Goal: Information Seeking & Learning: Learn about a topic

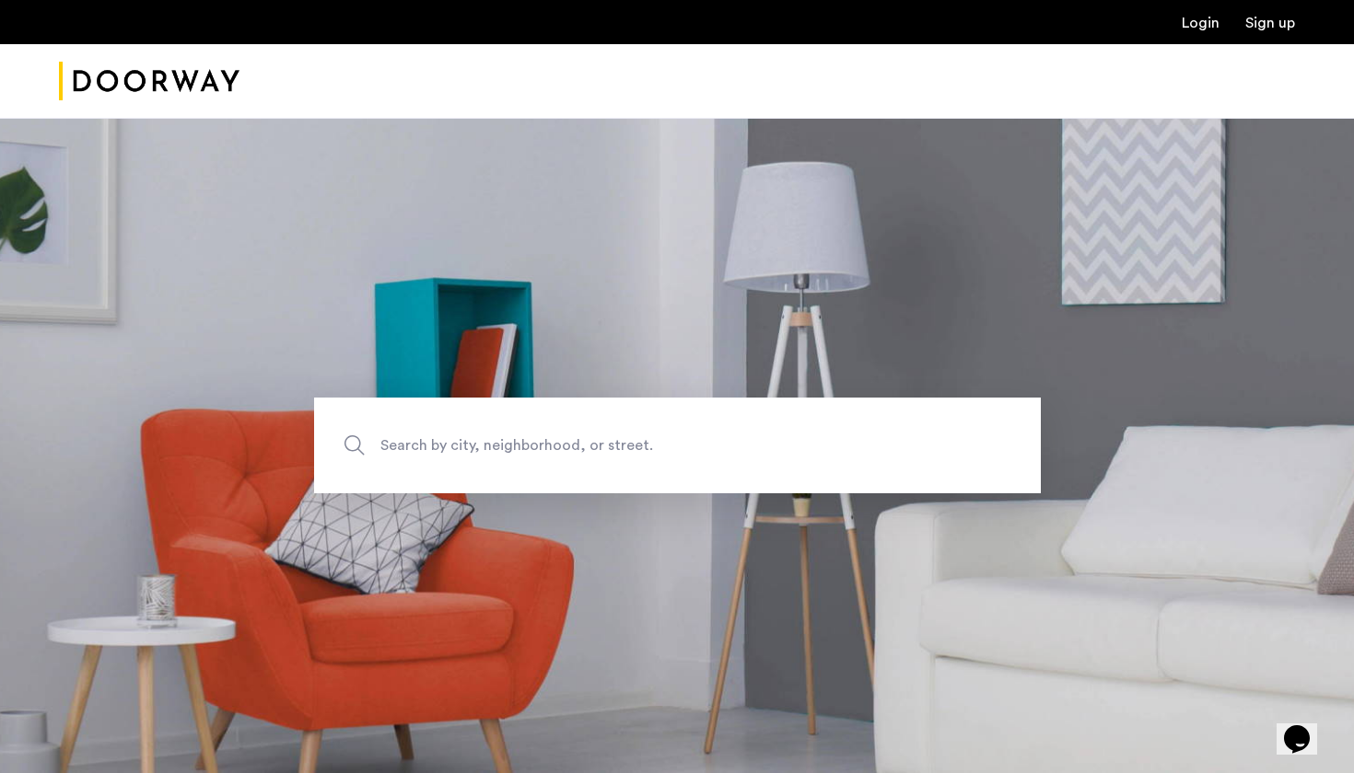
click at [476, 436] on span "Search by city, neighborhood, or street." at bounding box center [634, 446] width 508 height 25
click at [476, 436] on input "Search by city, neighborhood, or street." at bounding box center [677, 446] width 727 height 96
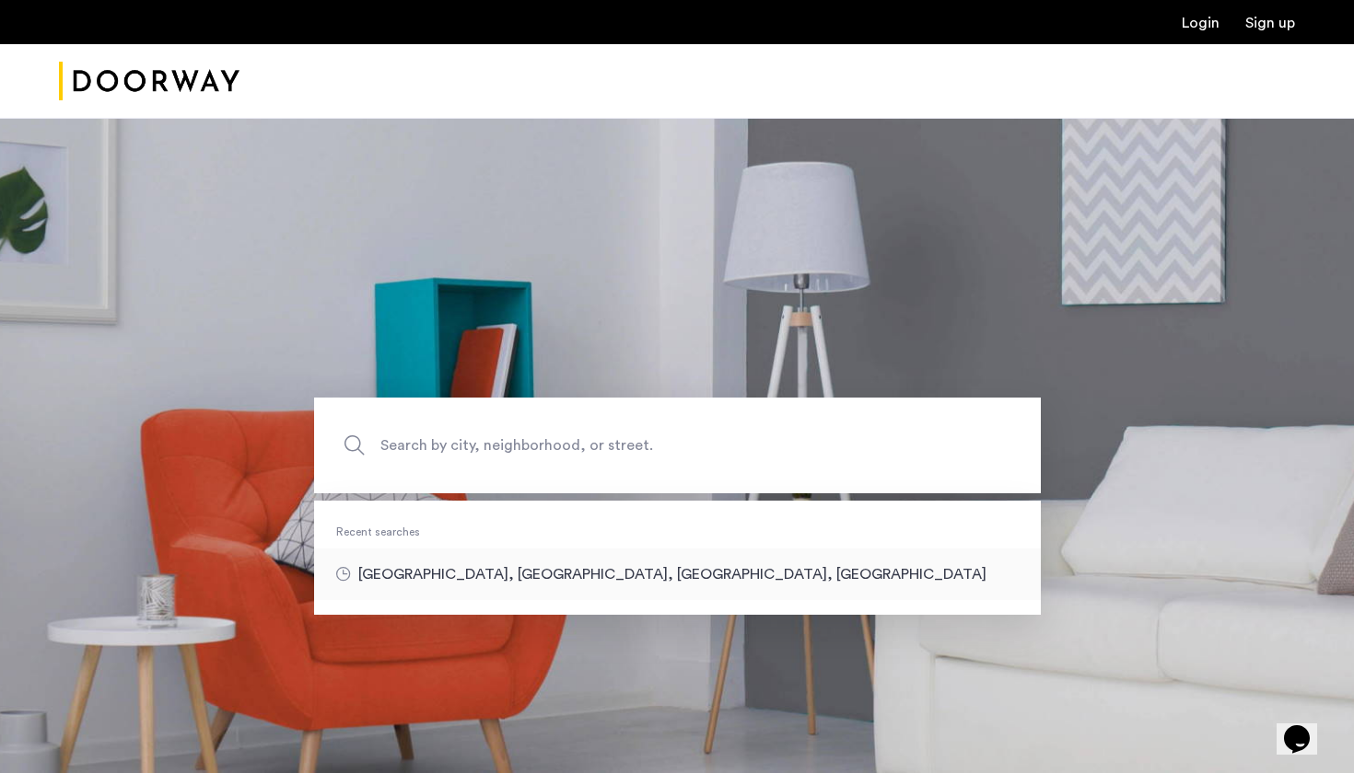
type input "**********"
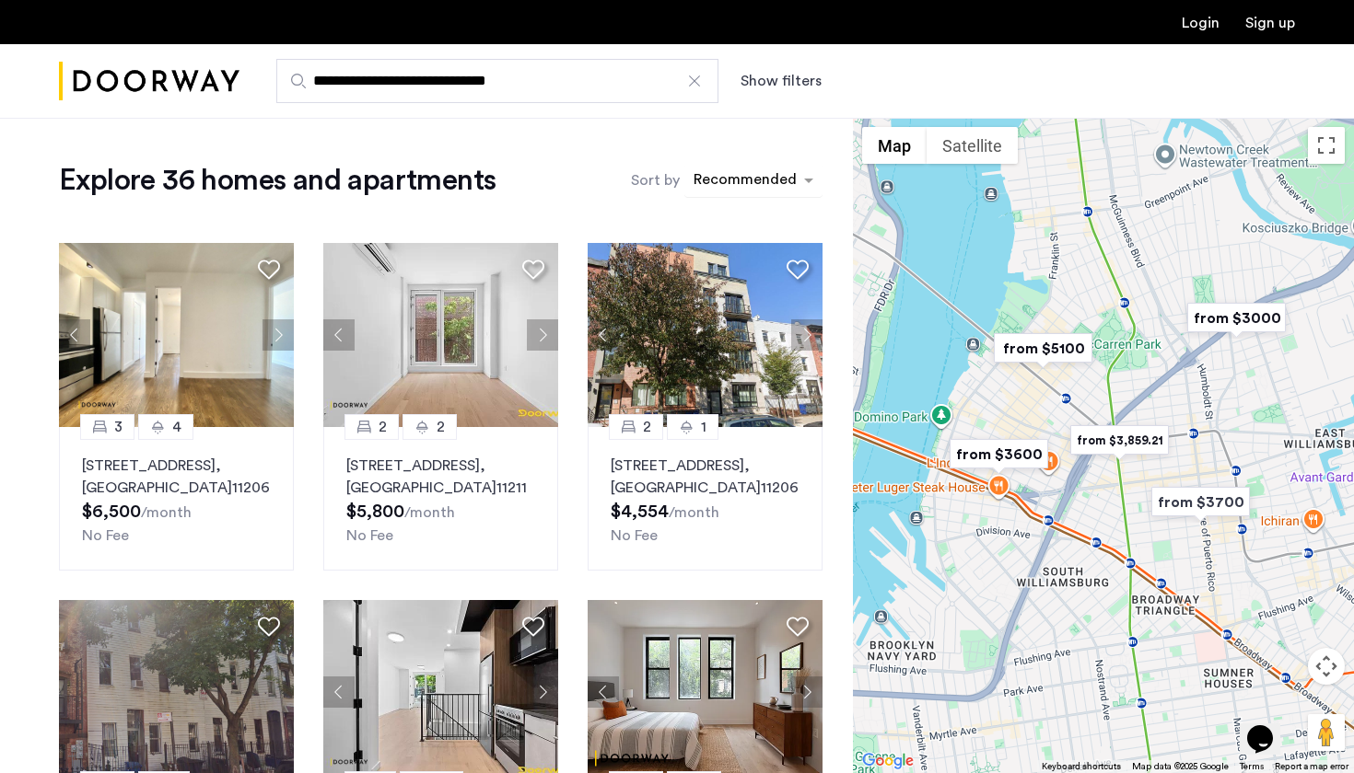
click at [760, 184] on div "sort-apartment" at bounding box center [745, 182] width 109 height 25
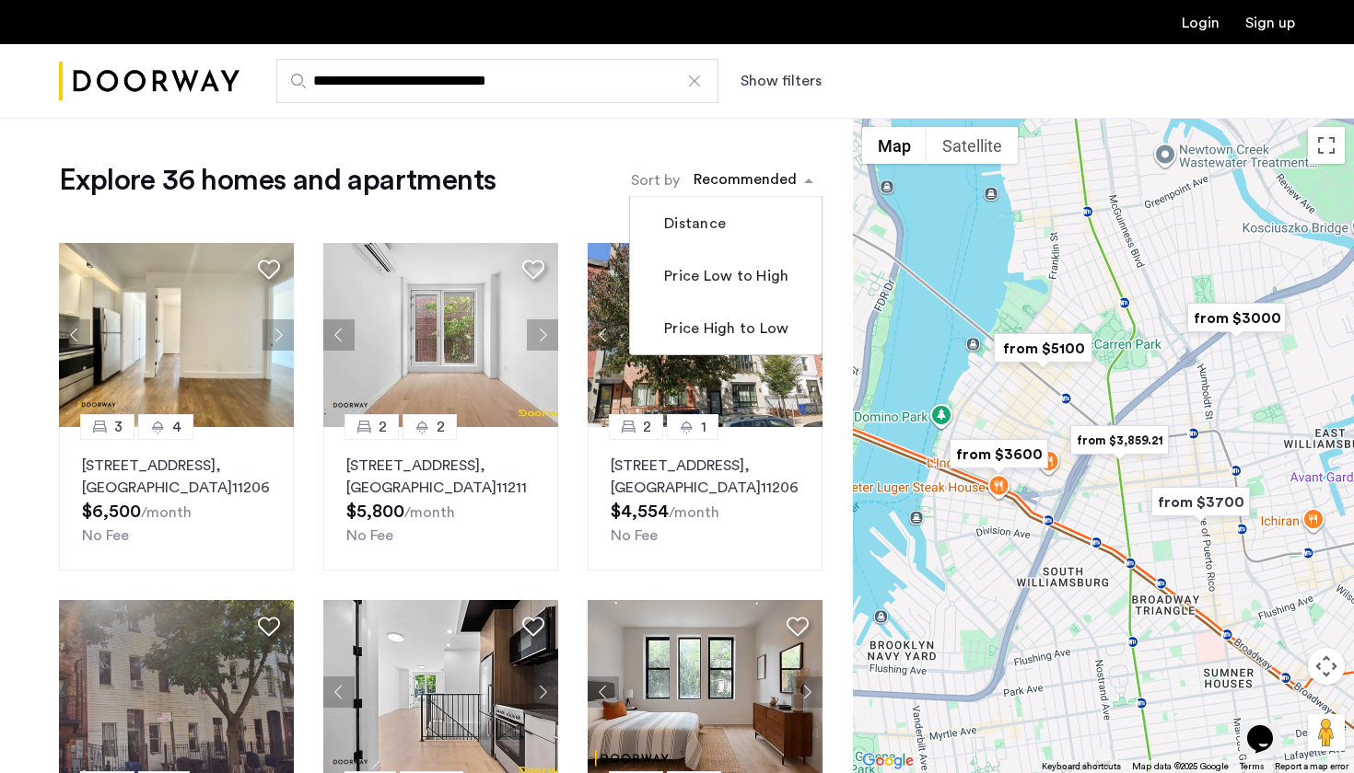
click at [792, 82] on button "Show filters" at bounding box center [780, 81] width 81 height 22
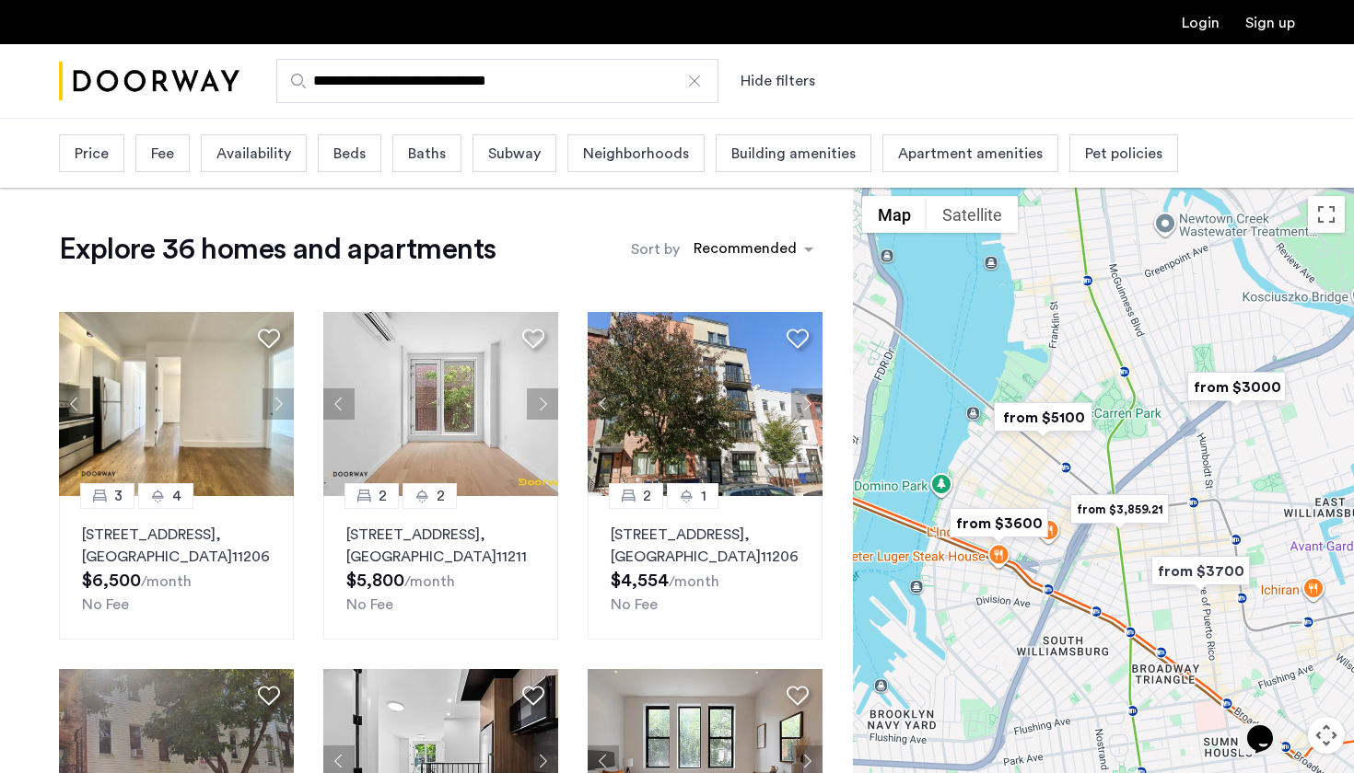
click at [344, 159] on span "Beds" at bounding box center [349, 154] width 32 height 22
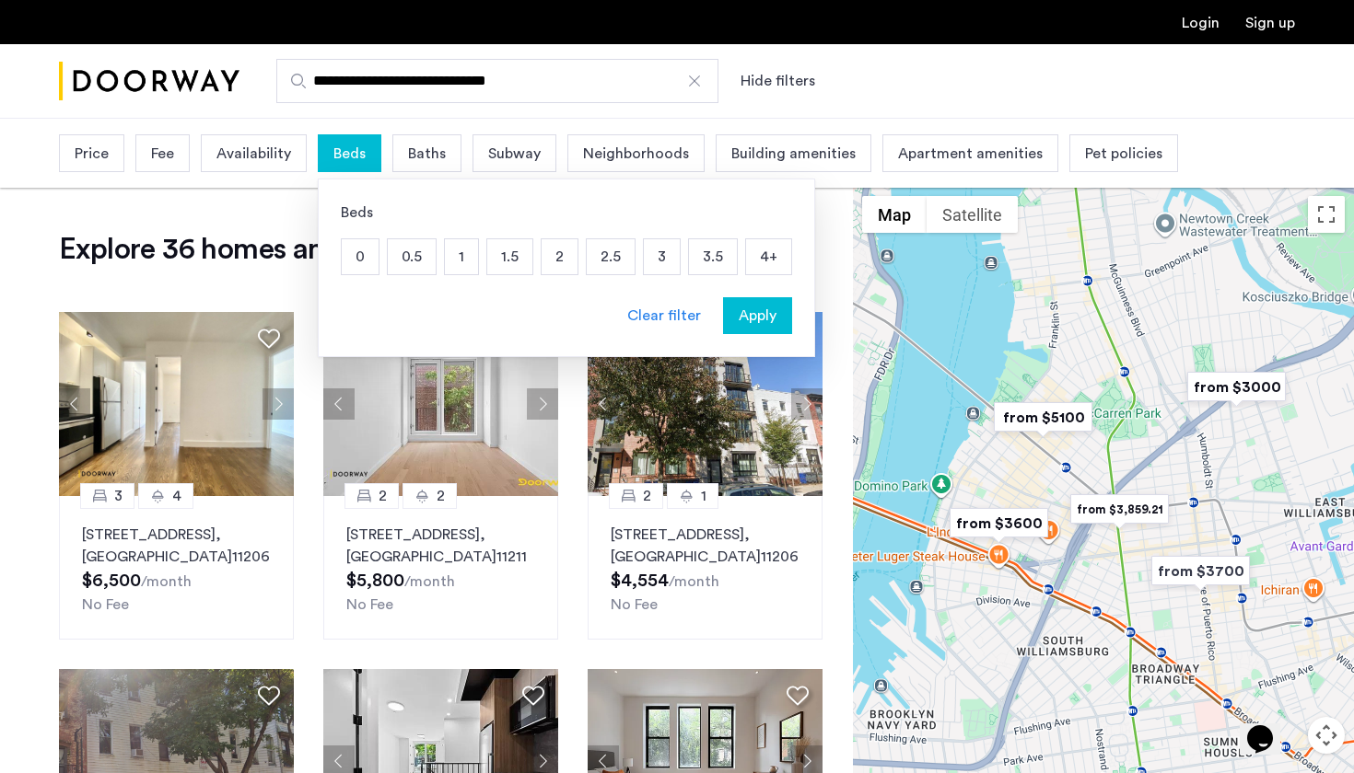
click at [666, 253] on p "3" at bounding box center [662, 256] width 36 height 35
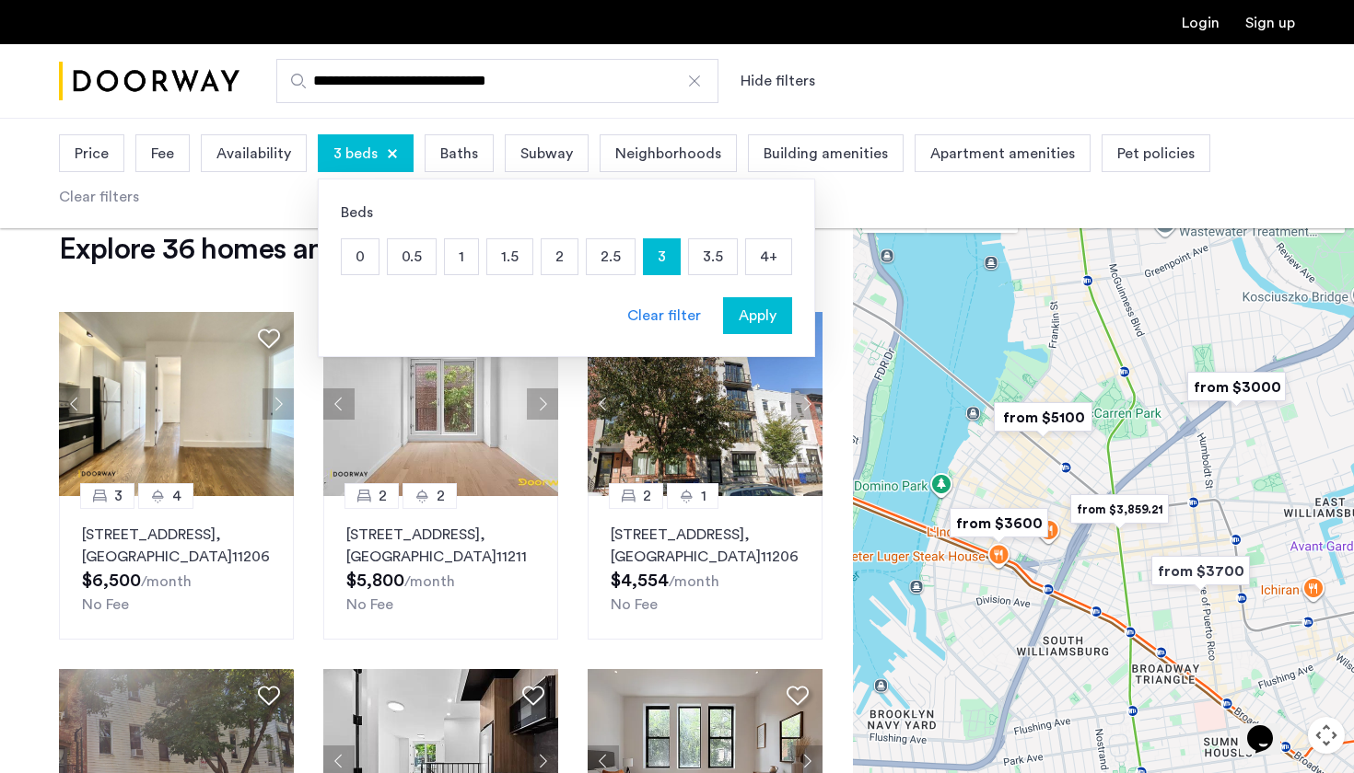
click at [782, 259] on p "4+" at bounding box center [768, 256] width 45 height 35
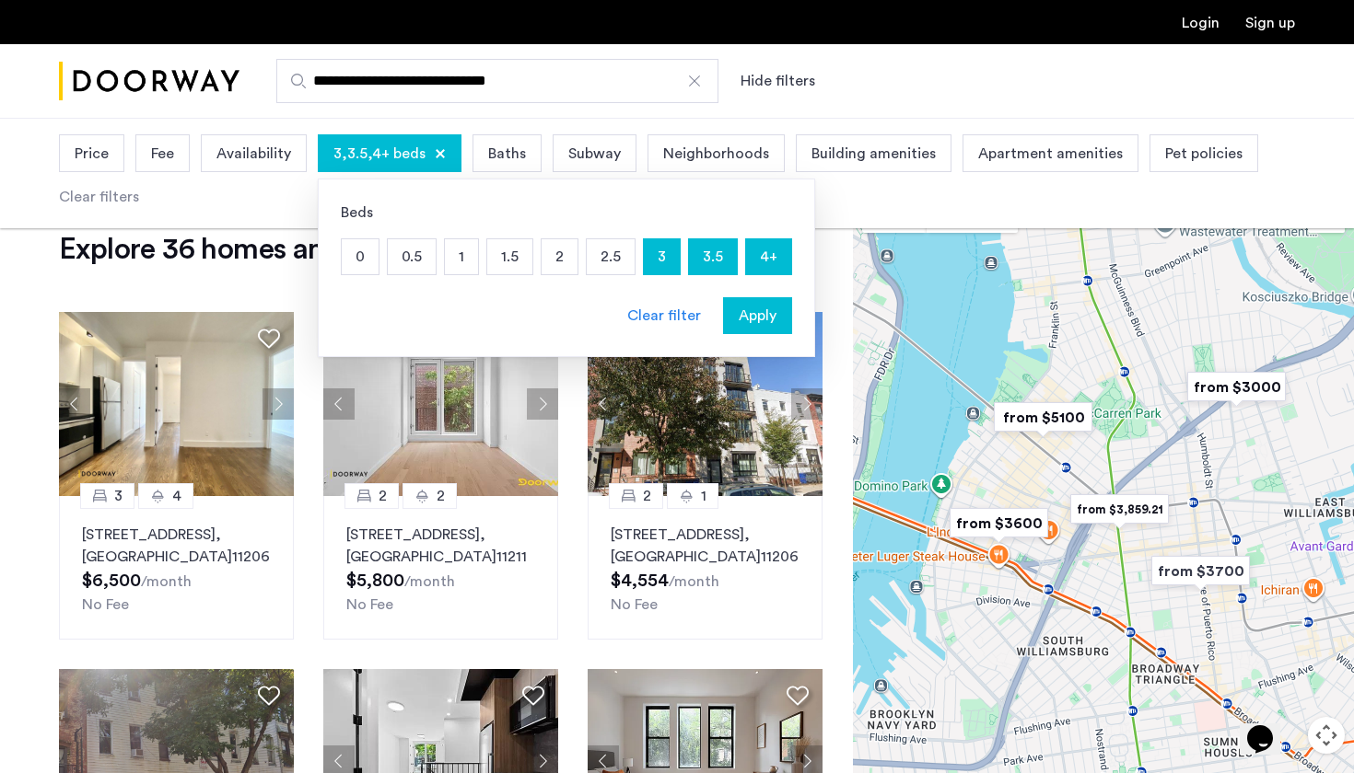
click at [750, 315] on span "Apply" at bounding box center [757, 316] width 38 height 22
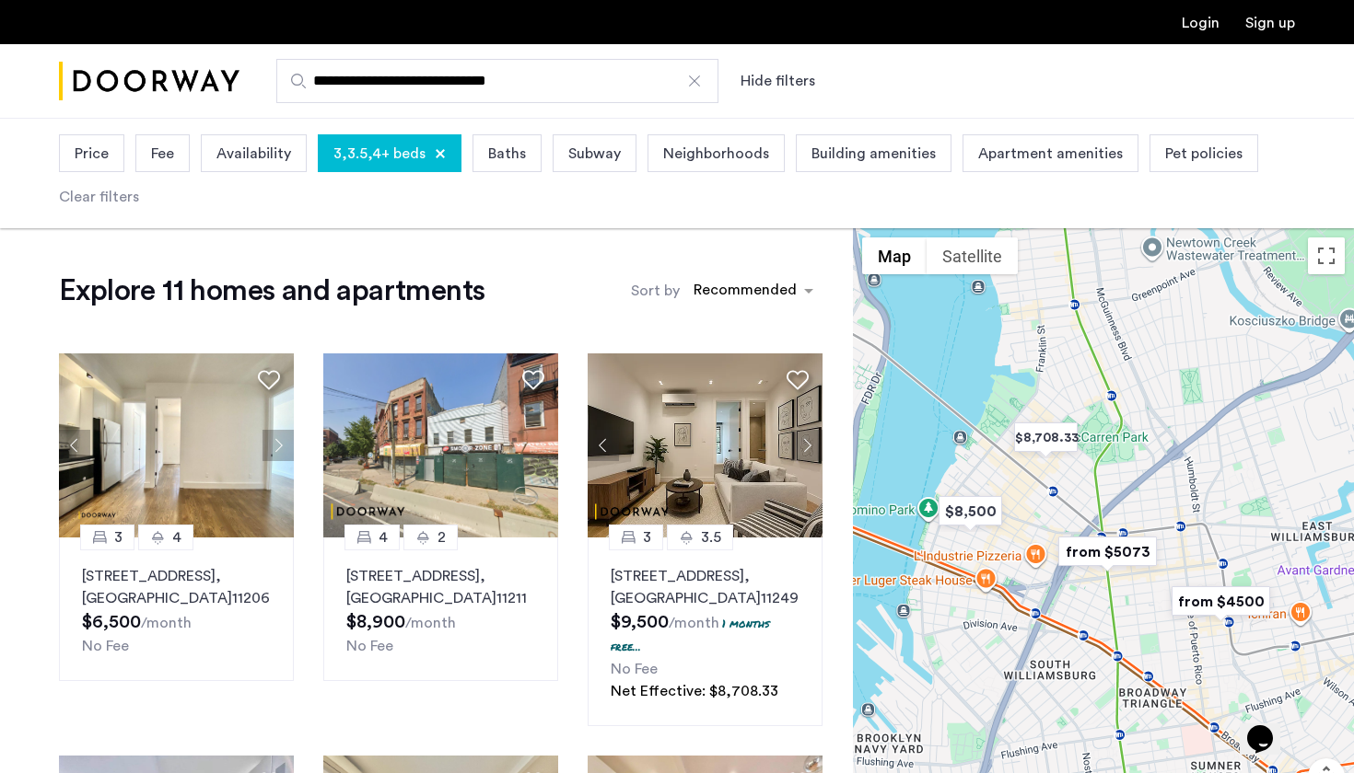
click at [1121, 562] on img "from $5073" at bounding box center [1107, 551] width 113 height 41
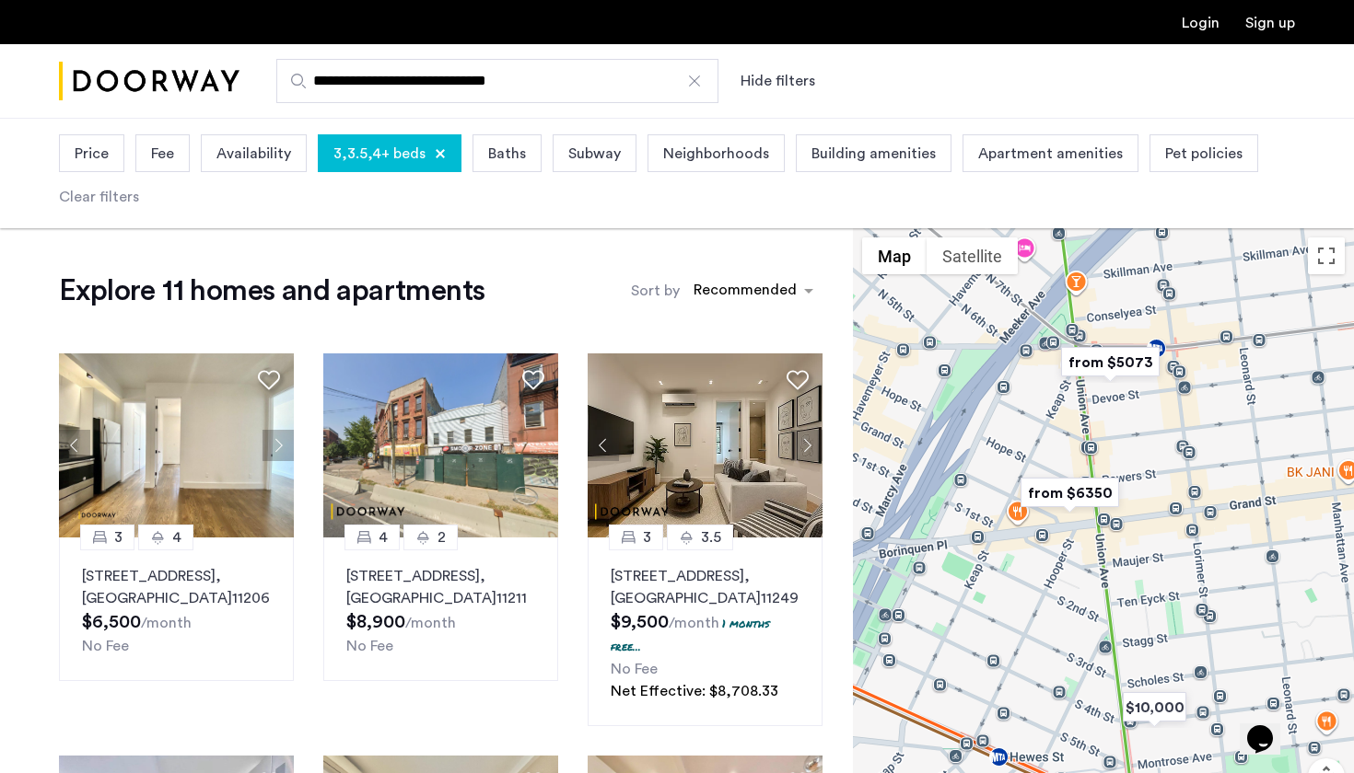
click at [1089, 494] on img "from $6350" at bounding box center [1069, 492] width 113 height 41
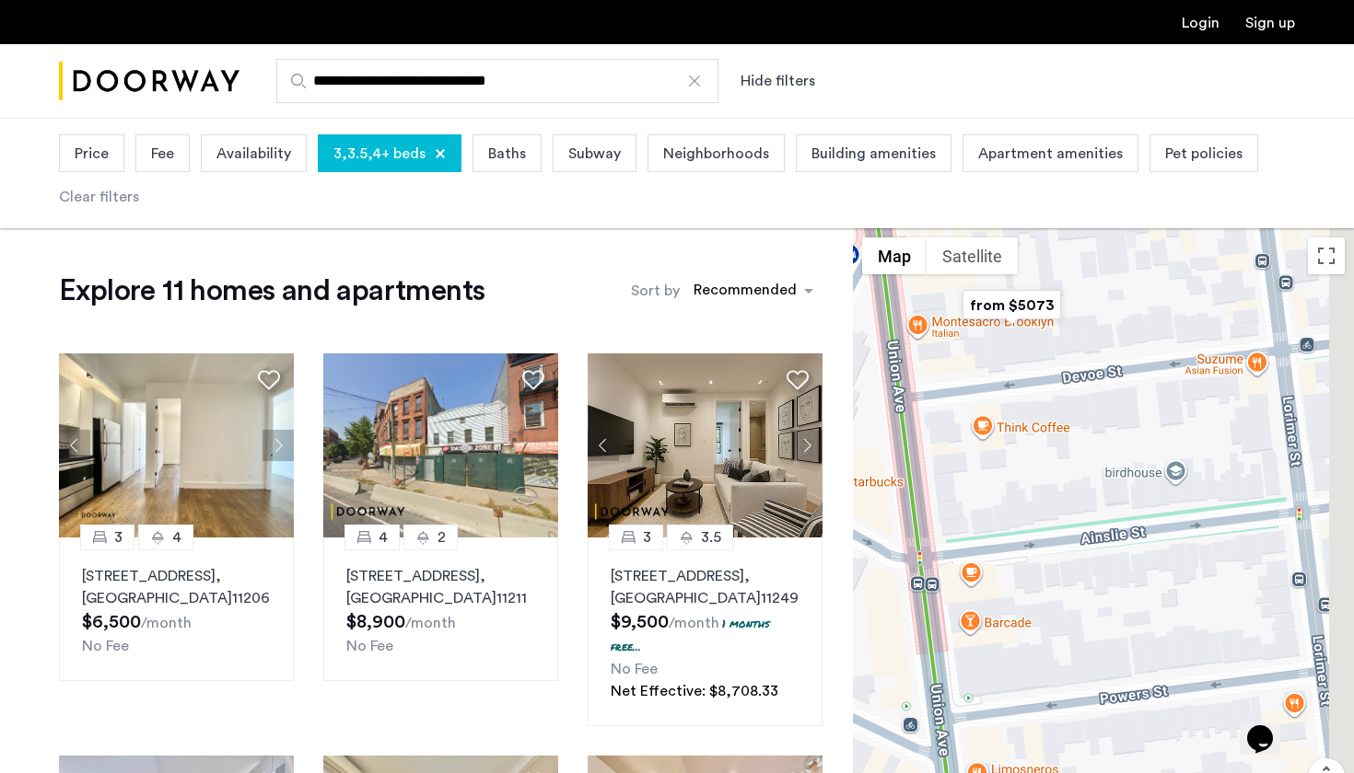
drag, startPoint x: 1220, startPoint y: 358, endPoint x: 930, endPoint y: 750, distance: 487.8
click at [930, 750] on div "To navigate, press the arrow keys." at bounding box center [1103, 556] width 501 height 656
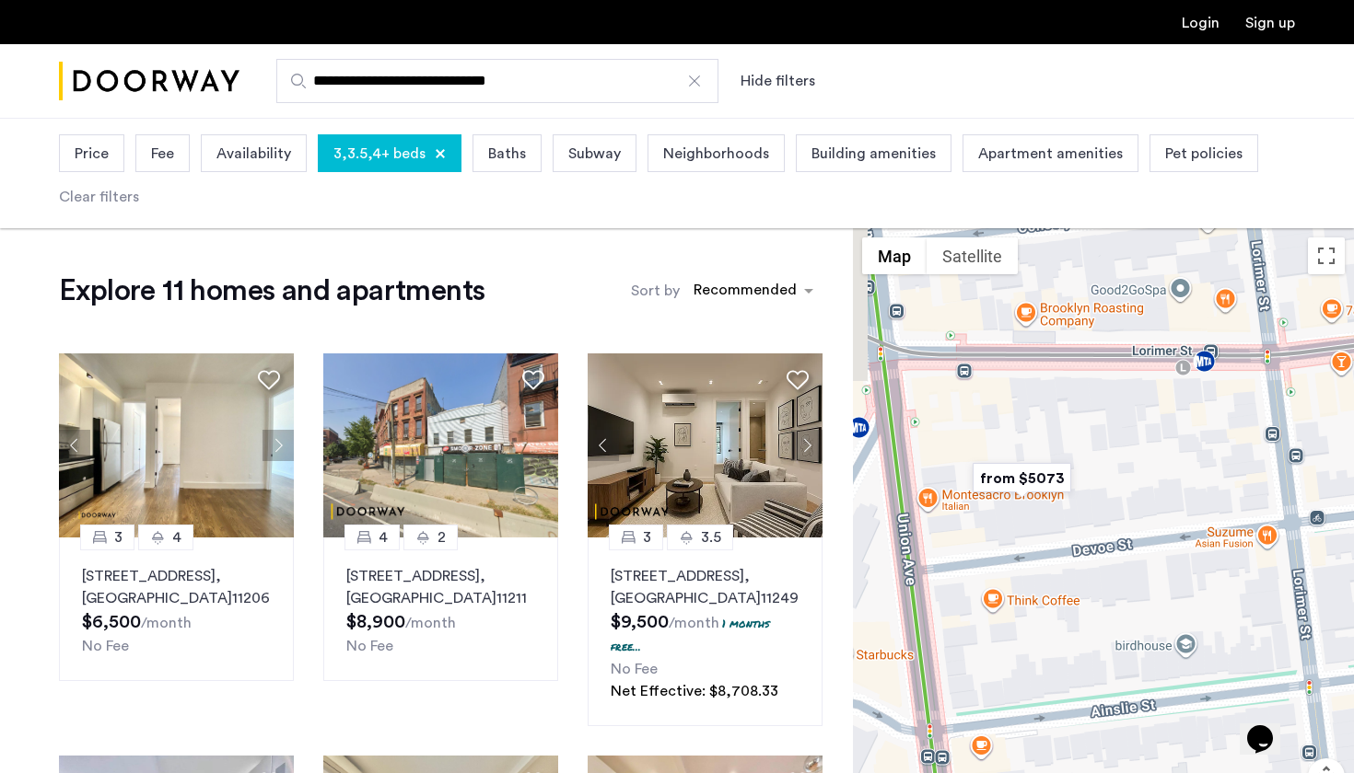
drag, startPoint x: 1032, startPoint y: 600, endPoint x: 1066, endPoint y: 773, distance: 175.5
click at [1066, 773] on div "To navigate, press the arrow keys." at bounding box center [1103, 556] width 501 height 656
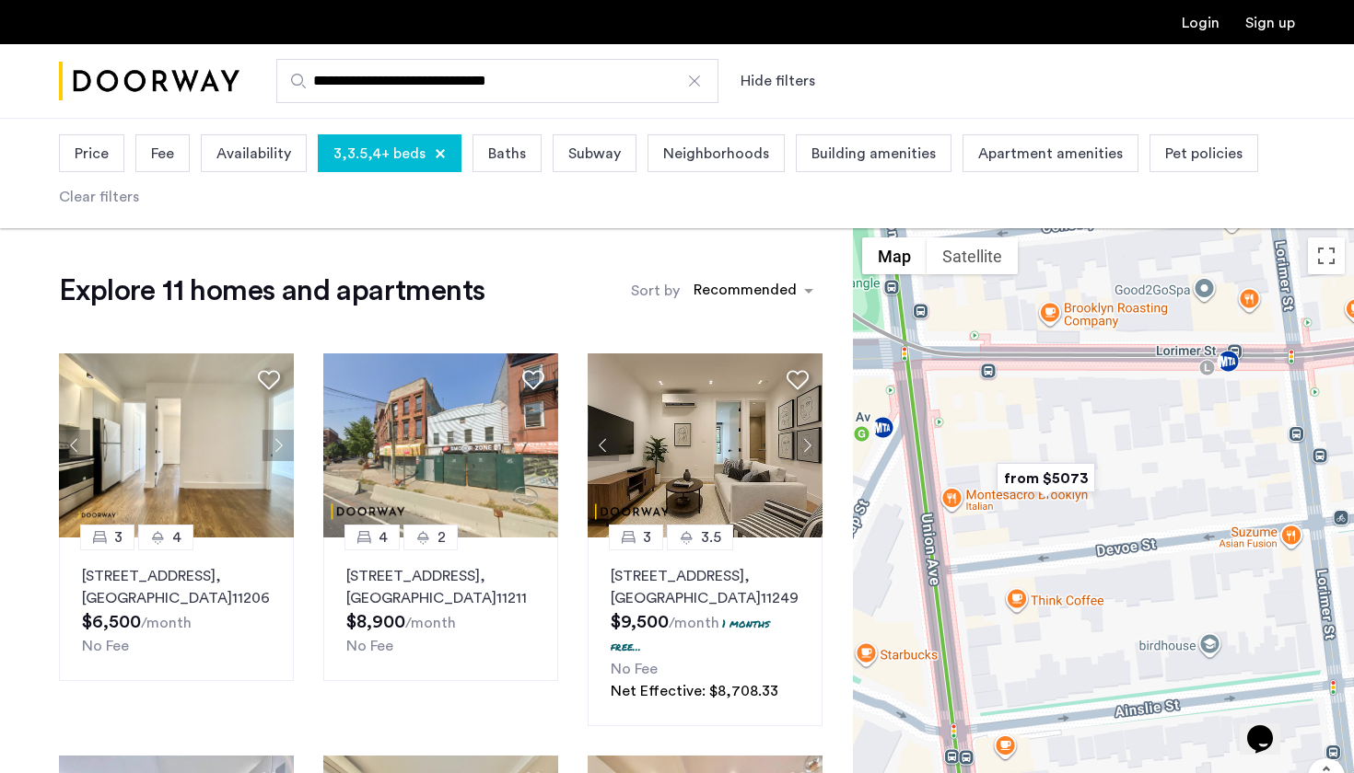
click at [1049, 469] on img "from $5073" at bounding box center [1045, 478] width 113 height 41
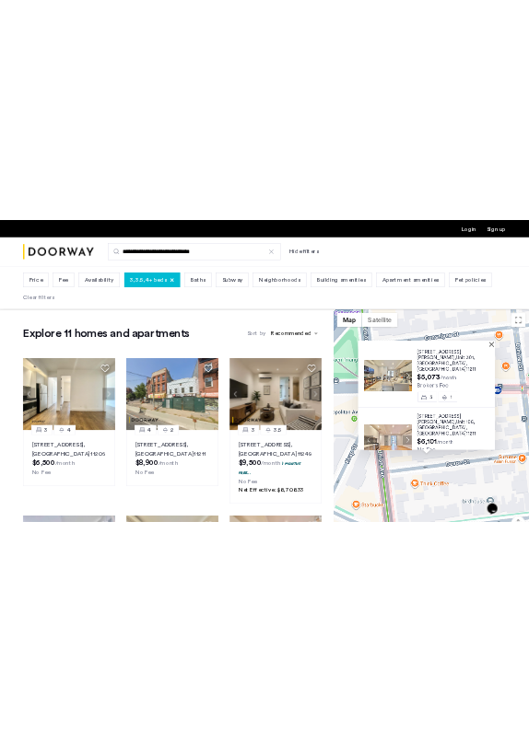
scroll to position [7, 0]
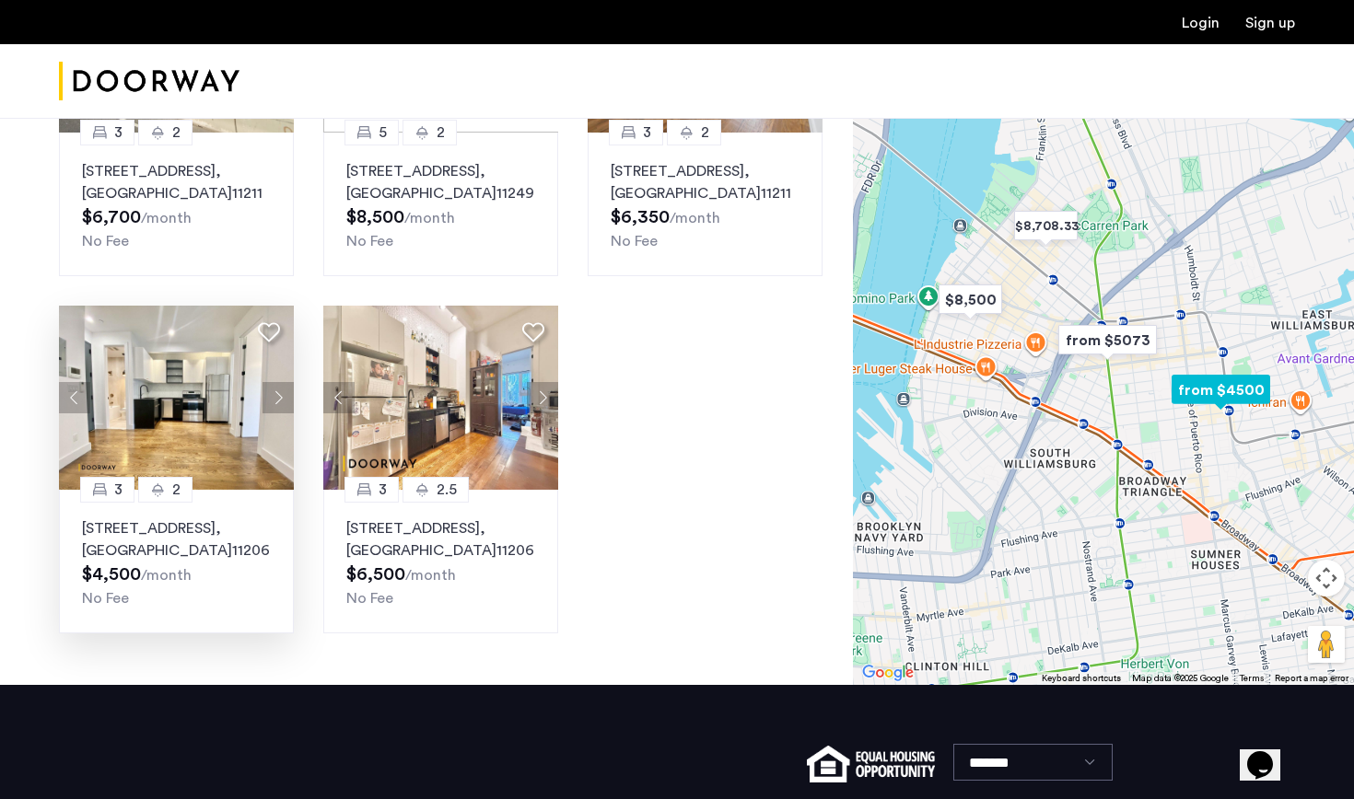
scroll to position [1187, 0]
click at [269, 382] on button "Next apartment" at bounding box center [277, 397] width 31 height 31
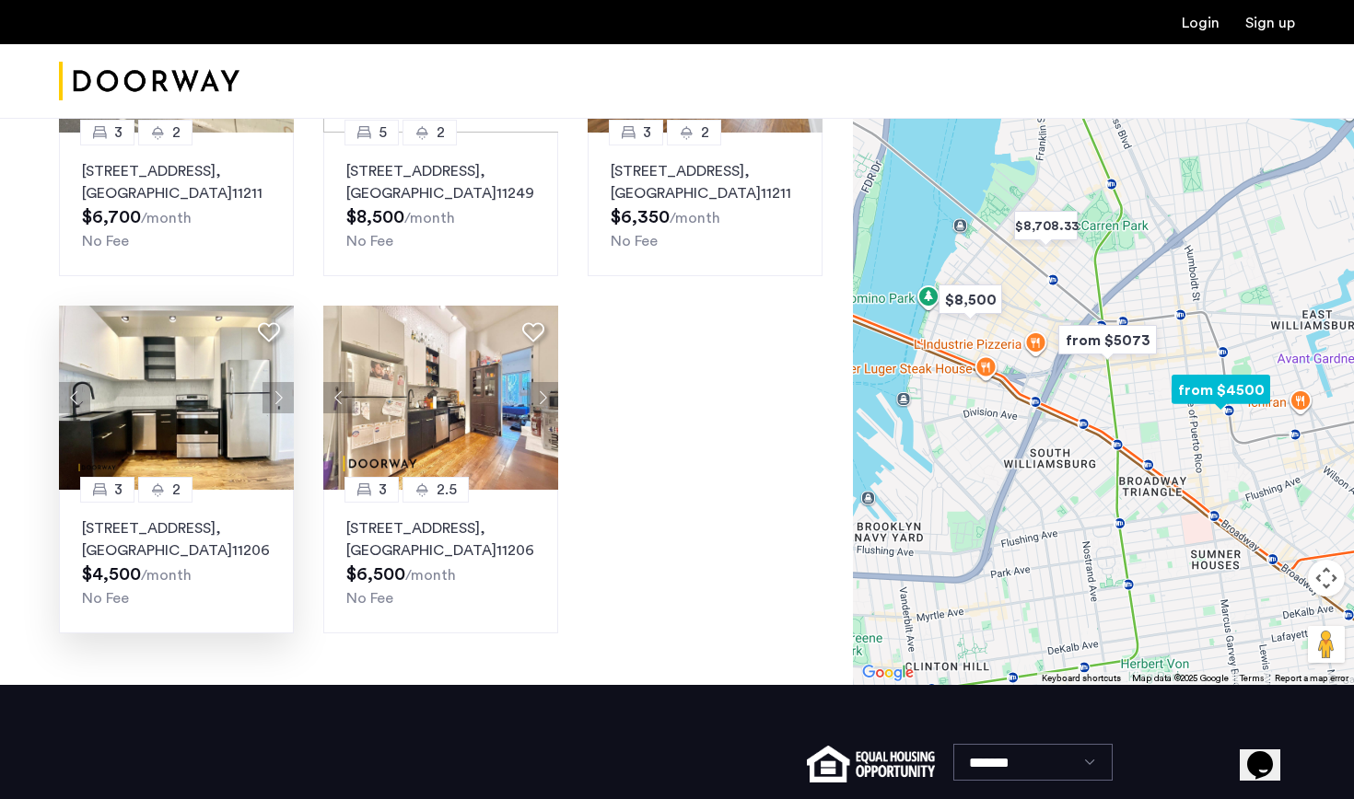
click at [280, 382] on button "Next apartment" at bounding box center [277, 397] width 31 height 31
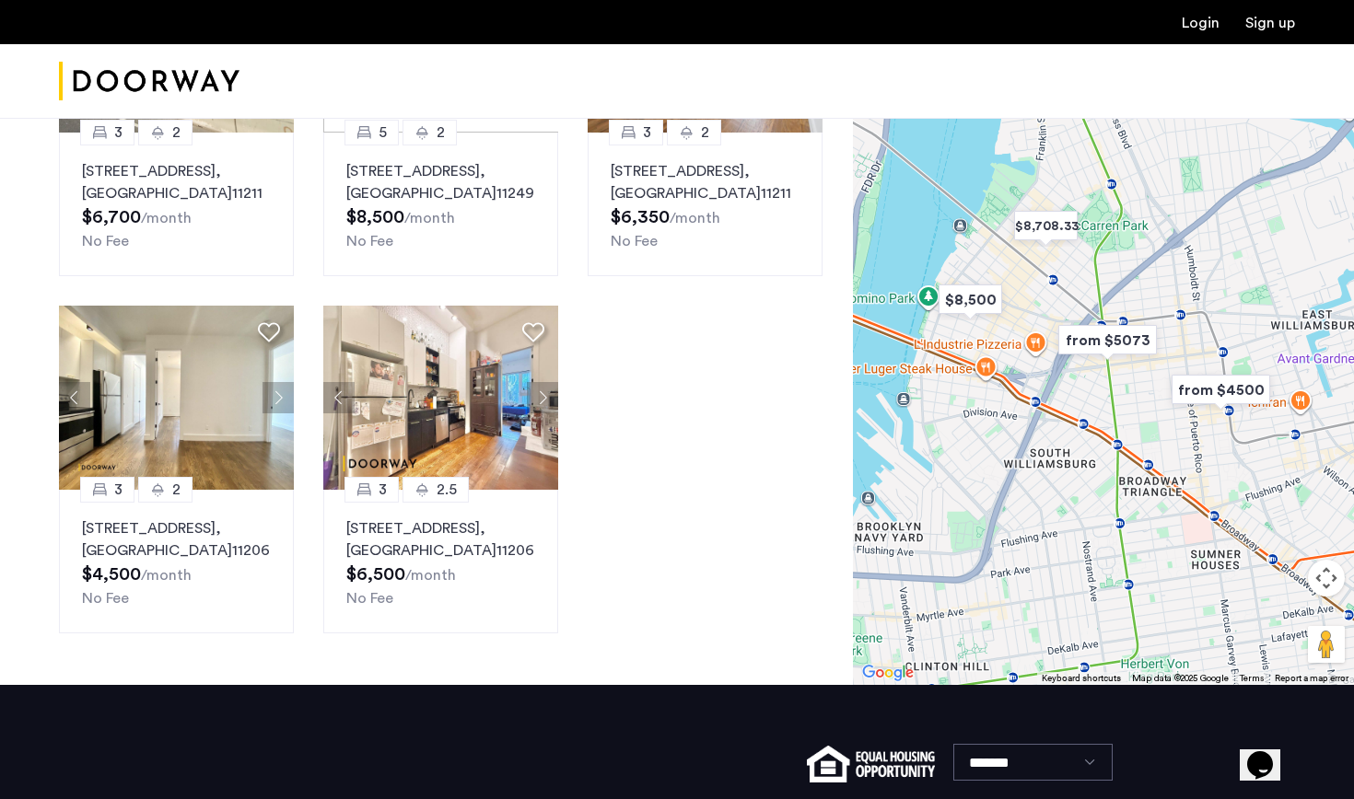
click at [528, 325] on img "from $5073" at bounding box center [1107, 340] width 113 height 41
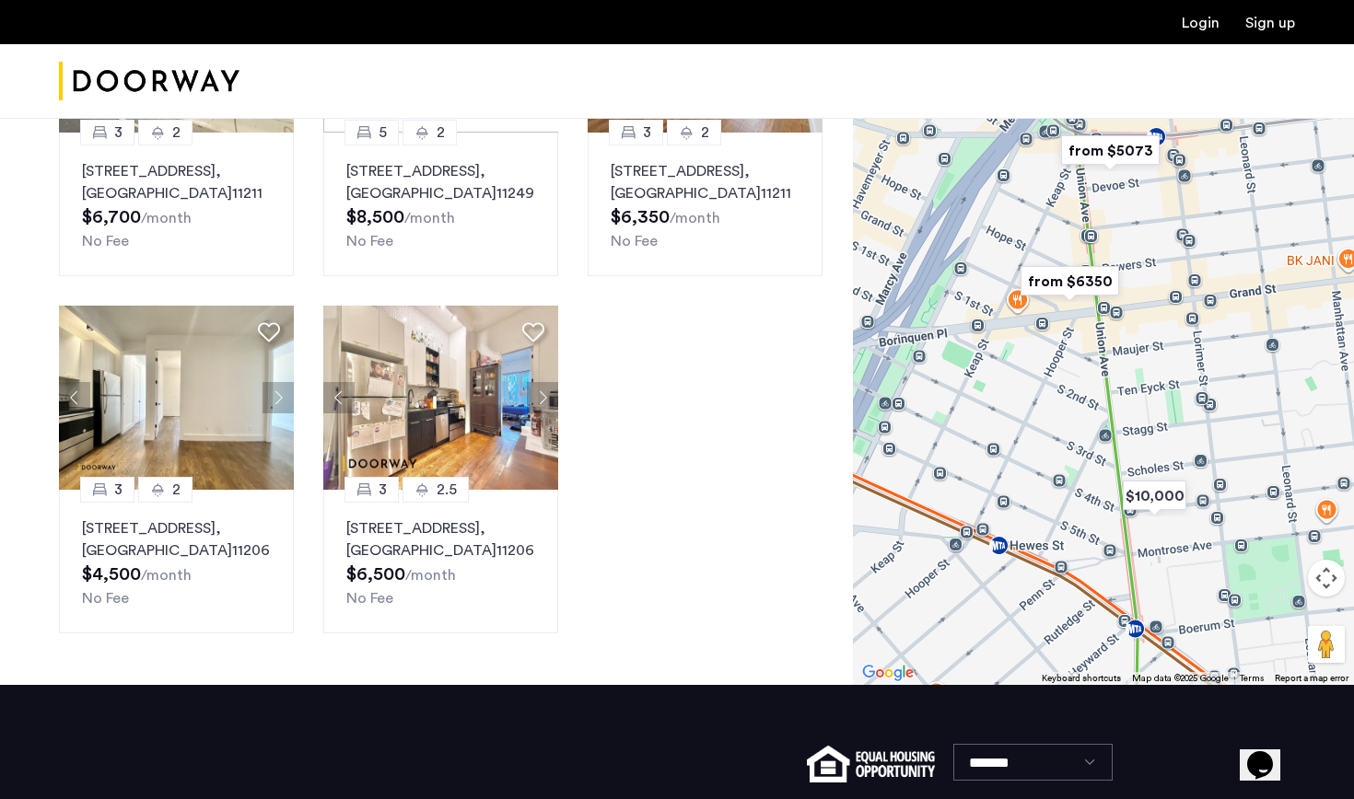
click at [528, 261] on img "from $6350" at bounding box center [1069, 281] width 113 height 41
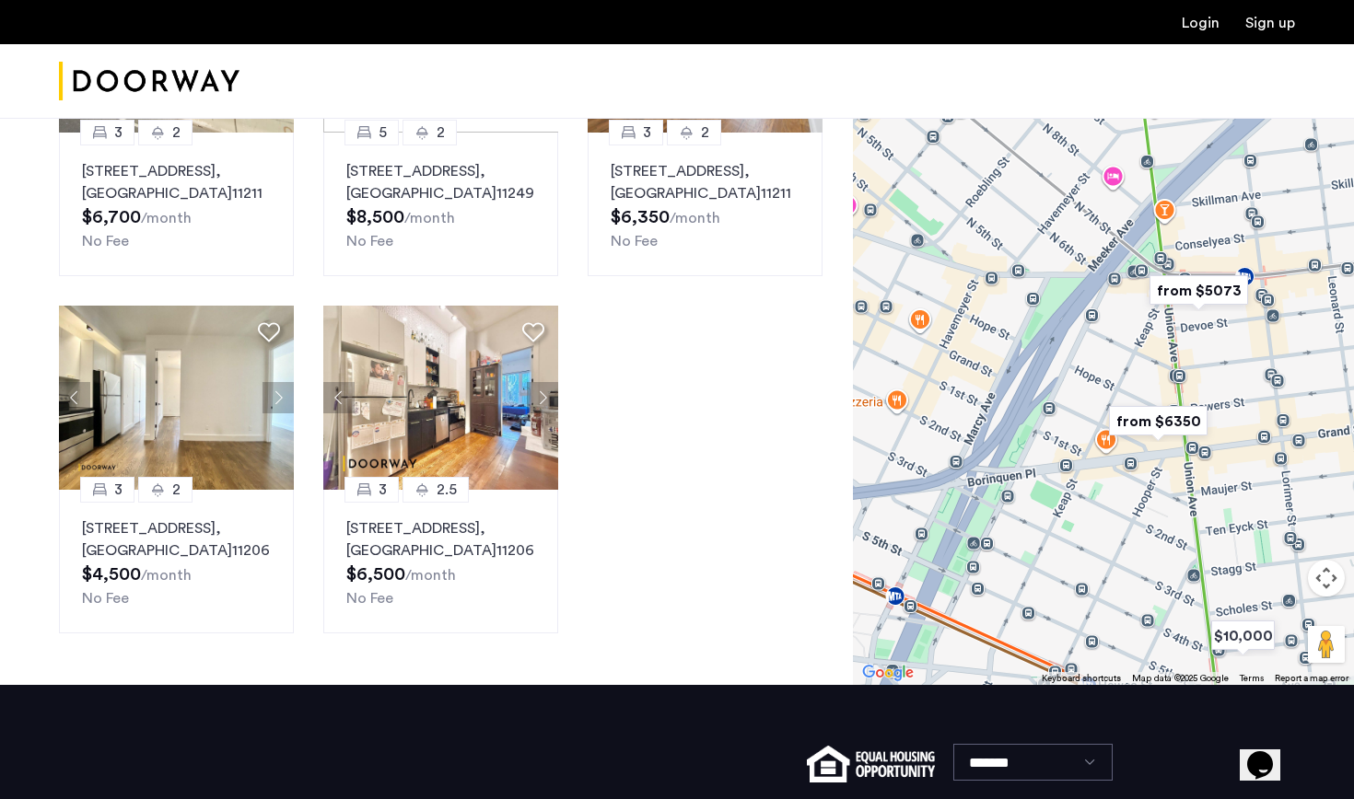
click at [528, 272] on img "from $5073" at bounding box center [1198, 290] width 113 height 41
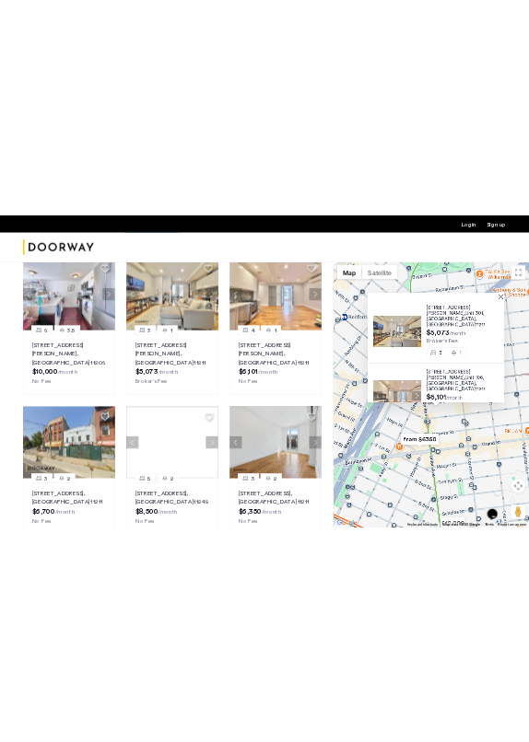
scroll to position [603, 0]
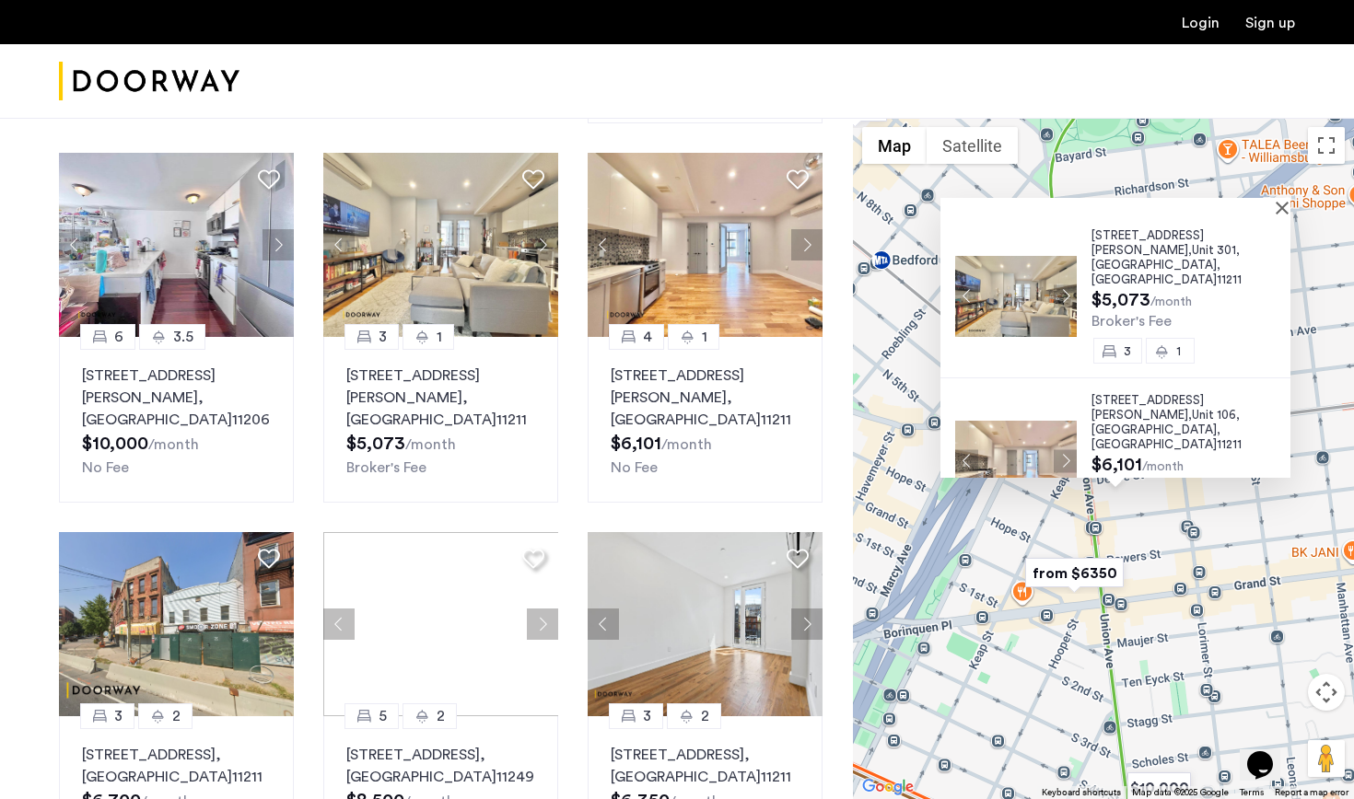
click at [528, 445] on img at bounding box center [1016, 461] width 122 height 81
click at [445, 396] on p "17 Devoe Street, Unit 301, Brooklyn , NY 11211" at bounding box center [440, 398] width 189 height 66
click at [528, 247] on img at bounding box center [705, 245] width 236 height 184
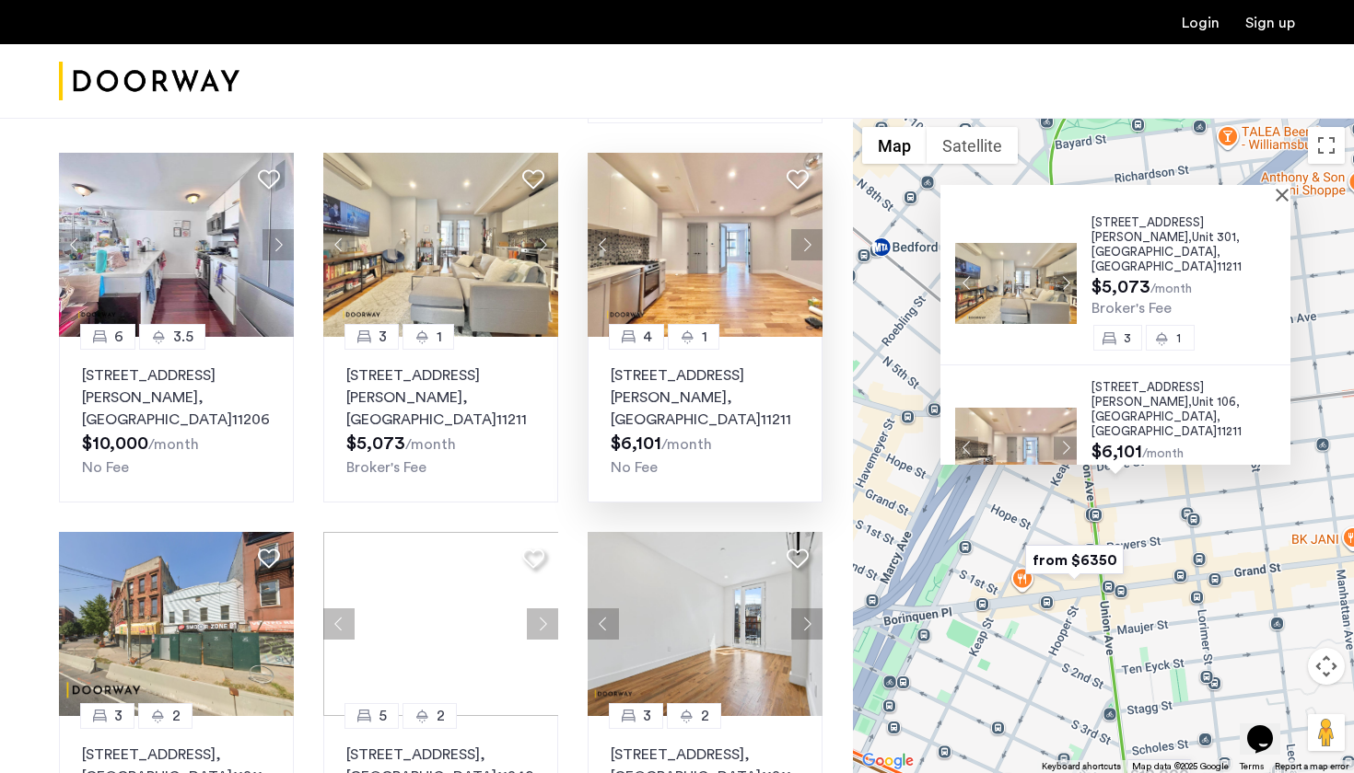
click at [528, 255] on img at bounding box center [705, 245] width 236 height 184
click at [483, 262] on img at bounding box center [441, 245] width 236 height 184
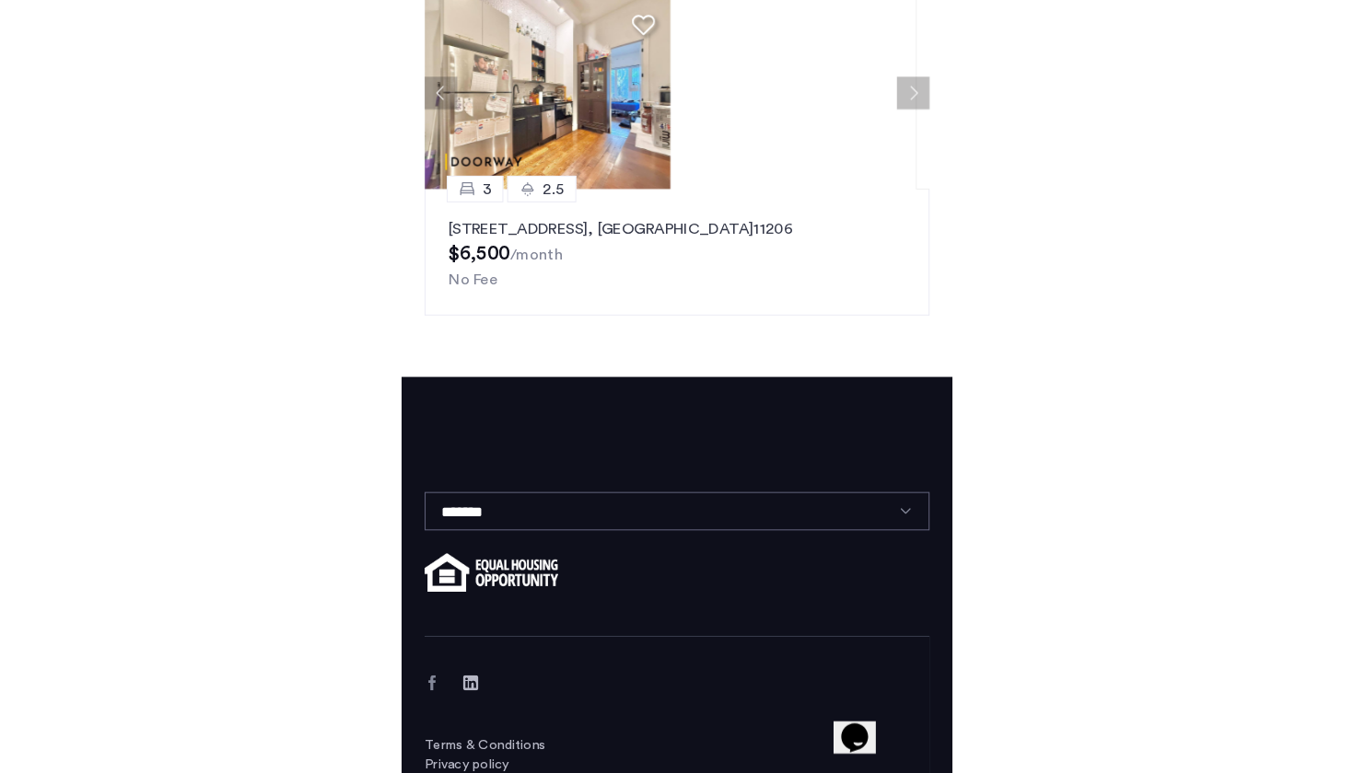
scroll to position [1305, 0]
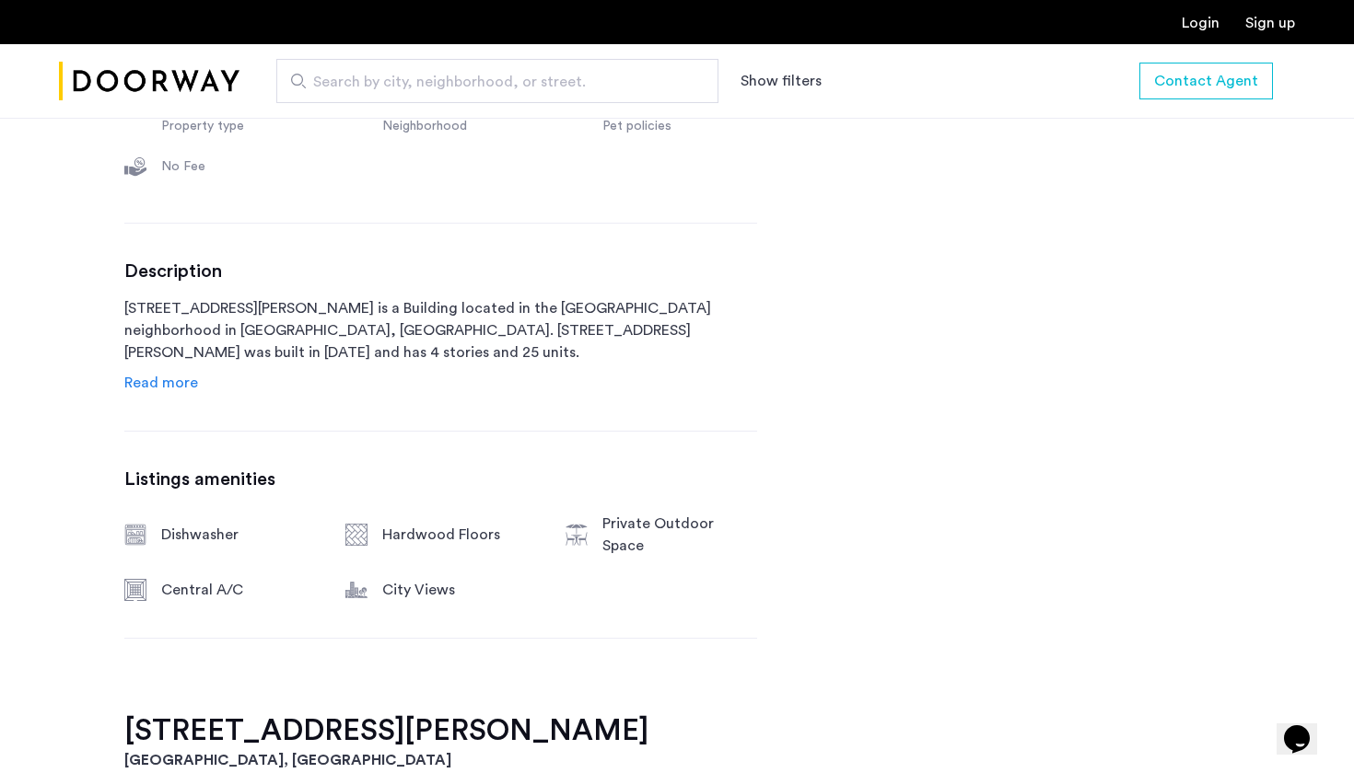
scroll to position [779, 0]
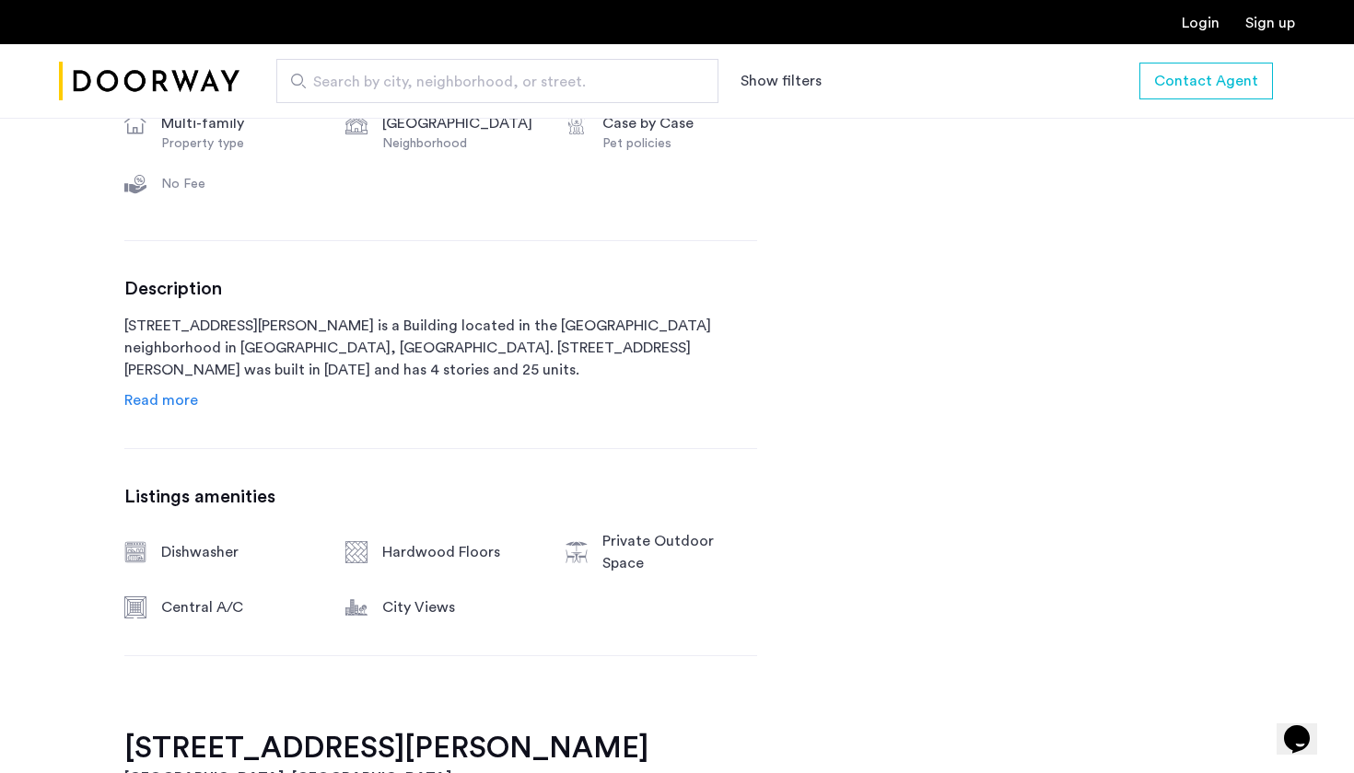
click at [157, 408] on span "Read more" at bounding box center [161, 400] width 74 height 15
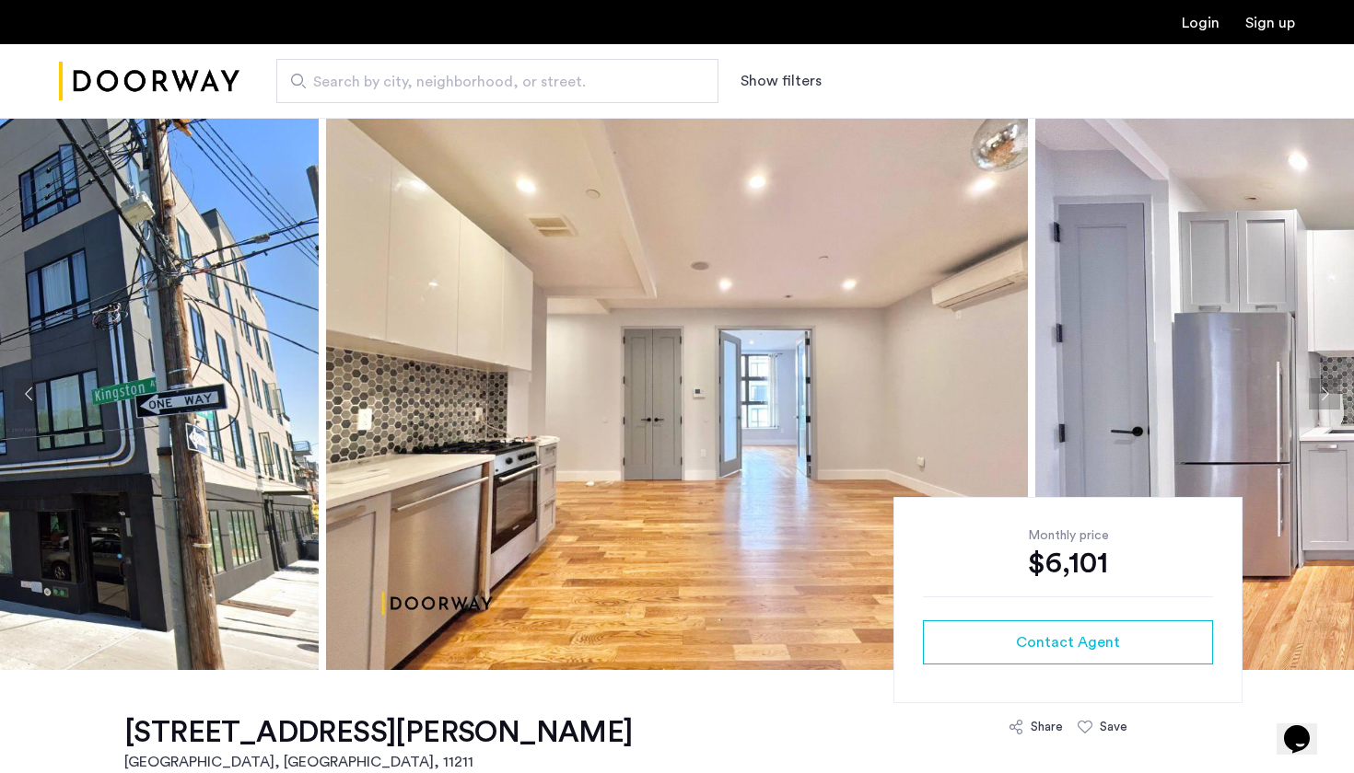
scroll to position [0, 0]
click at [1323, 394] on button "Next apartment" at bounding box center [1323, 393] width 31 height 31
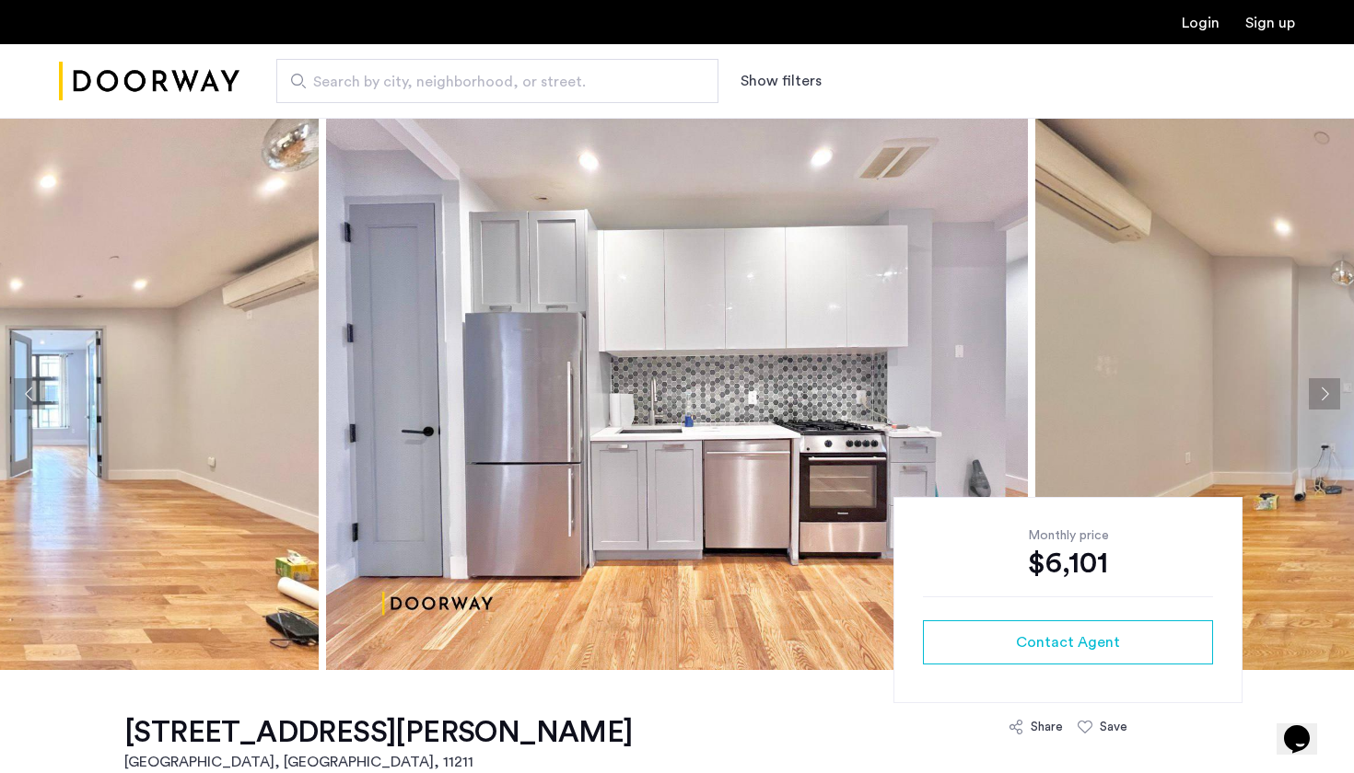
click at [1323, 394] on button "Next apartment" at bounding box center [1323, 393] width 31 height 31
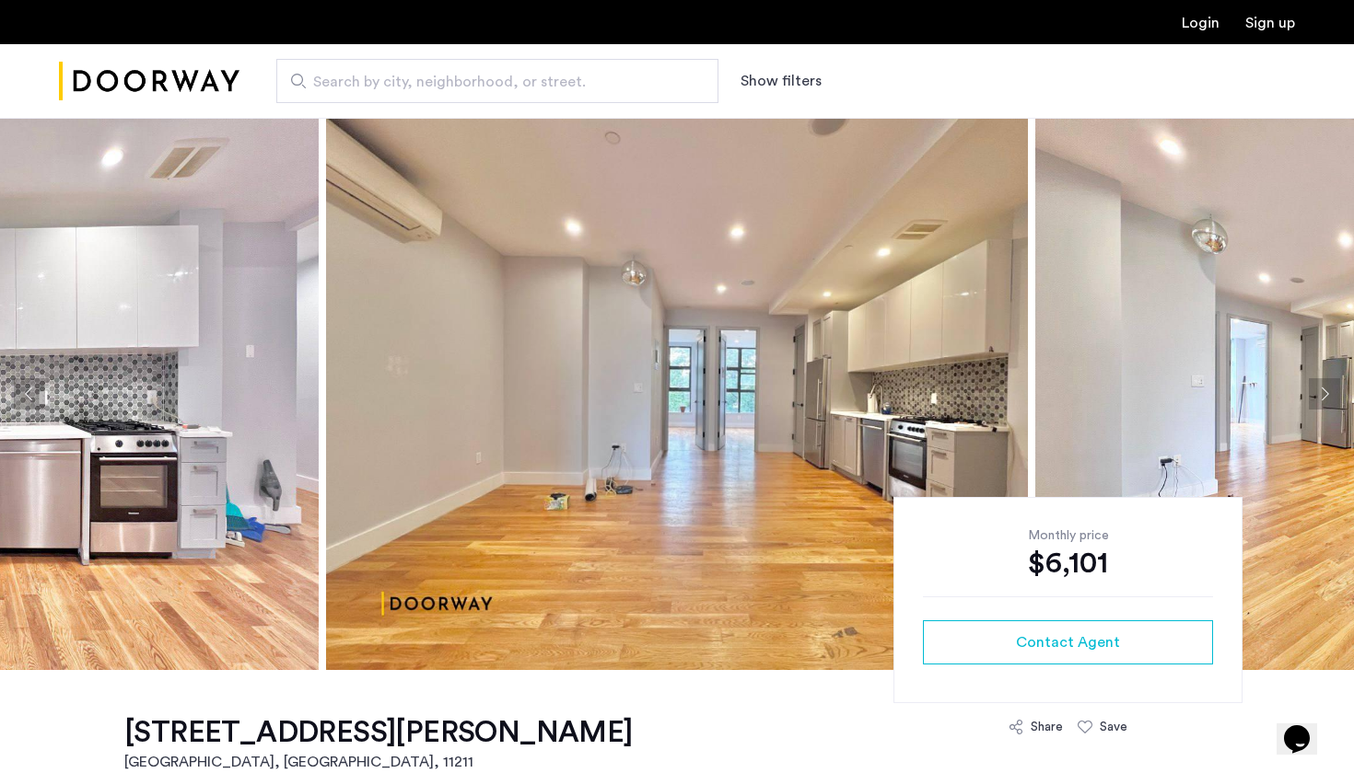
click at [1323, 394] on button "Next apartment" at bounding box center [1323, 393] width 31 height 31
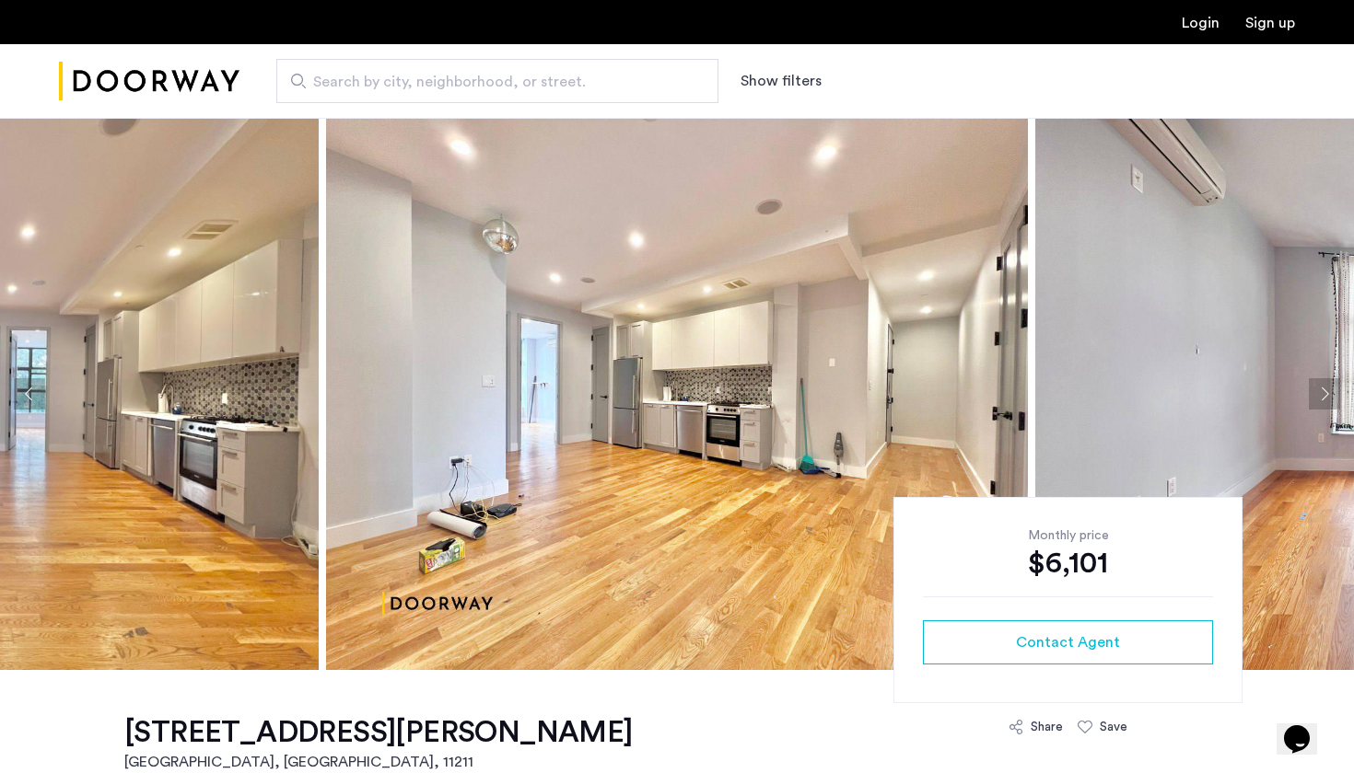
click at [1323, 394] on button "Next apartment" at bounding box center [1323, 393] width 31 height 31
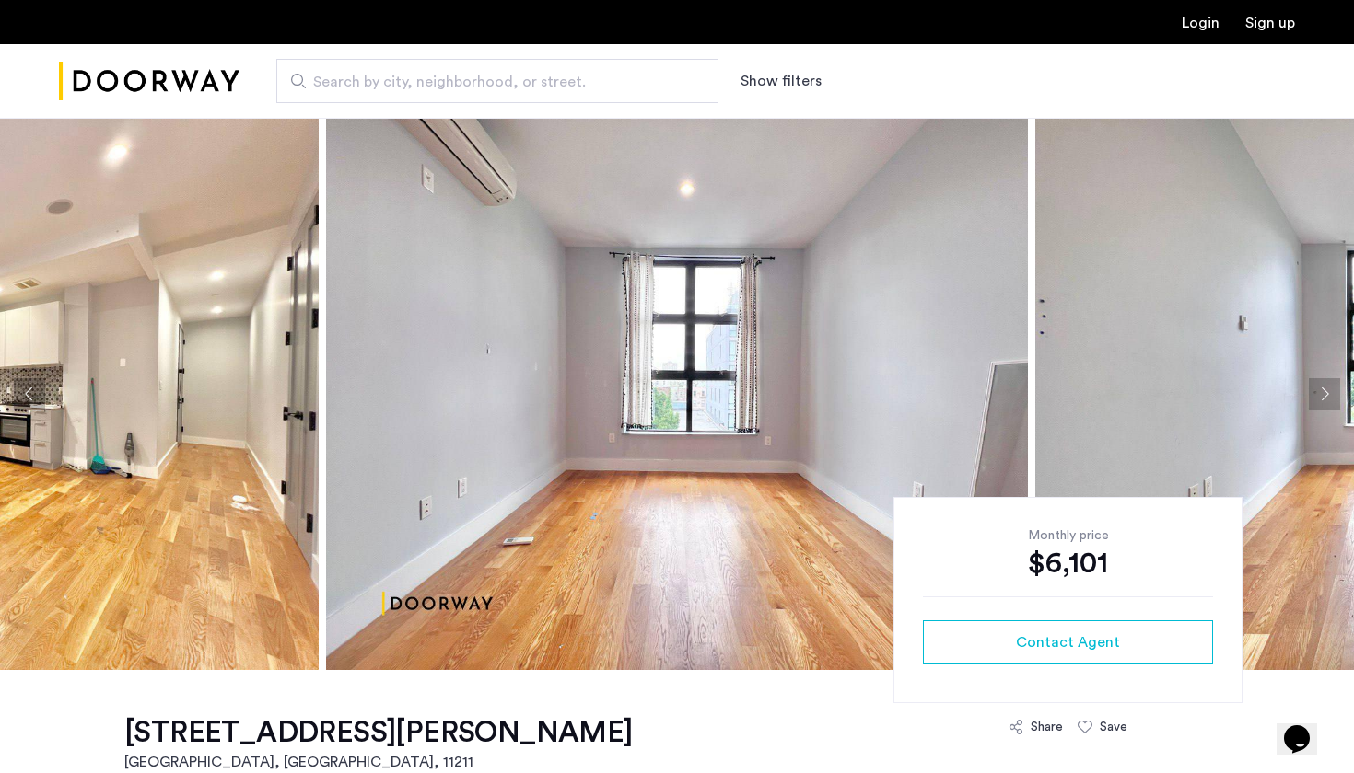
click at [1323, 394] on button "Next apartment" at bounding box center [1323, 393] width 31 height 31
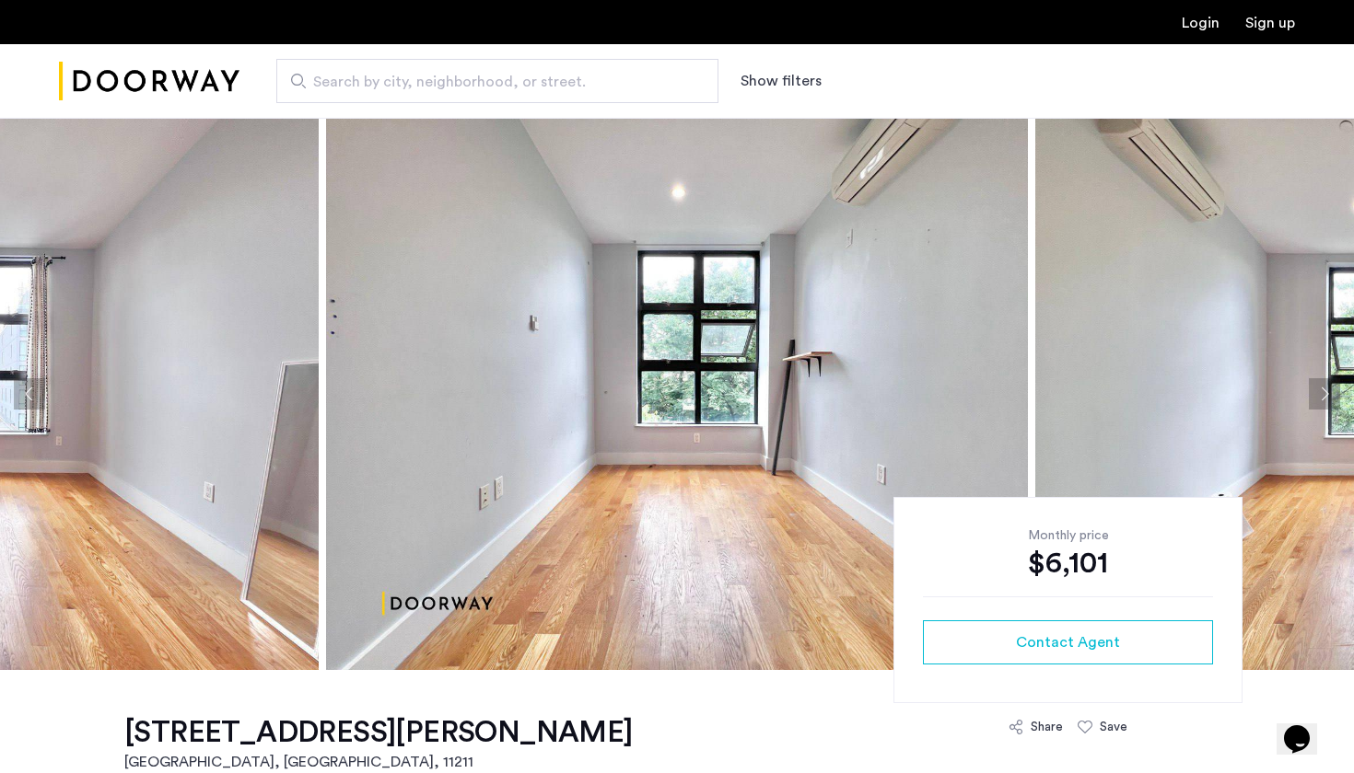
click at [1323, 394] on button "Next apartment" at bounding box center [1323, 393] width 31 height 31
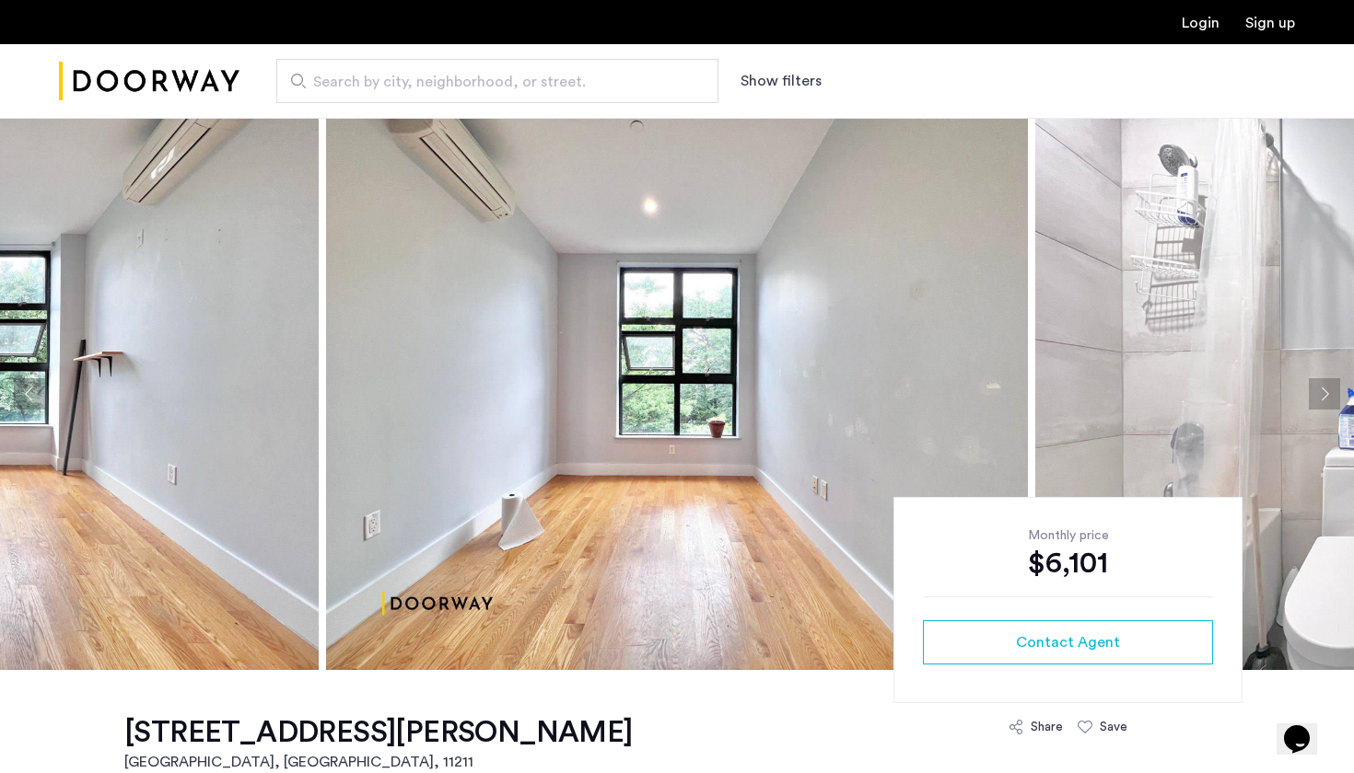
click at [1323, 394] on button "Next apartment" at bounding box center [1323, 393] width 31 height 31
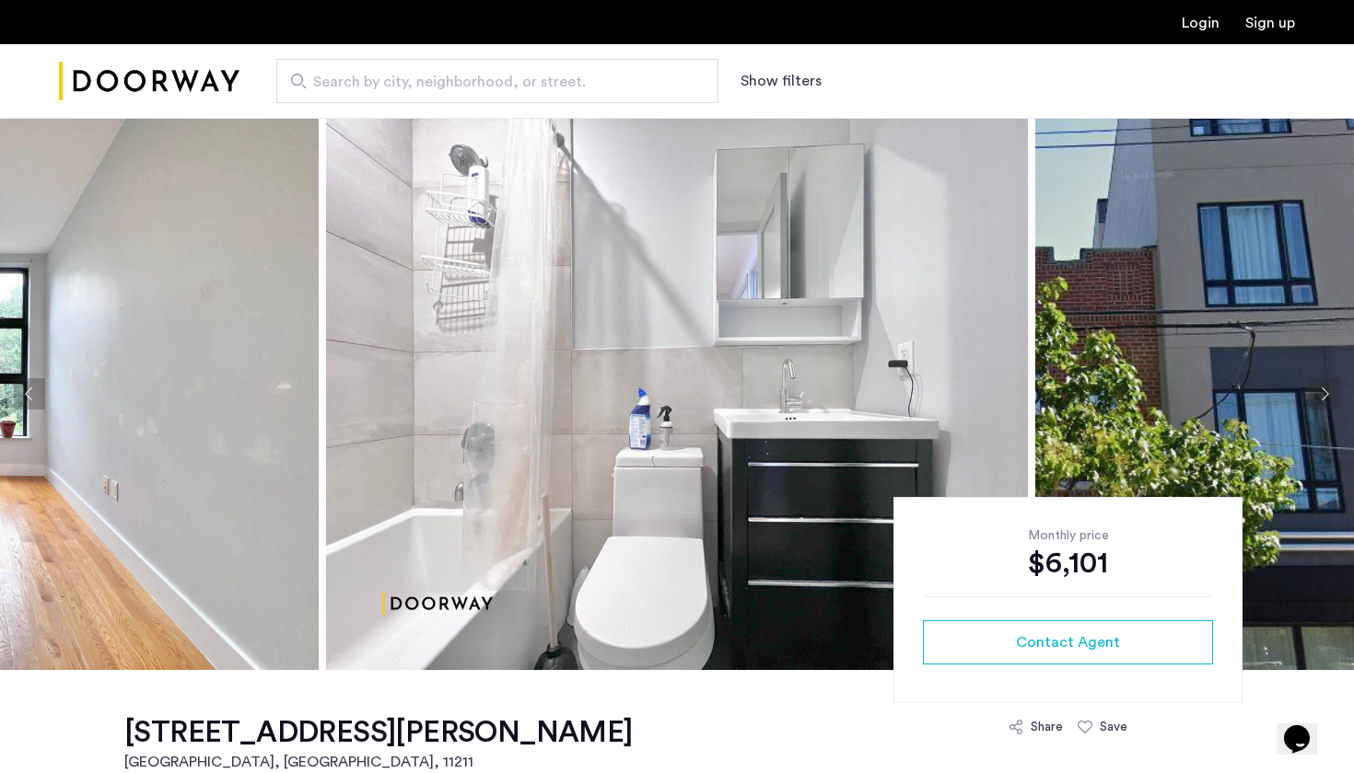
click at [1323, 394] on button "Next apartment" at bounding box center [1323, 393] width 31 height 31
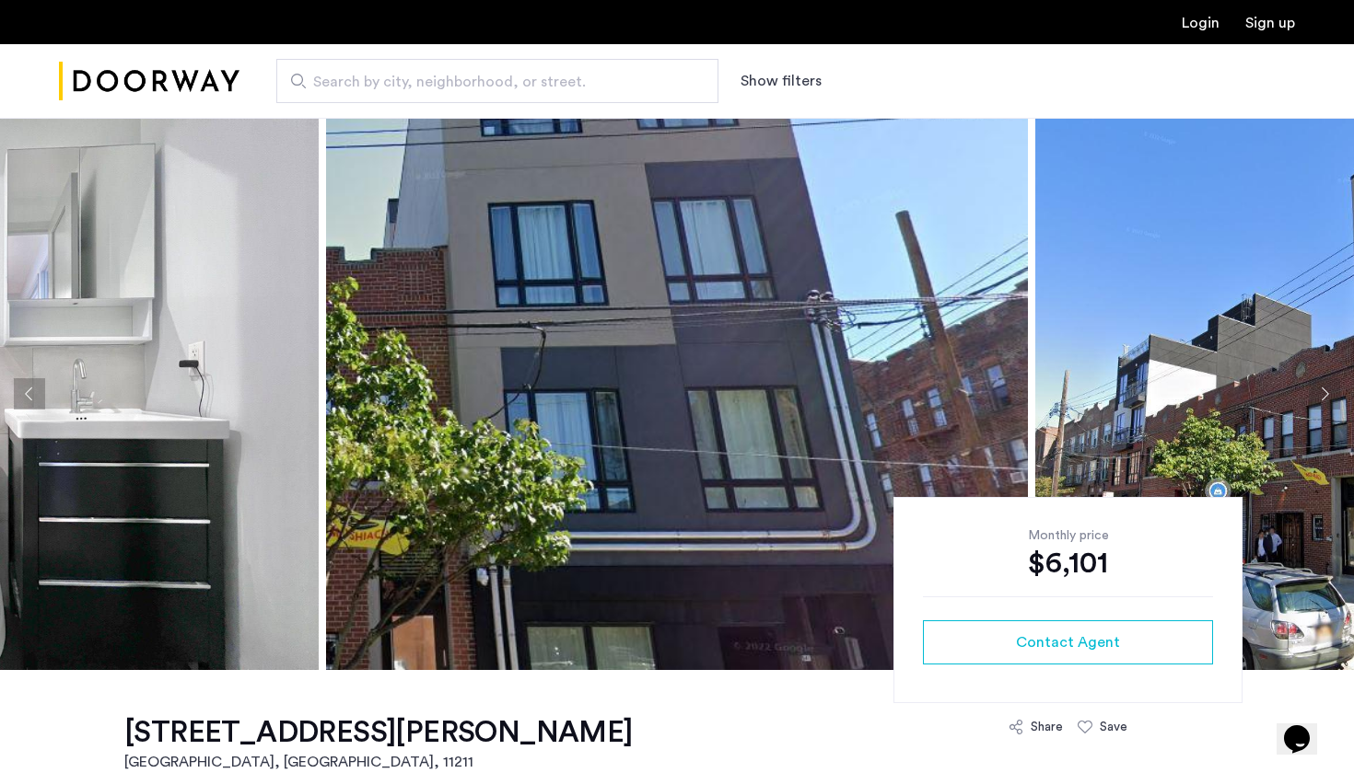
click at [1323, 394] on button "Next apartment" at bounding box center [1323, 393] width 31 height 31
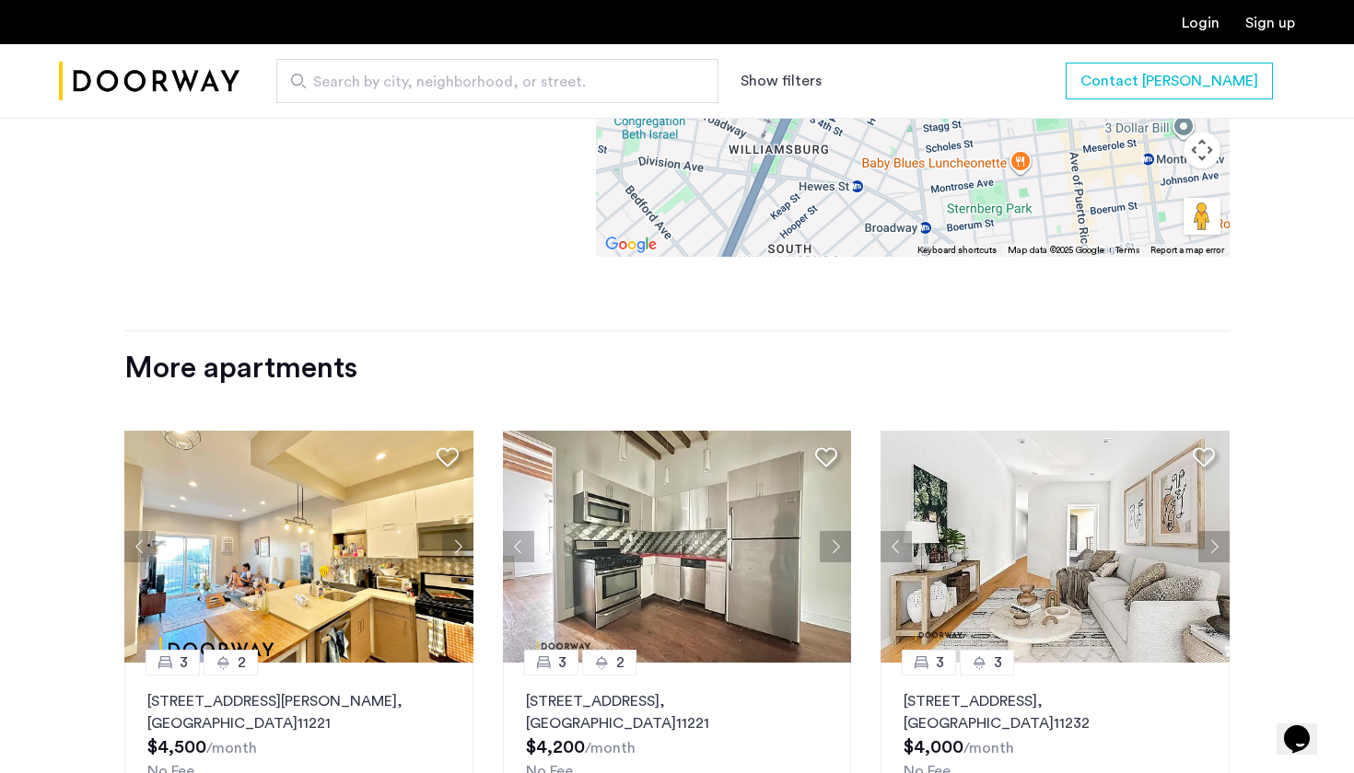
scroll to position [1701, 0]
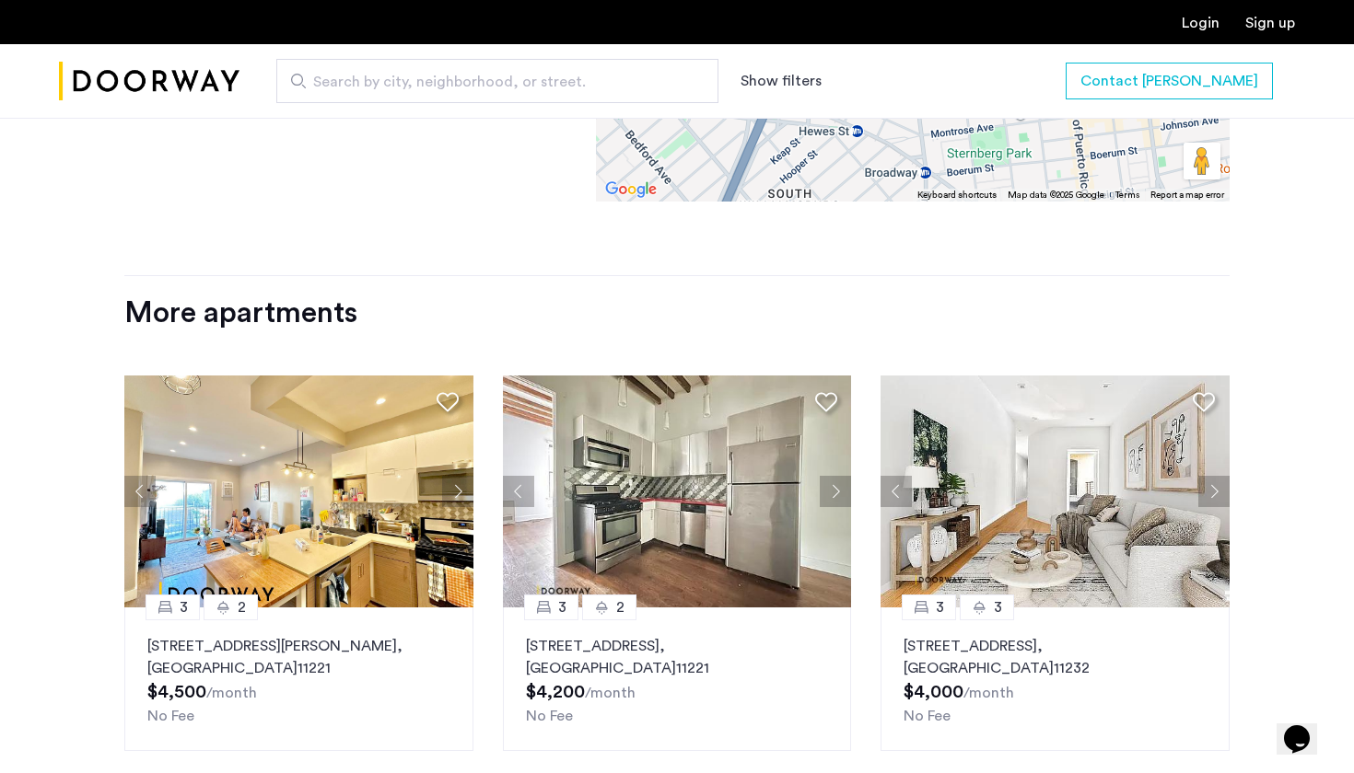
click at [386, 484] on img at bounding box center [298, 492] width 349 height 232
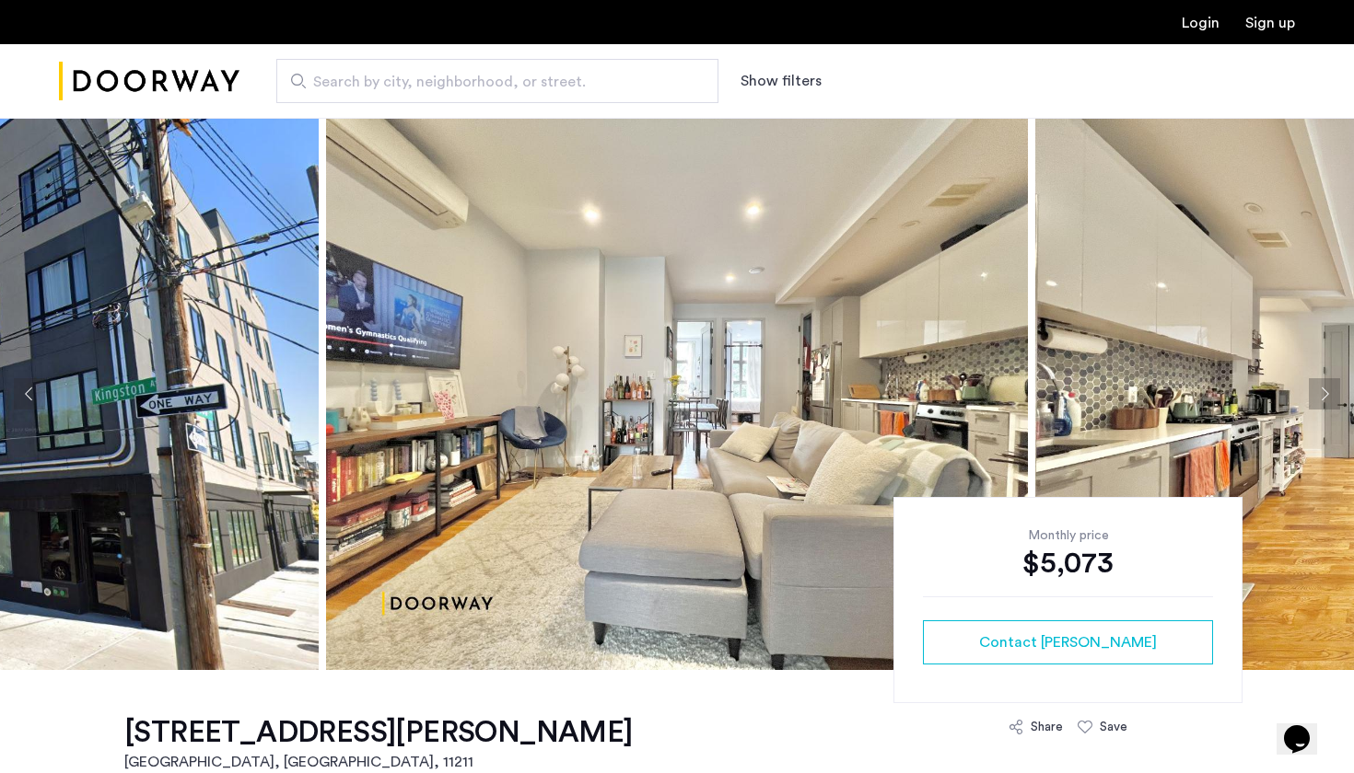
scroll to position [0, 0]
click at [584, 391] on img at bounding box center [677, 394] width 702 height 552
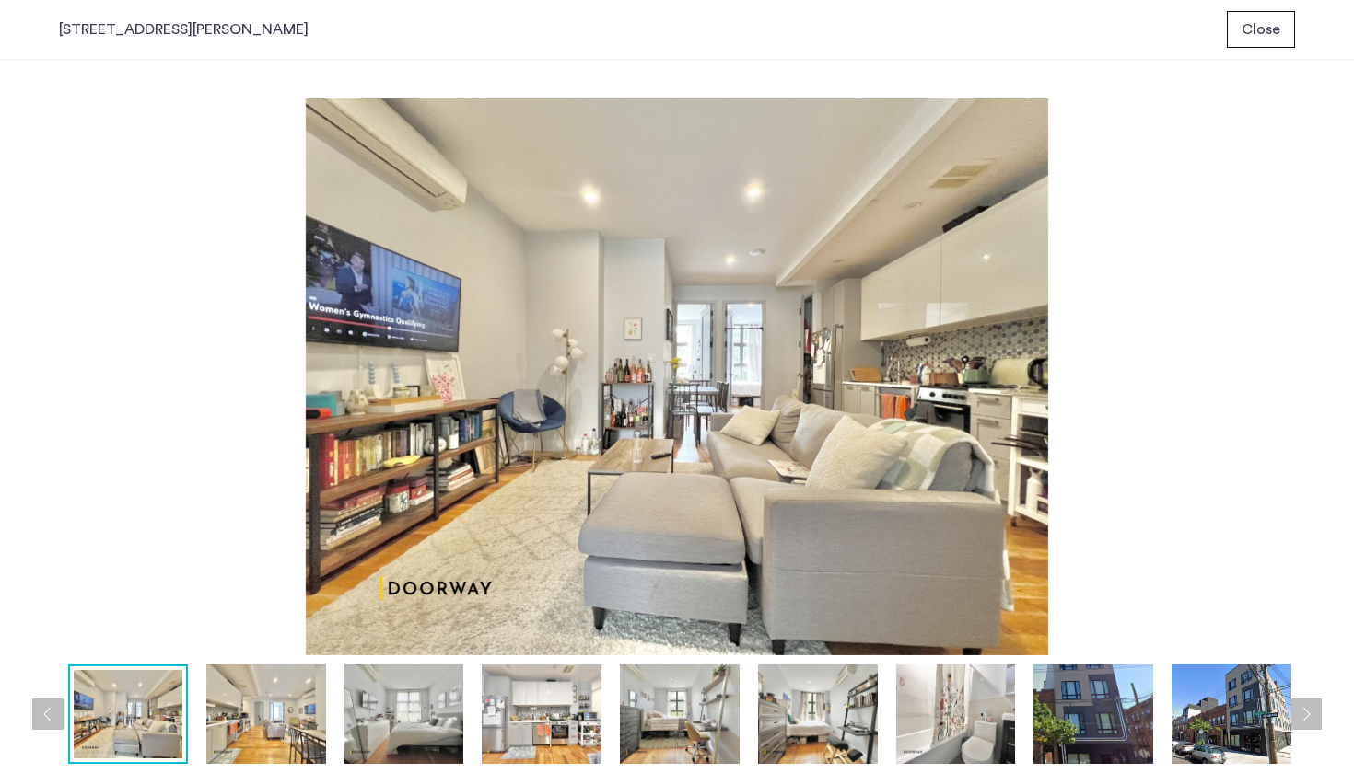
click at [277, 726] on img at bounding box center [266, 714] width 120 height 99
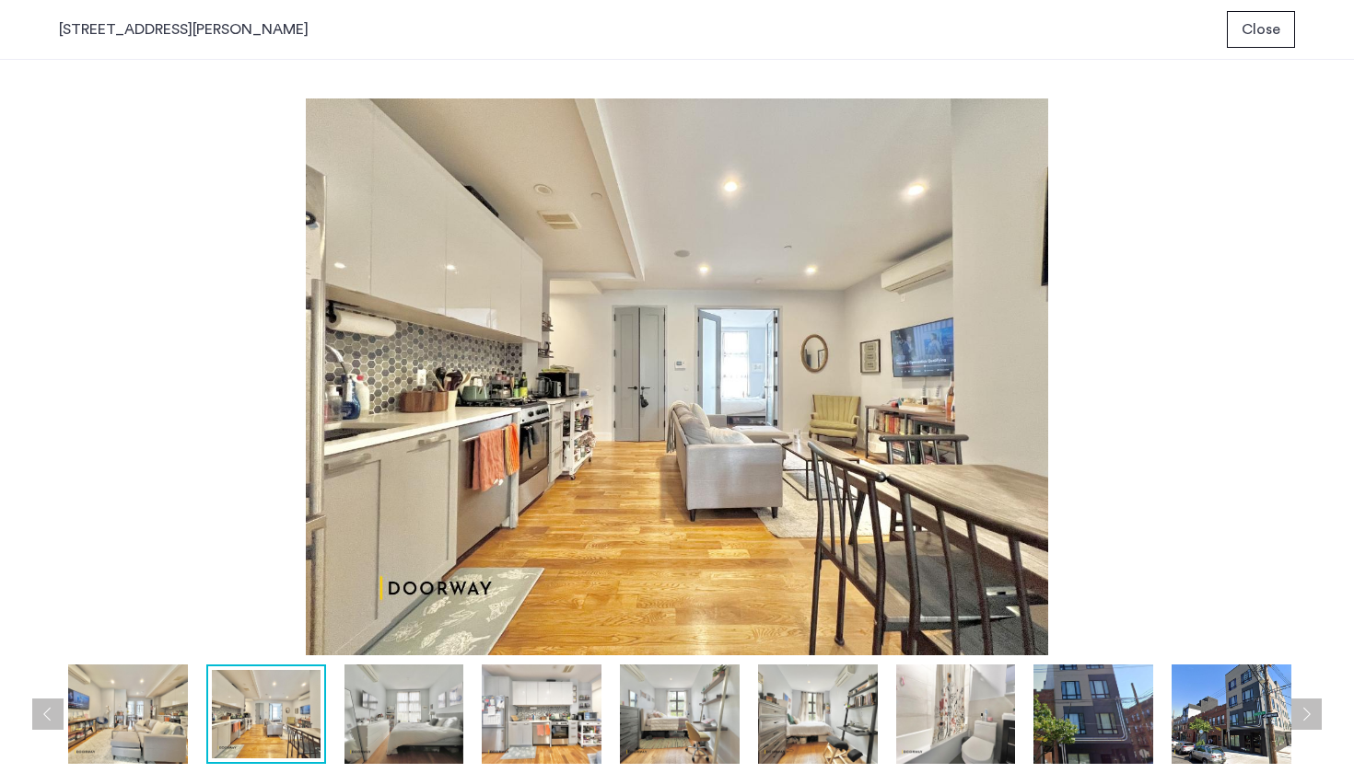
click at [418, 713] on img at bounding box center [404, 714] width 120 height 99
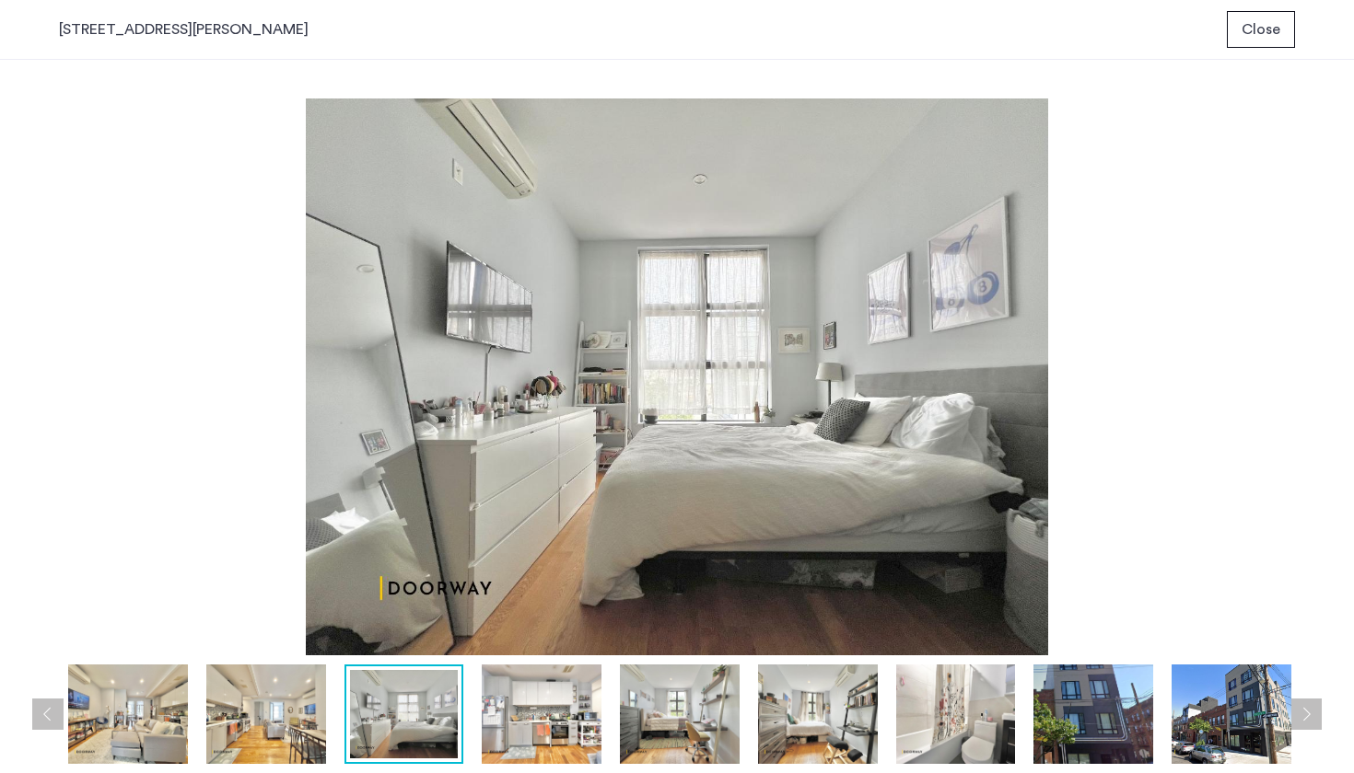
click at [541, 707] on img at bounding box center [542, 714] width 120 height 99
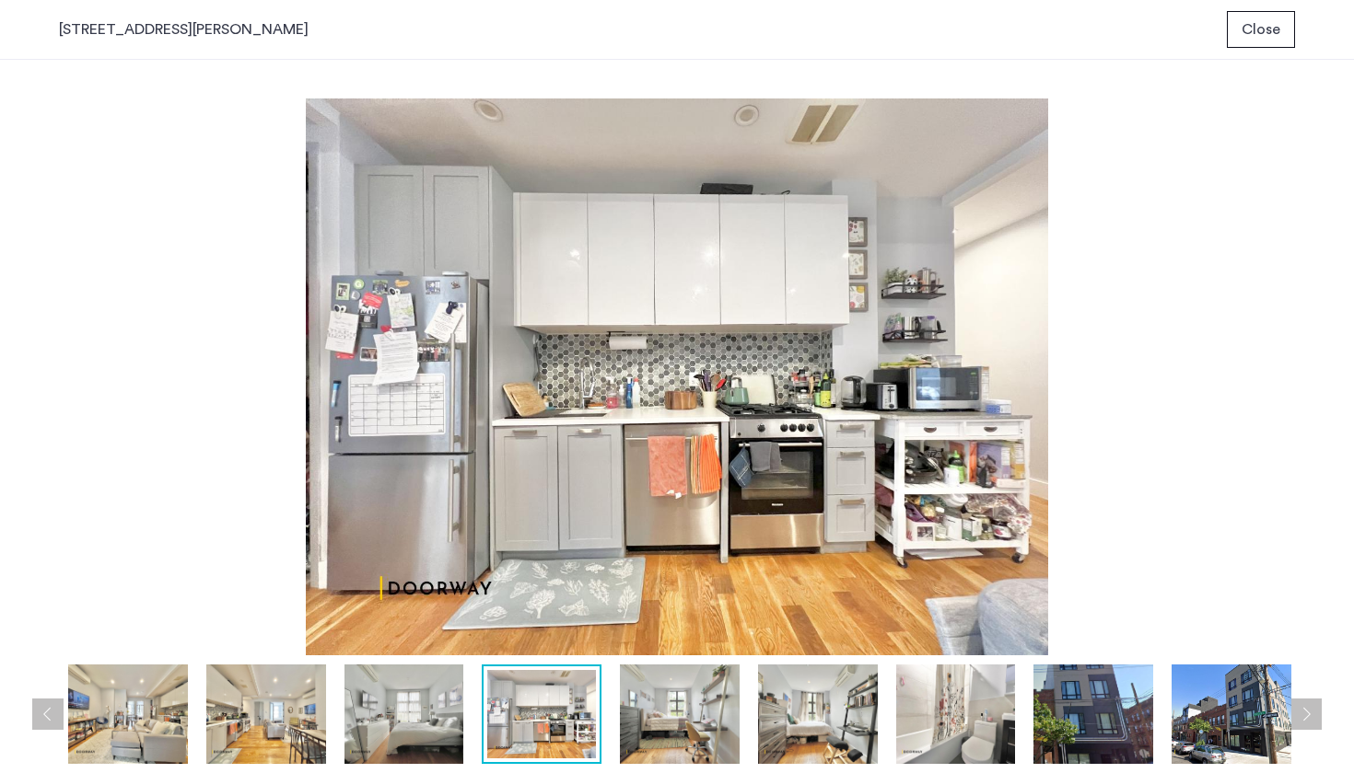
click at [641, 722] on img at bounding box center [680, 714] width 120 height 99
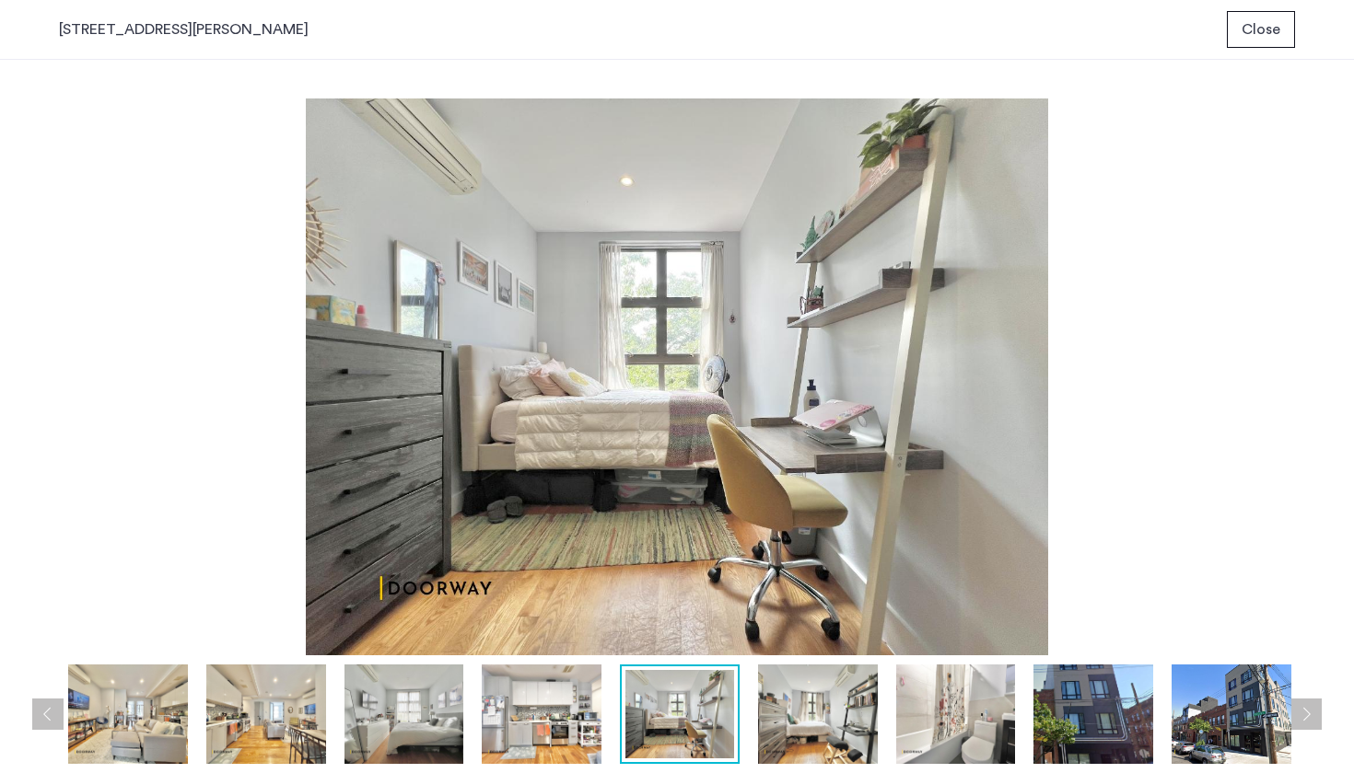
click at [528, 720] on img at bounding box center [542, 714] width 120 height 99
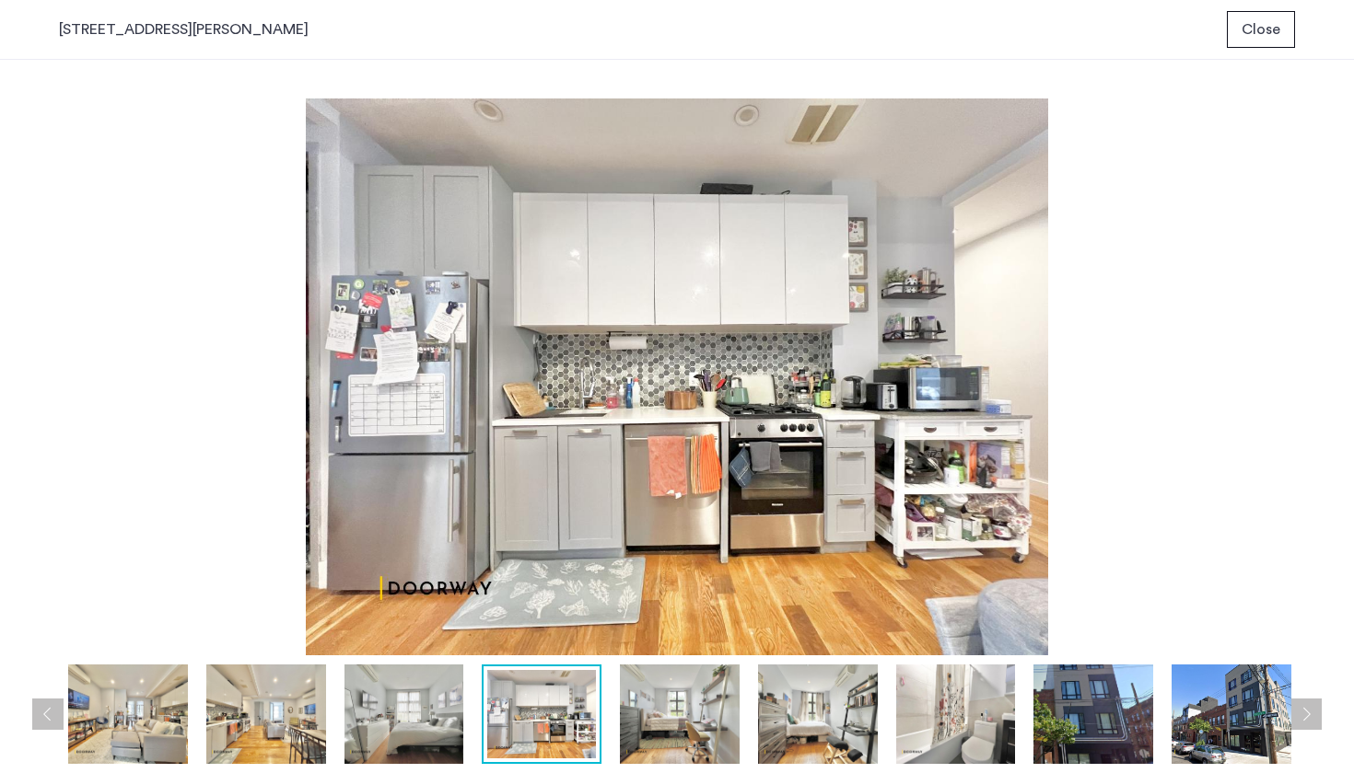
click at [673, 711] on img at bounding box center [680, 714] width 120 height 99
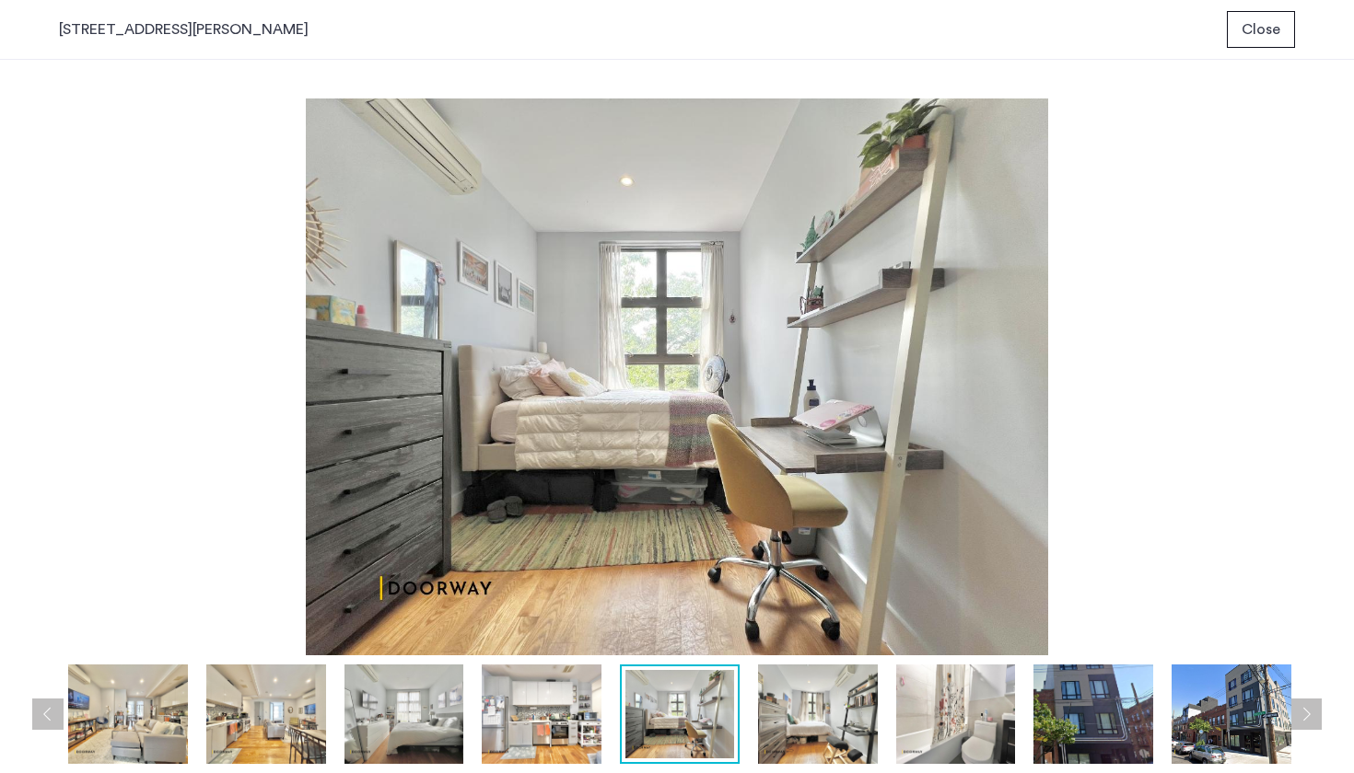
click at [541, 713] on img at bounding box center [542, 714] width 120 height 99
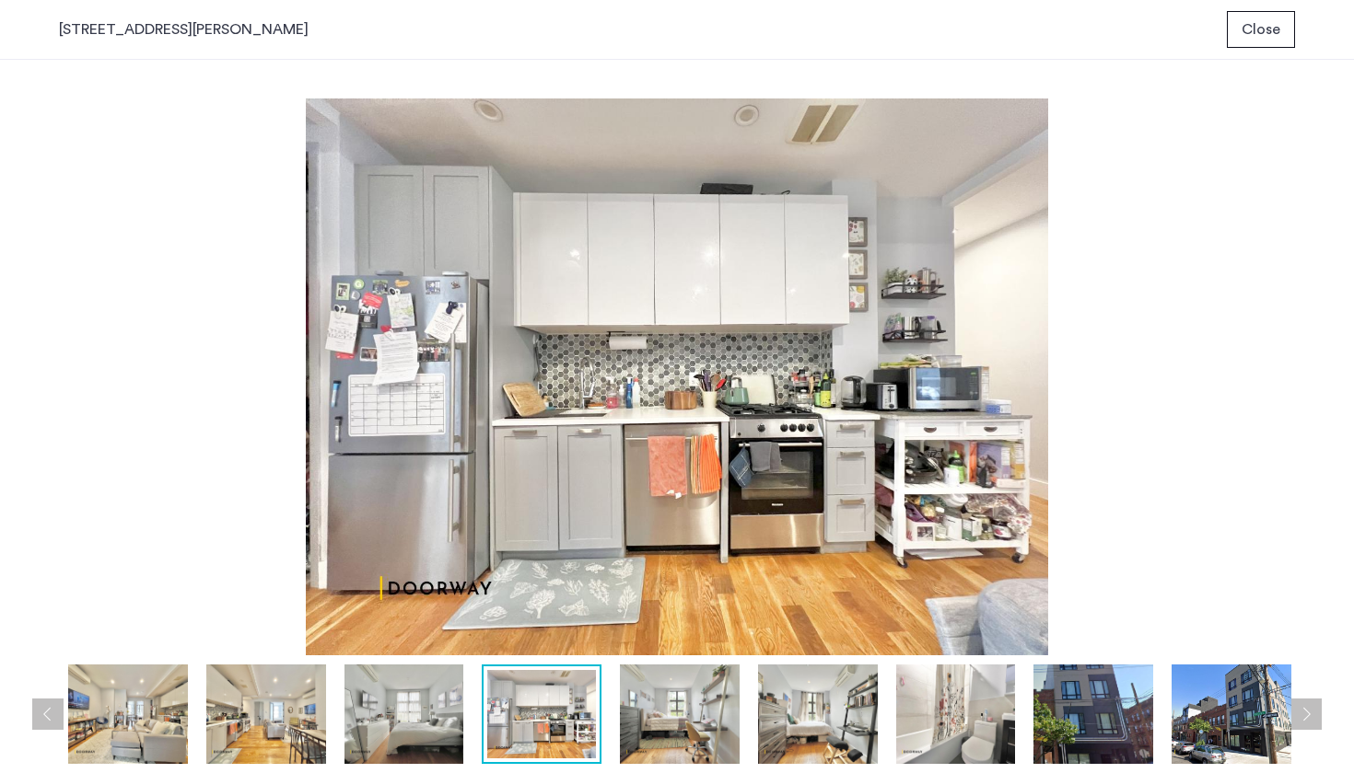
click at [785, 738] on img at bounding box center [818, 714] width 120 height 99
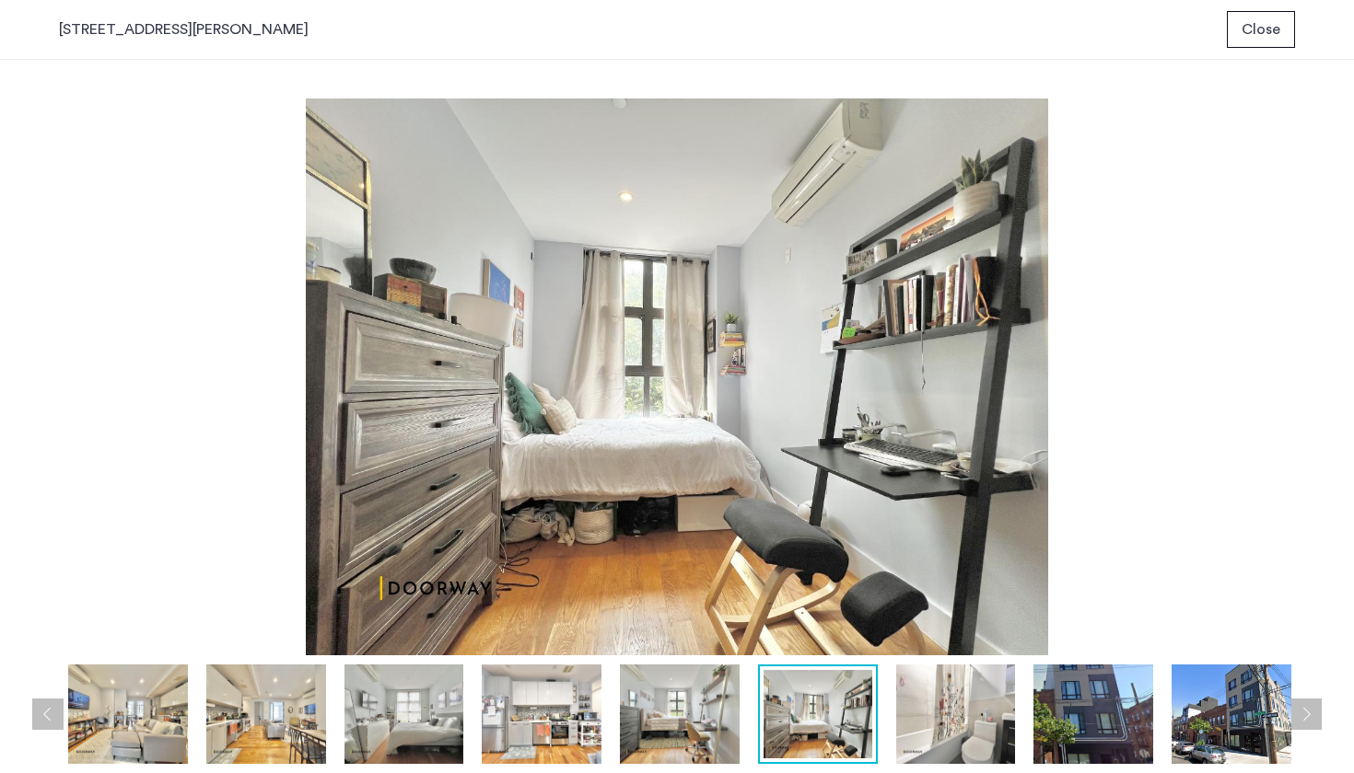
click at [688, 723] on img at bounding box center [680, 714] width 120 height 99
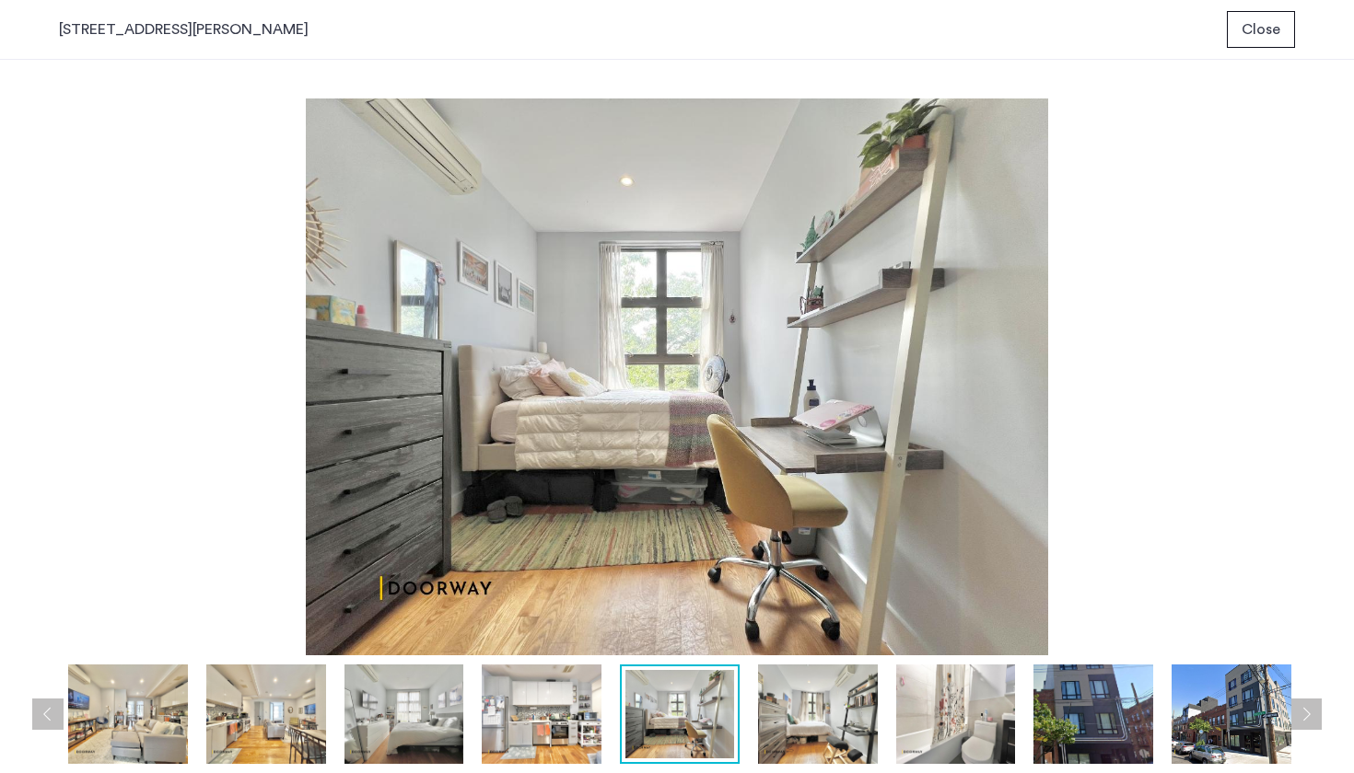
click at [948, 726] on img at bounding box center [956, 714] width 120 height 99
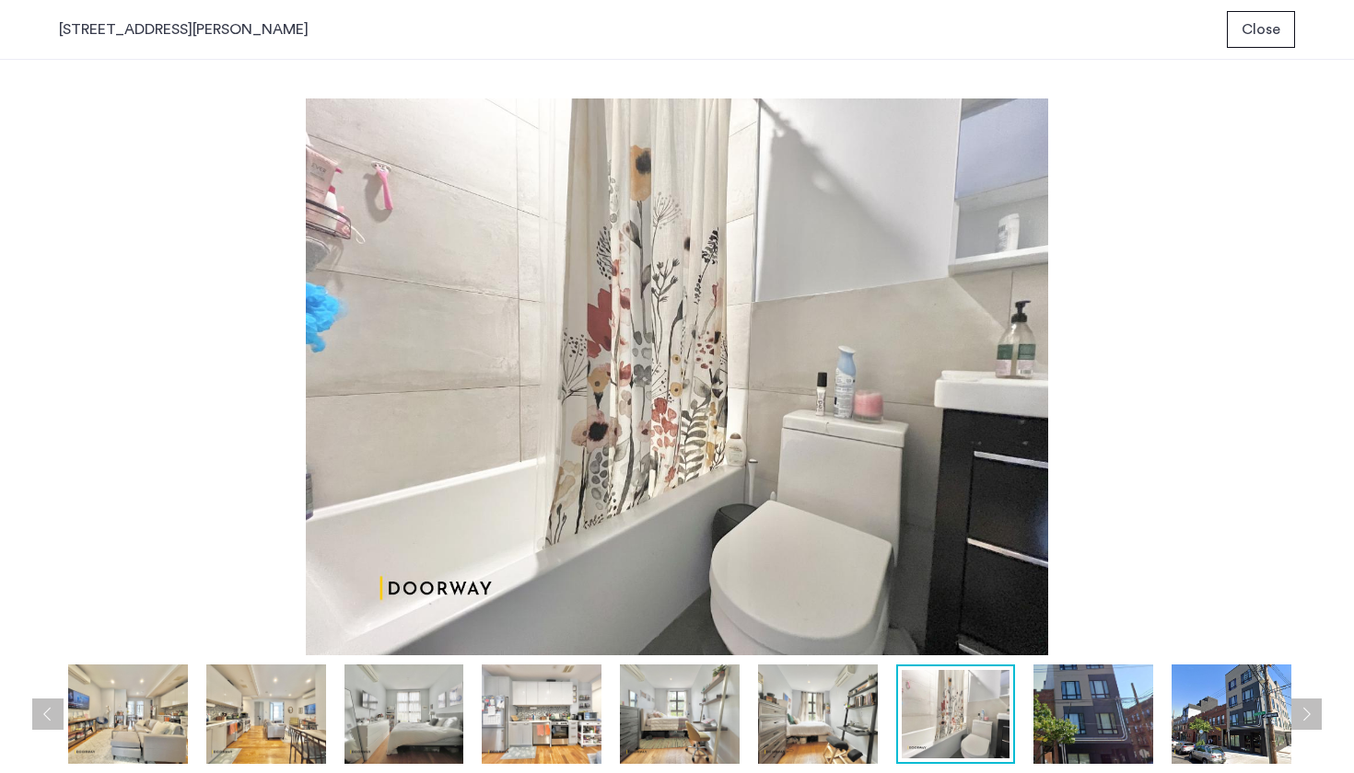
click at [1102, 724] on img at bounding box center [1093, 714] width 120 height 99
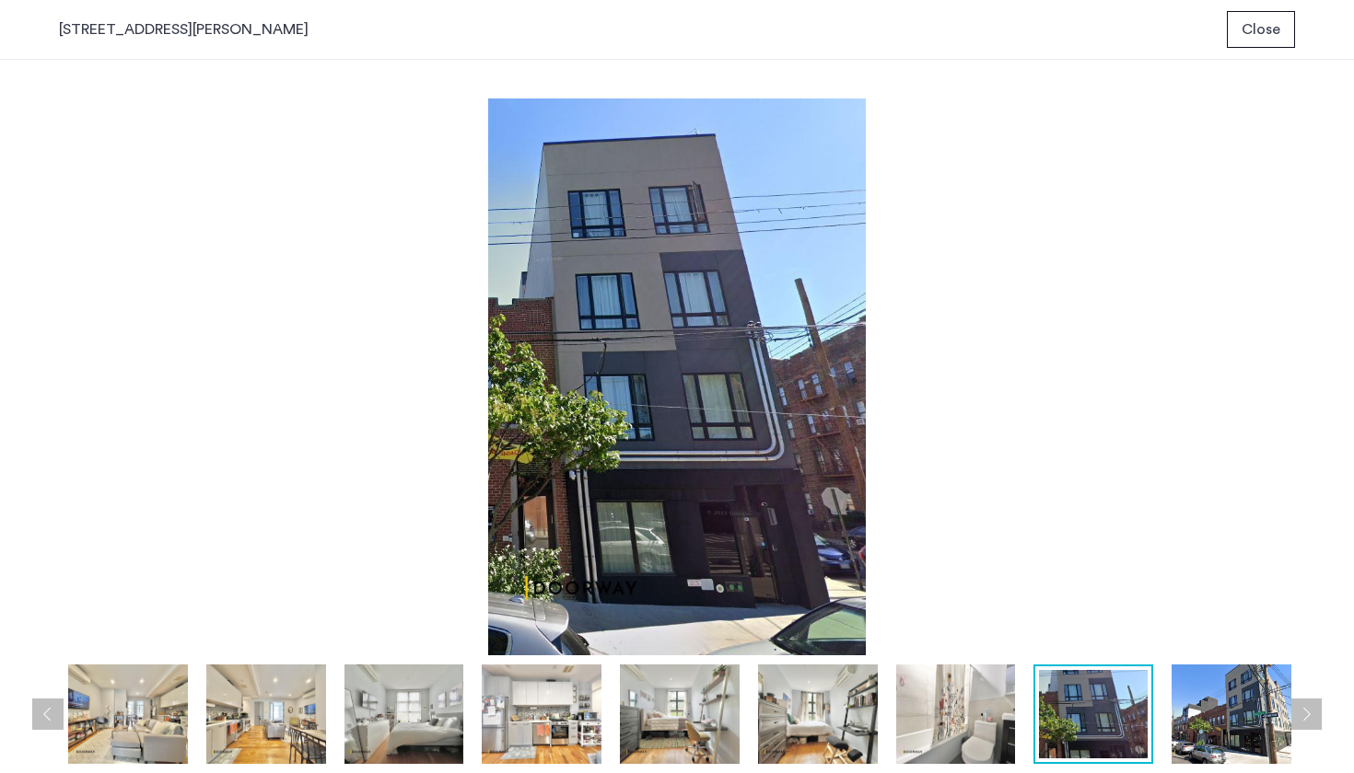
click at [1229, 727] on img at bounding box center [1231, 714] width 120 height 99
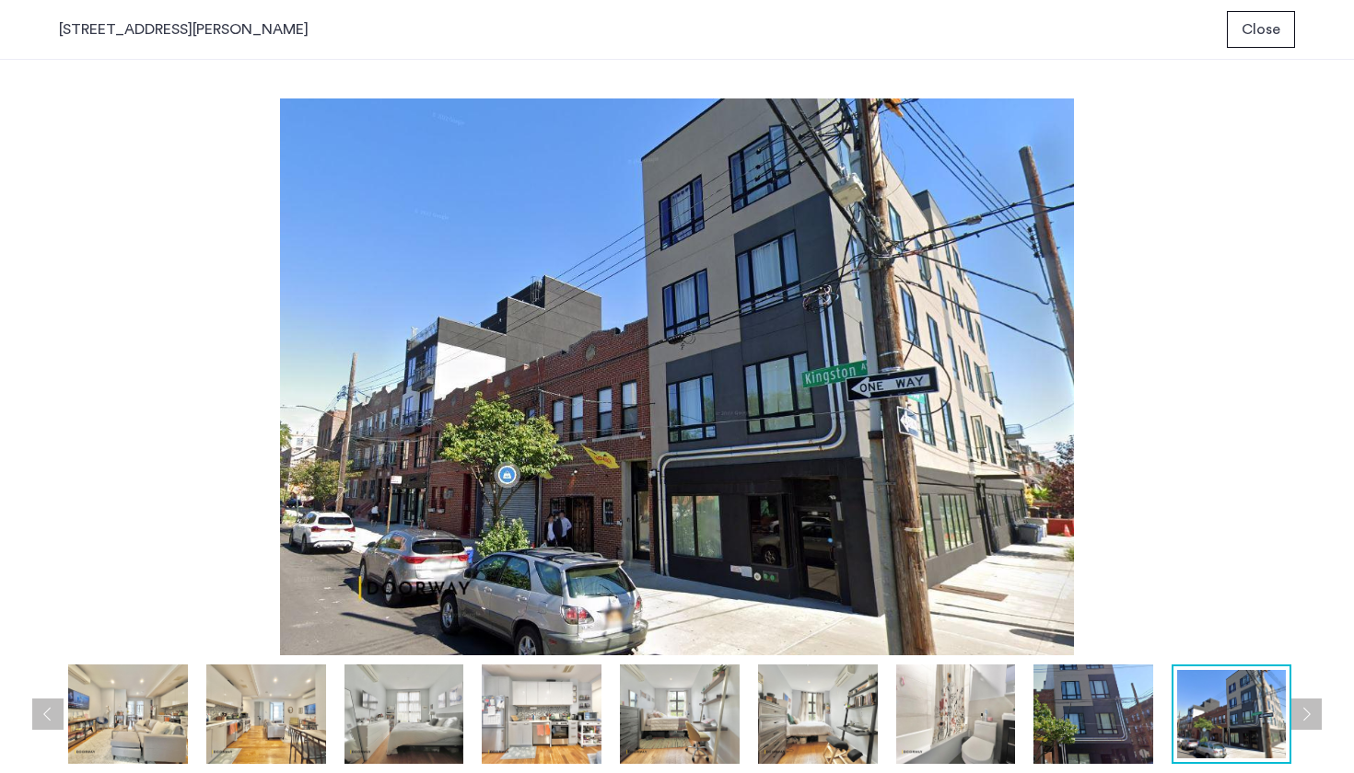
click at [1081, 716] on img at bounding box center [1093, 714] width 120 height 99
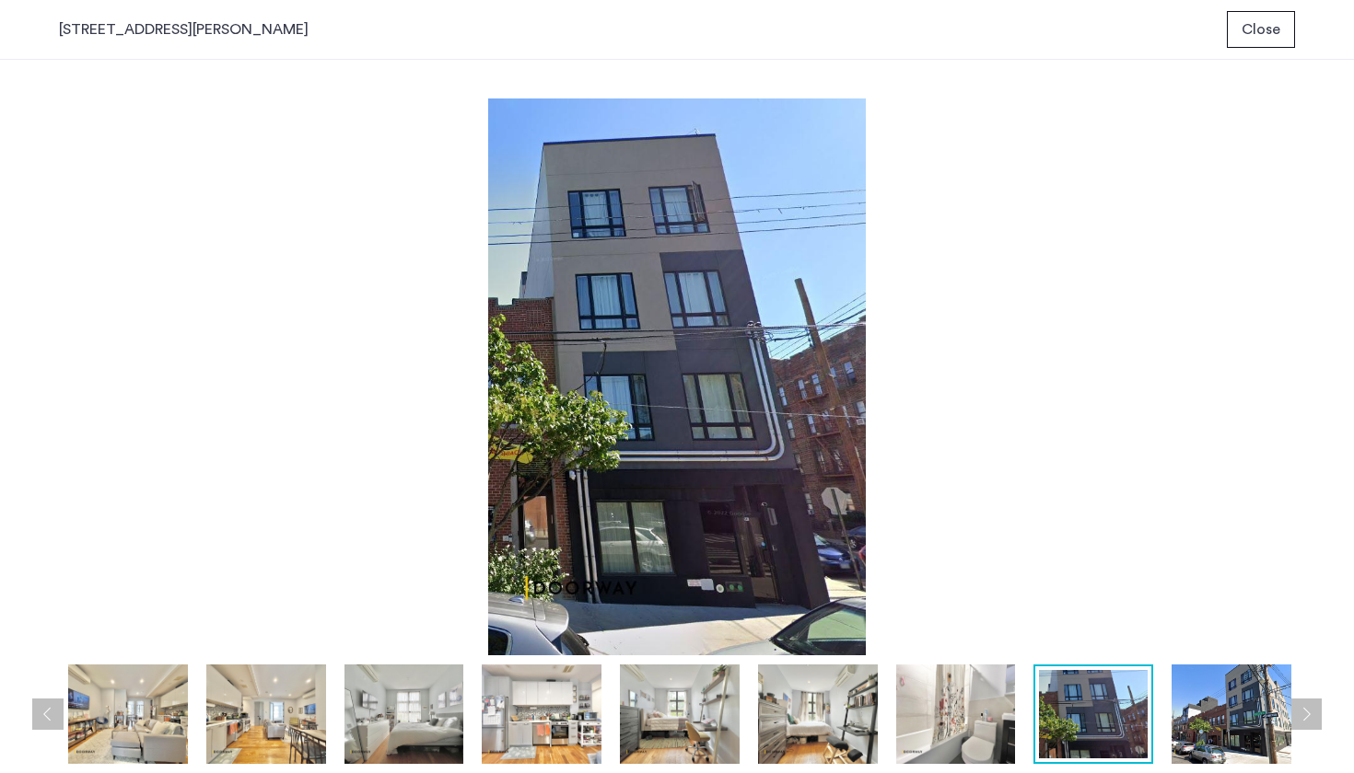
click at [853, 686] on img at bounding box center [818, 714] width 120 height 99
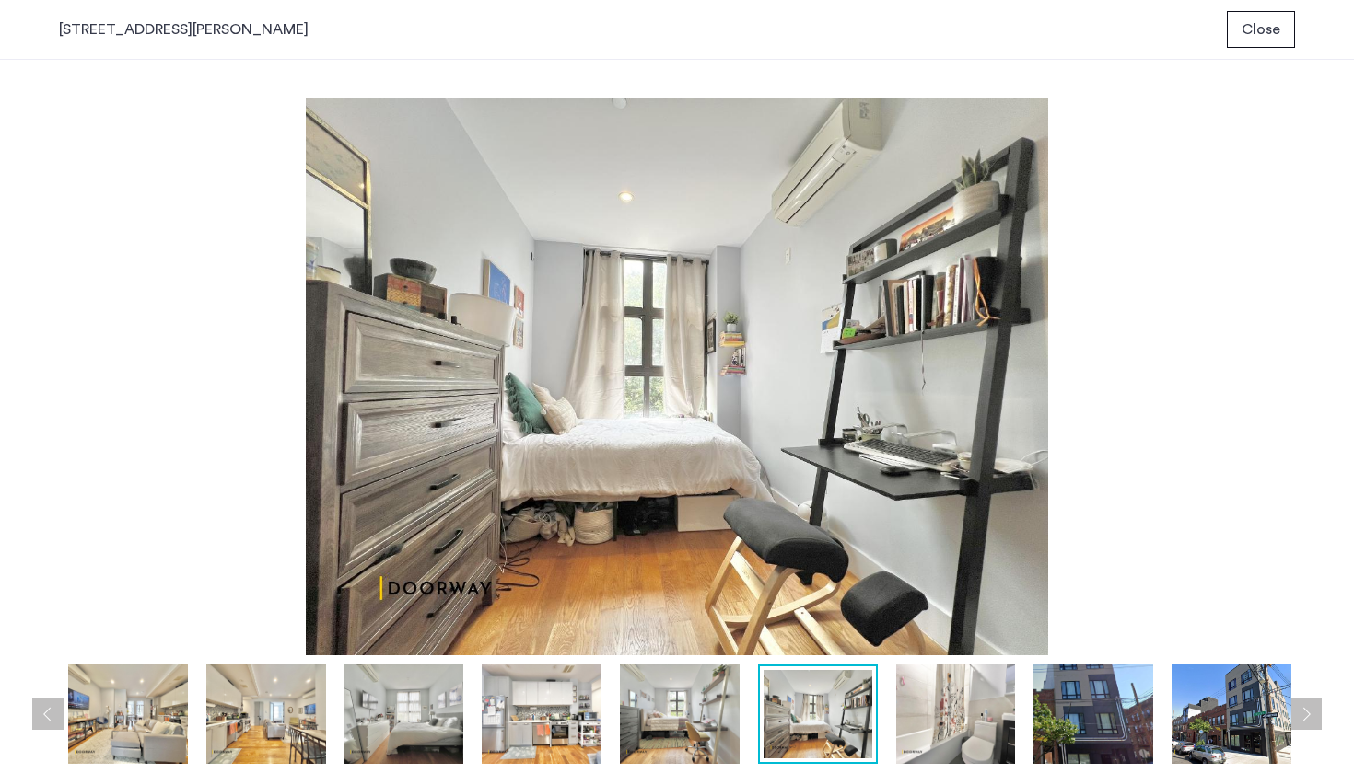
click at [600, 716] on img at bounding box center [542, 714] width 120 height 99
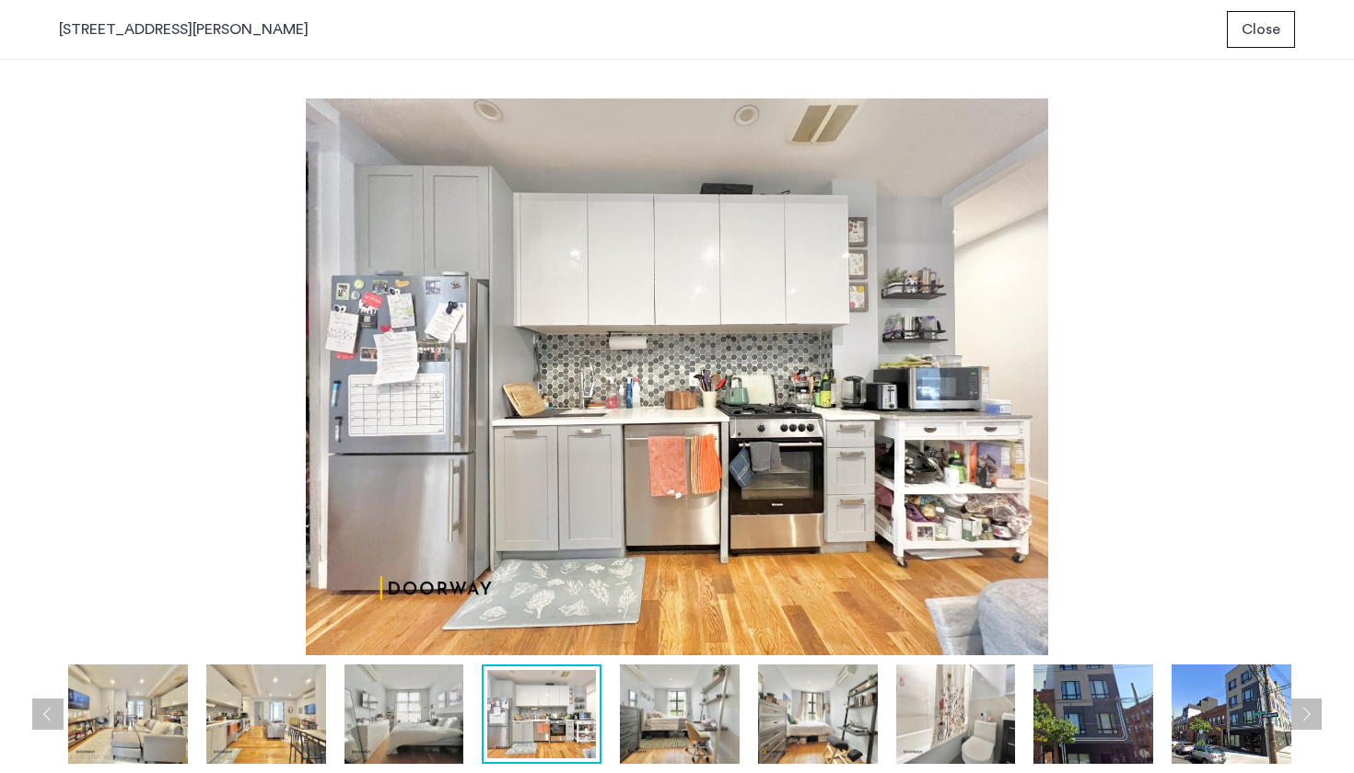
click at [437, 717] on img at bounding box center [404, 714] width 120 height 99
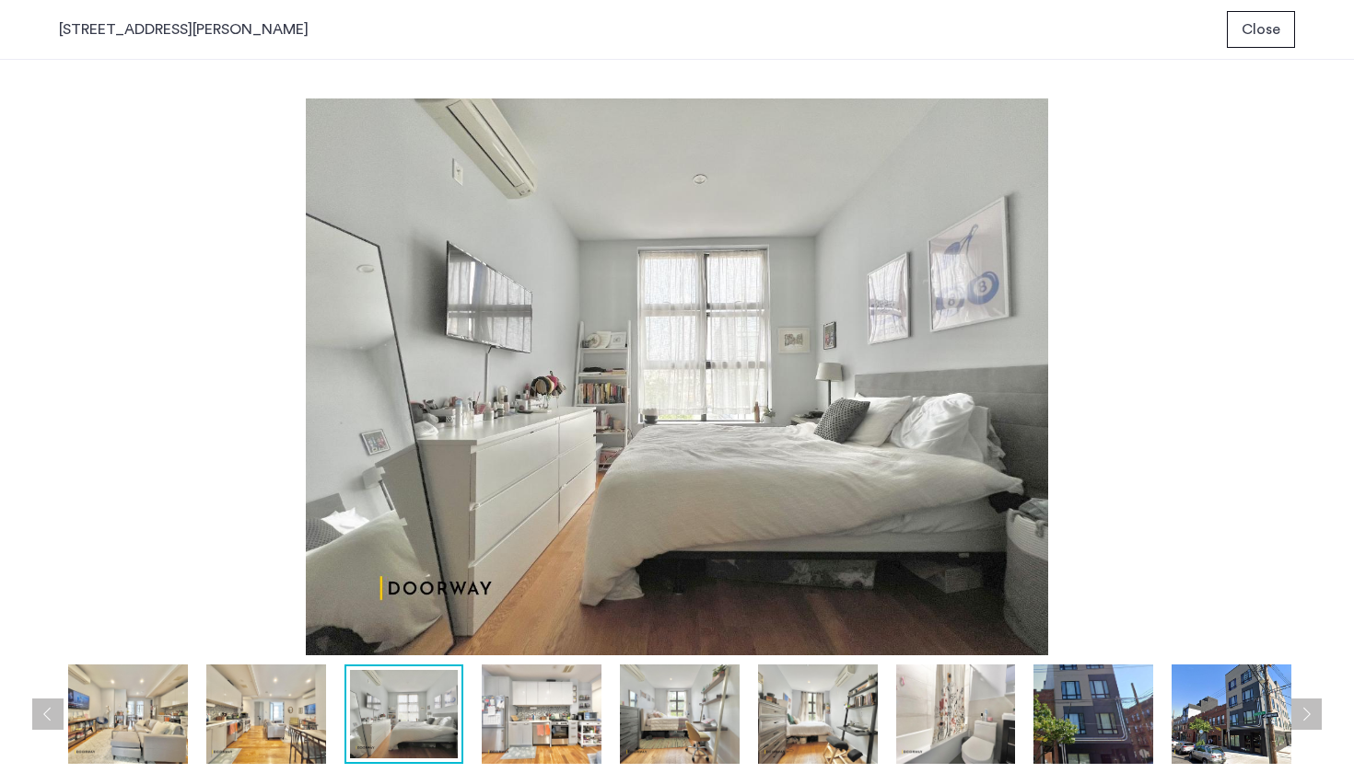
click at [263, 722] on img at bounding box center [266, 714] width 120 height 99
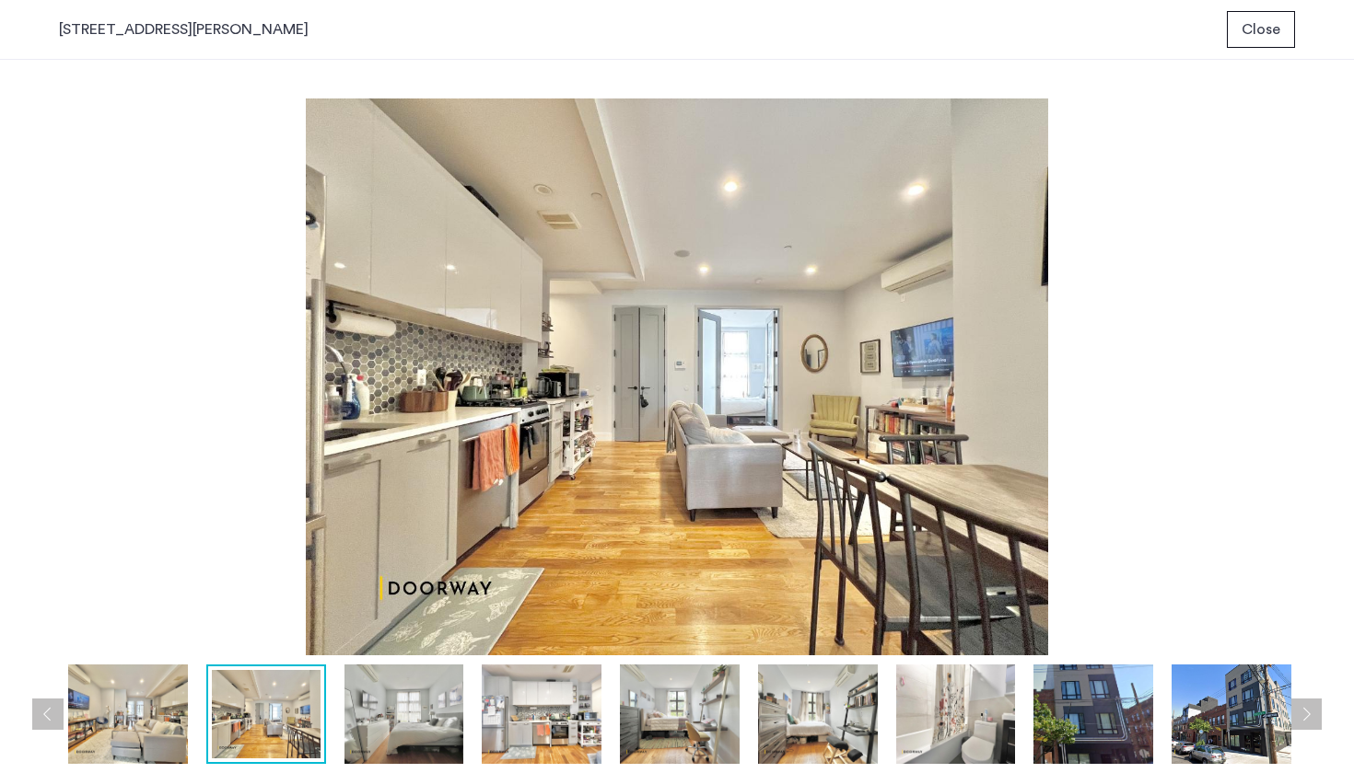
click at [147, 715] on img at bounding box center [128, 714] width 120 height 99
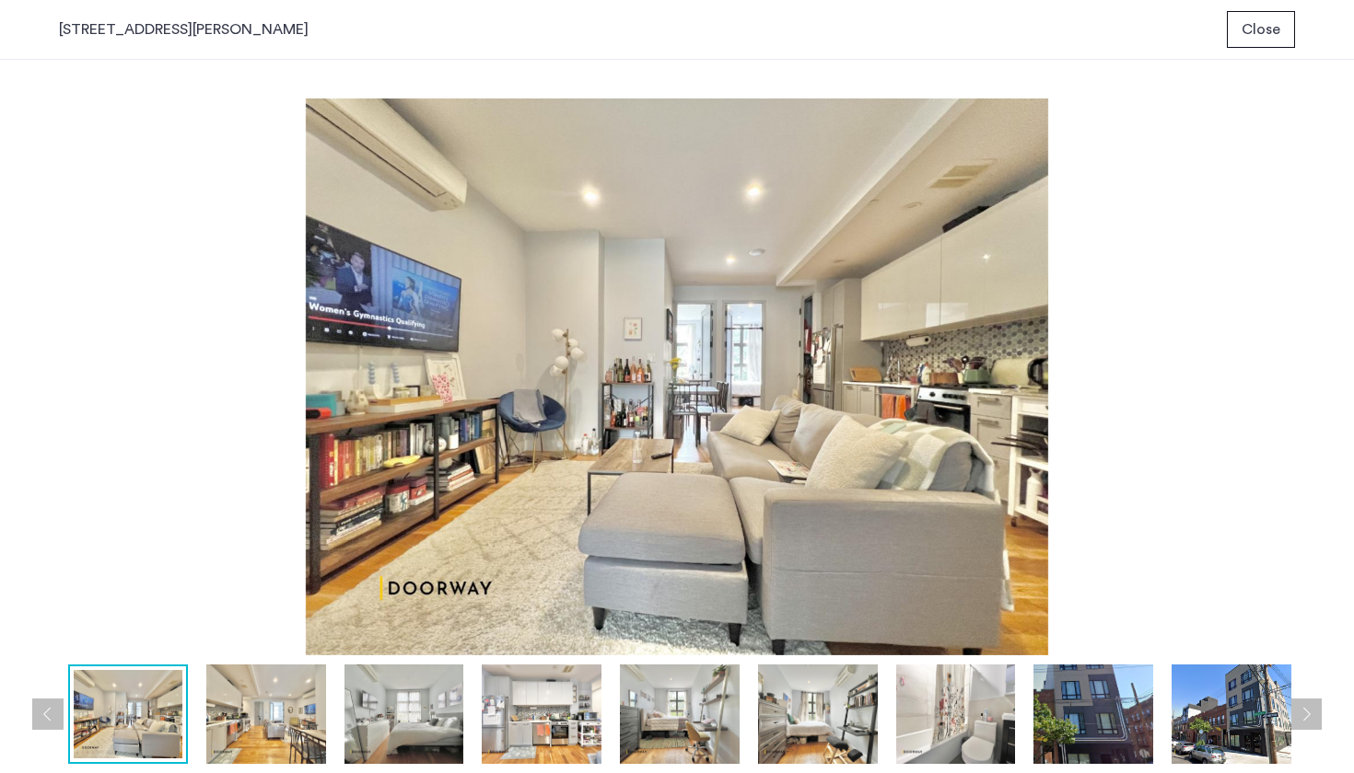
click at [69, 717] on div at bounding box center [128, 714] width 120 height 99
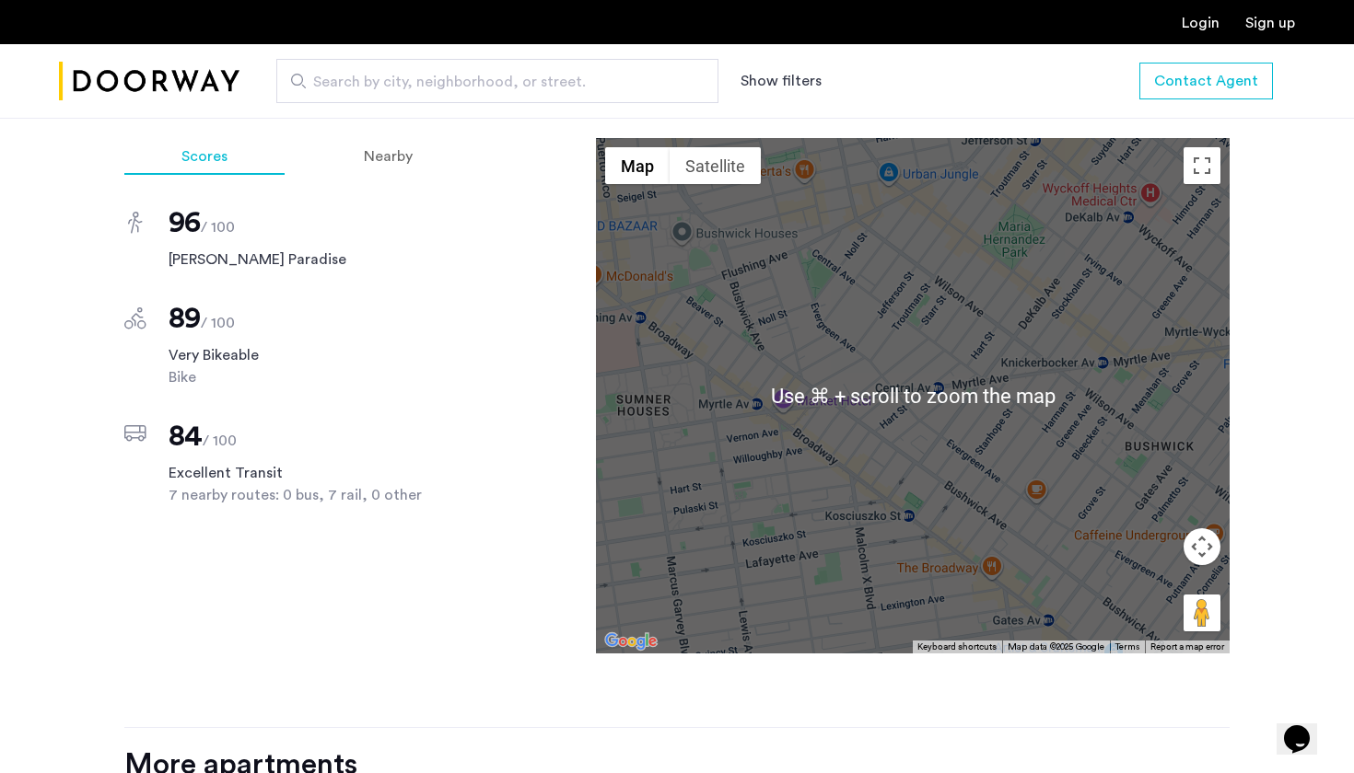
scroll to position [1384, 0]
click at [424, 657] on div "Scores Nearby 96 / 100 Walker's Paradise 89 / 100 Very Bikeable Bike 84 / 100 E…" at bounding box center [676, 434] width 1105 height 590
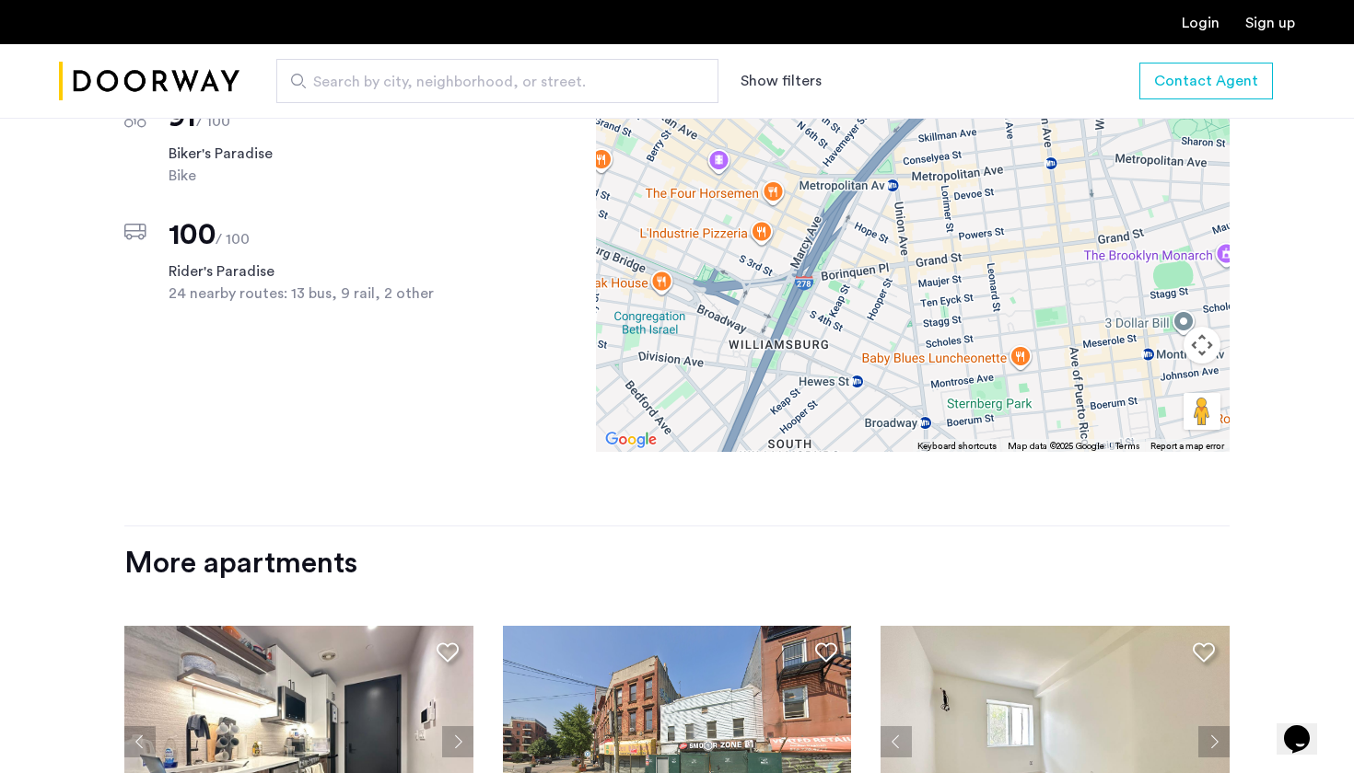
scroll to position [1982, 0]
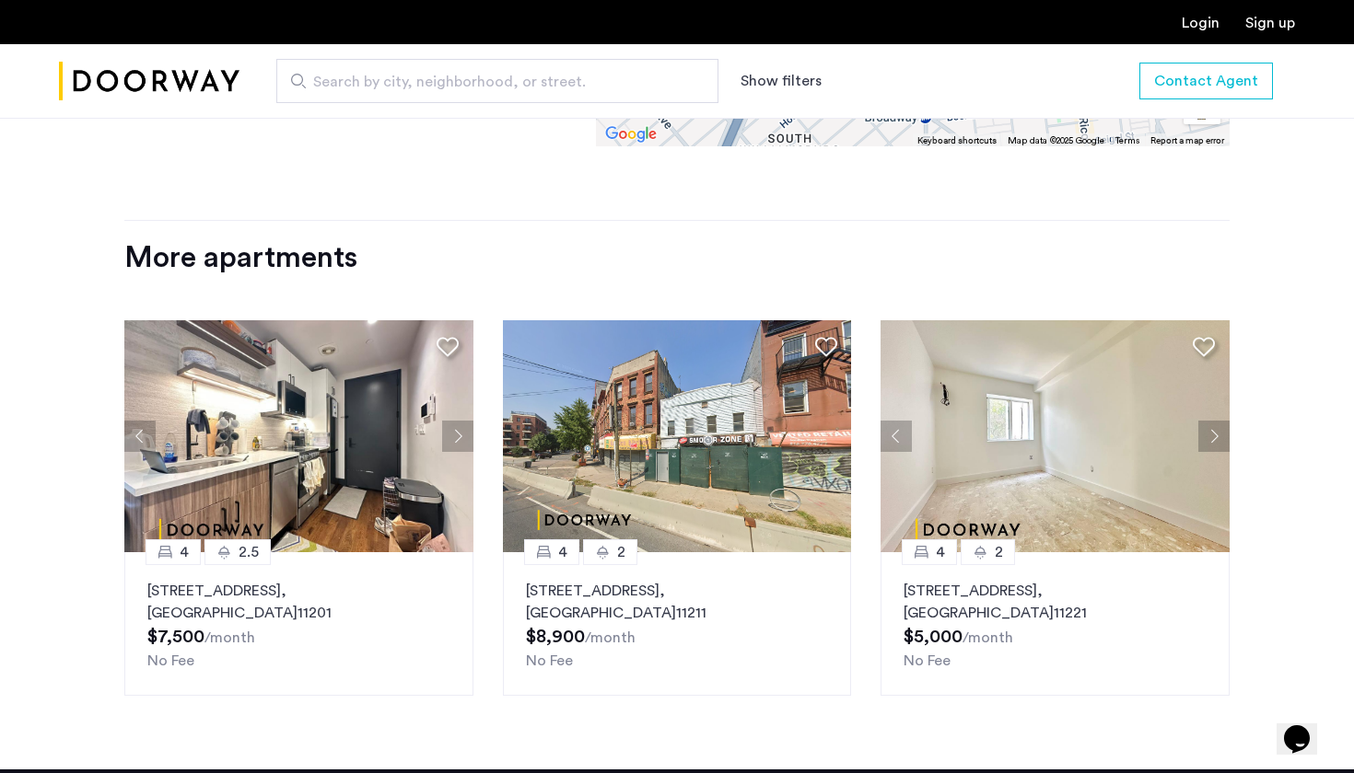
click at [451, 421] on button "Next apartment" at bounding box center [457, 436] width 31 height 31
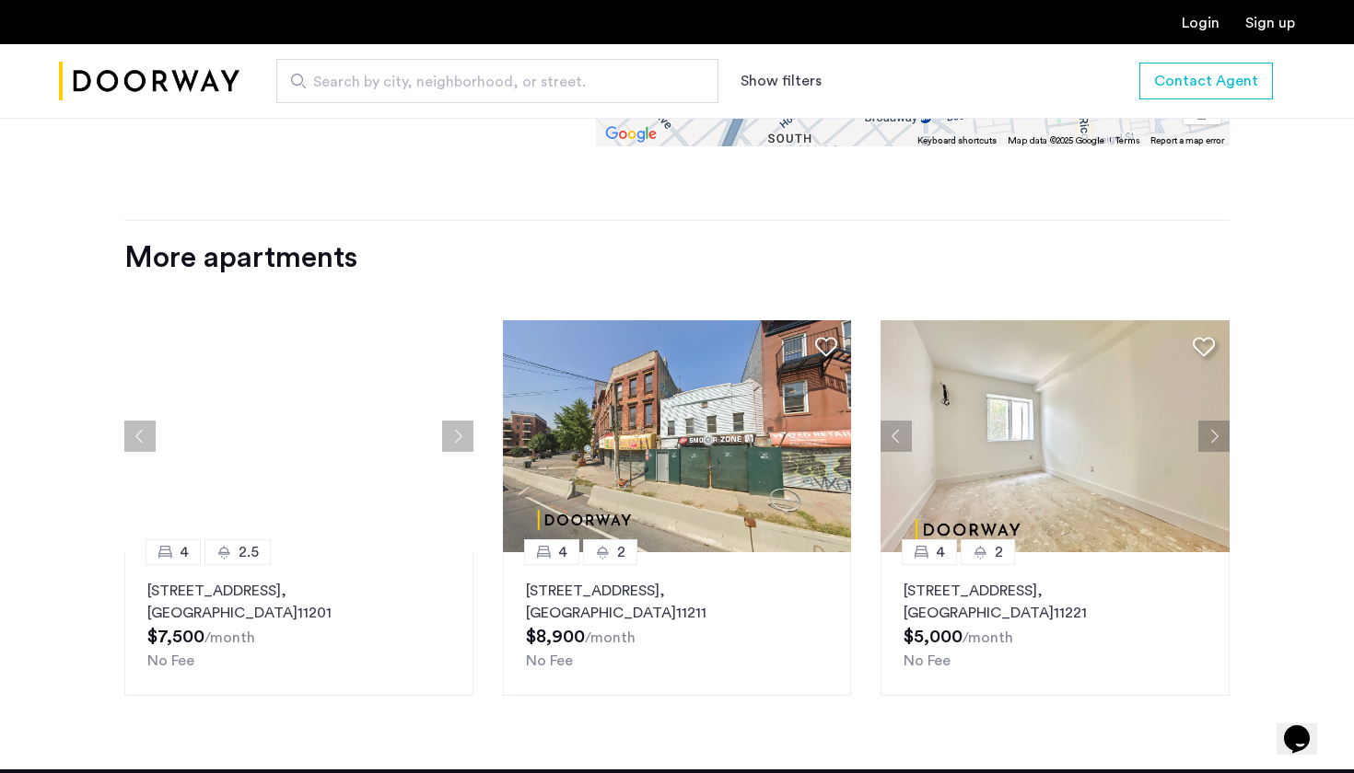
click at [451, 421] on button "Next apartment" at bounding box center [457, 436] width 31 height 31
click at [460, 421] on button "Next apartment" at bounding box center [457, 436] width 31 height 31
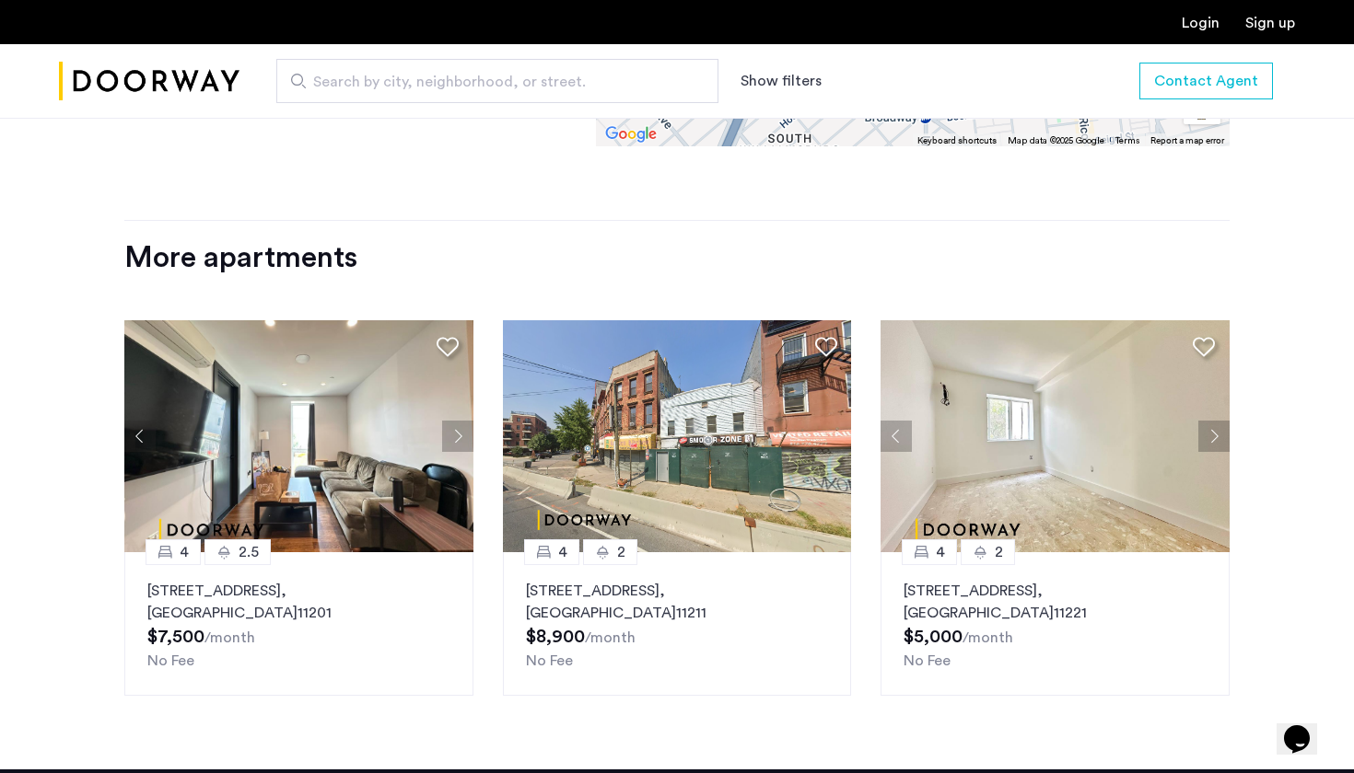
click at [460, 421] on button "Next apartment" at bounding box center [457, 436] width 31 height 31
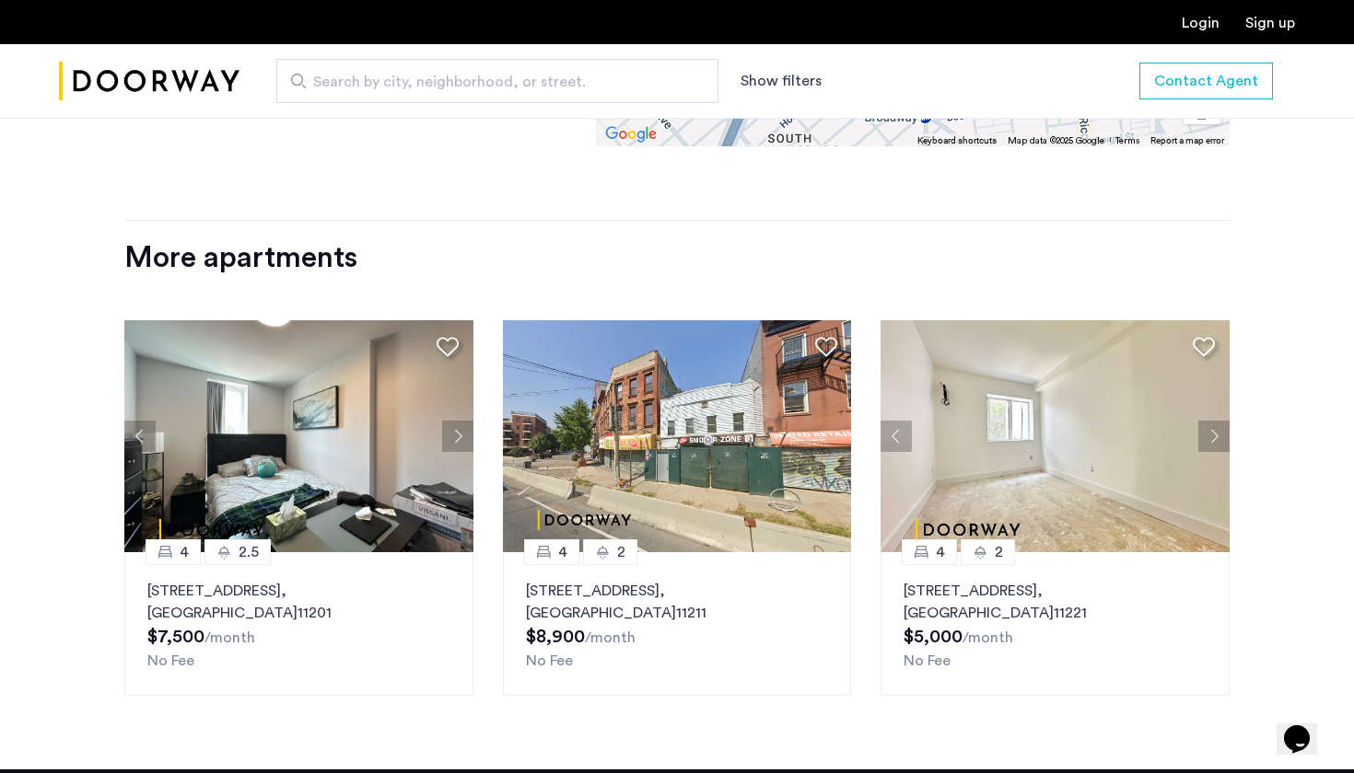
click at [323, 580] on p "304 Water Street, Unit 2B, Brooklyn , NY 11201" at bounding box center [298, 602] width 303 height 44
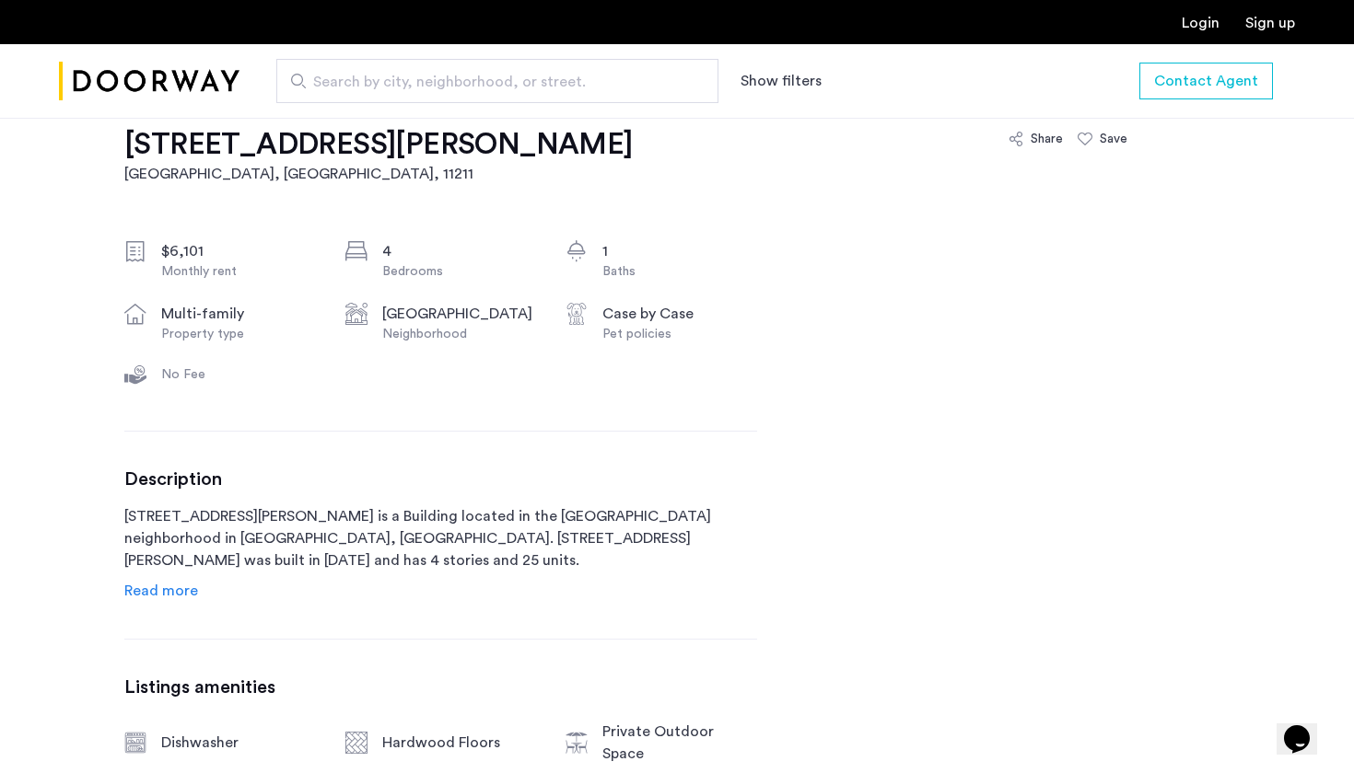
scroll to position [845, 0]
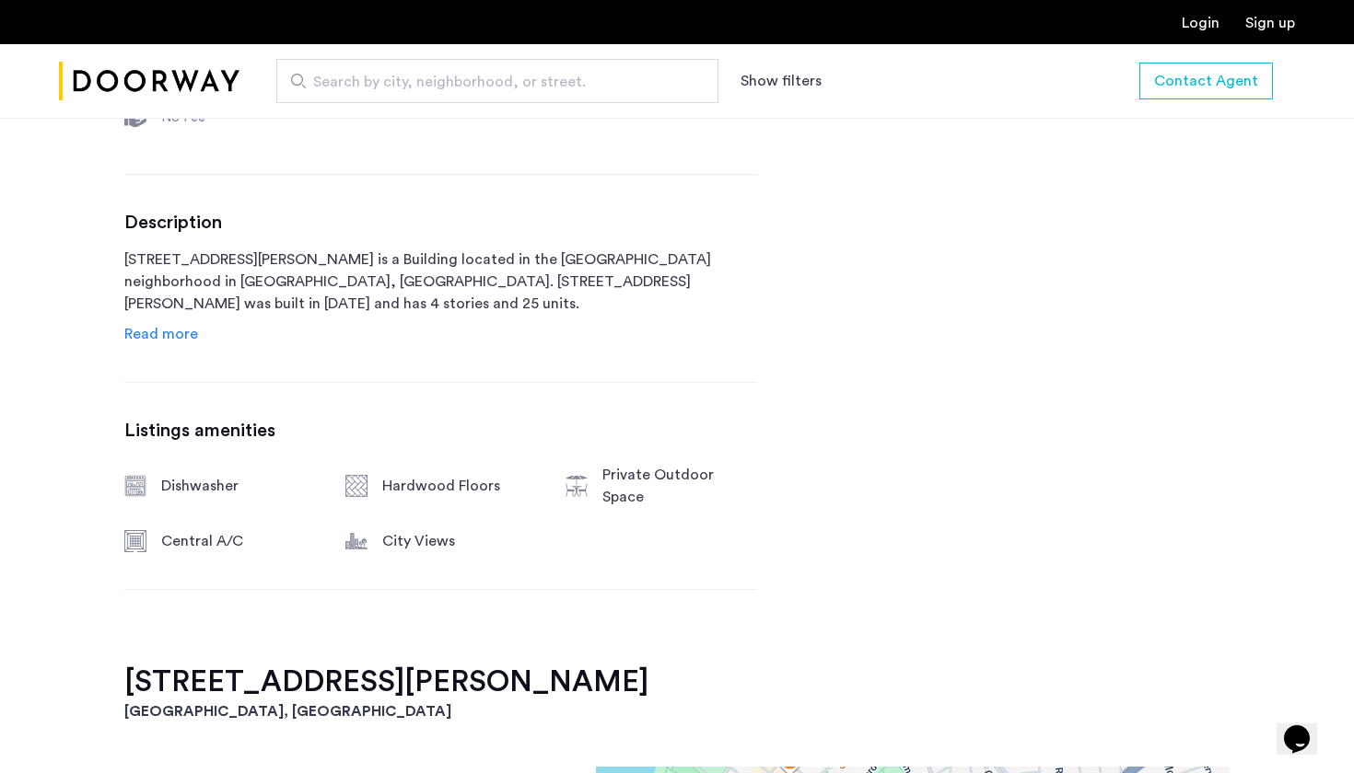
click at [150, 333] on span "Read more" at bounding box center [161, 334] width 74 height 15
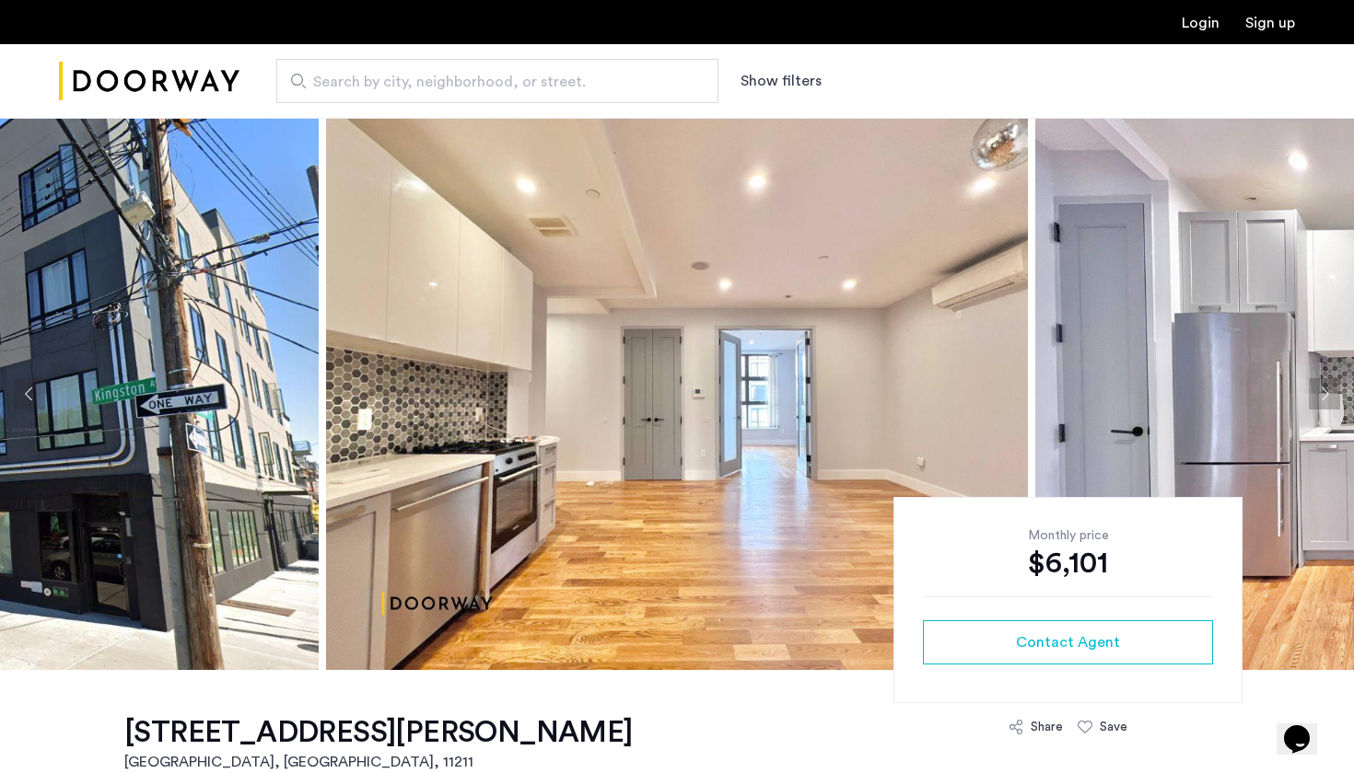
scroll to position [0, 0]
click at [1318, 392] on button "Next apartment" at bounding box center [1323, 393] width 31 height 31
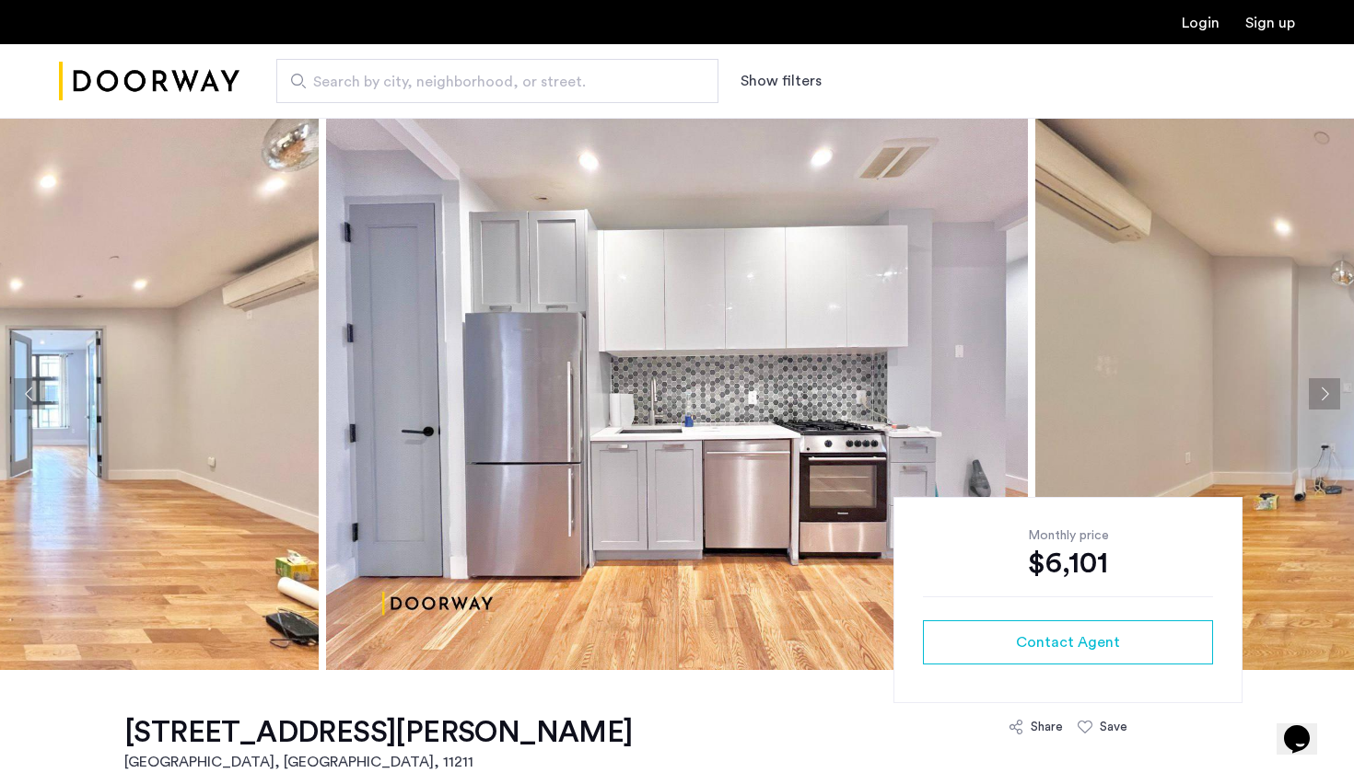
click at [1318, 392] on button "Next apartment" at bounding box center [1323, 393] width 31 height 31
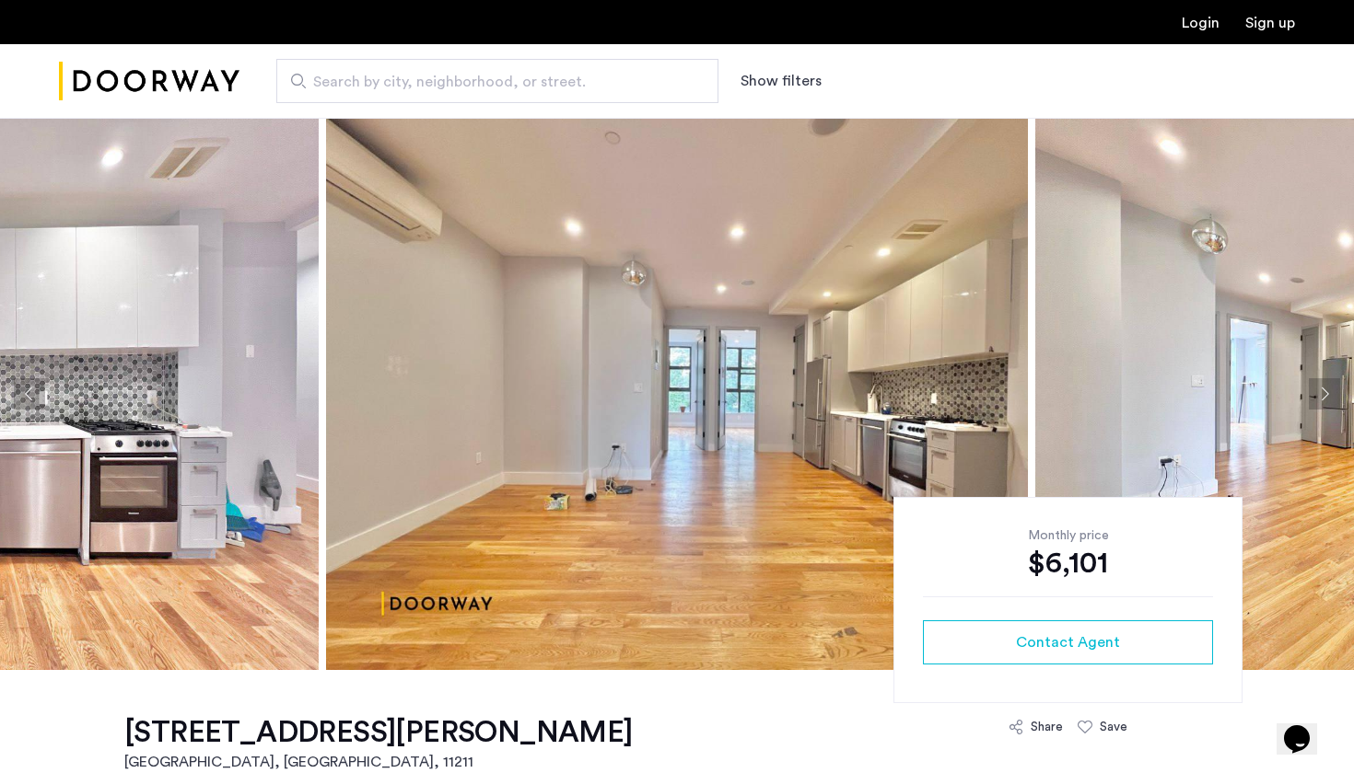
click at [1318, 392] on button "Next apartment" at bounding box center [1323, 393] width 31 height 31
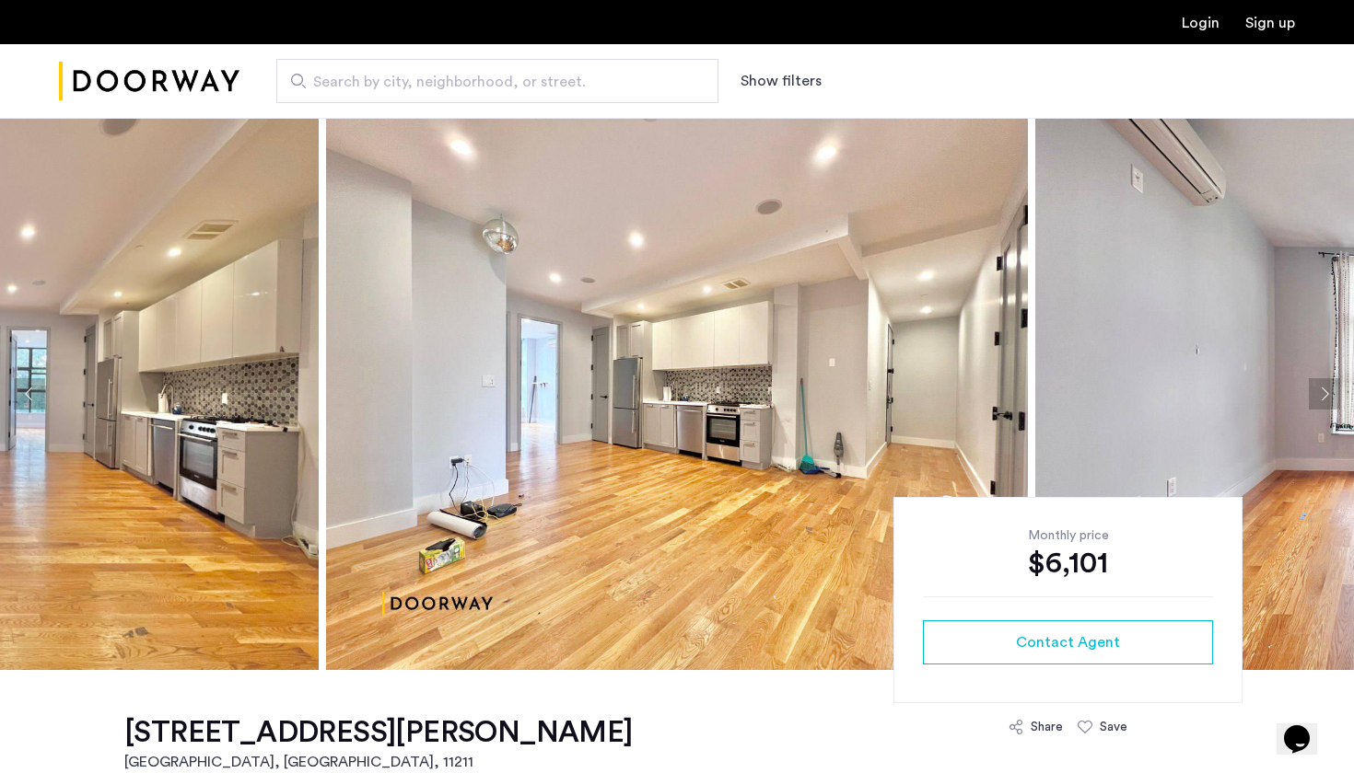
click at [1318, 392] on button "Next apartment" at bounding box center [1323, 393] width 31 height 31
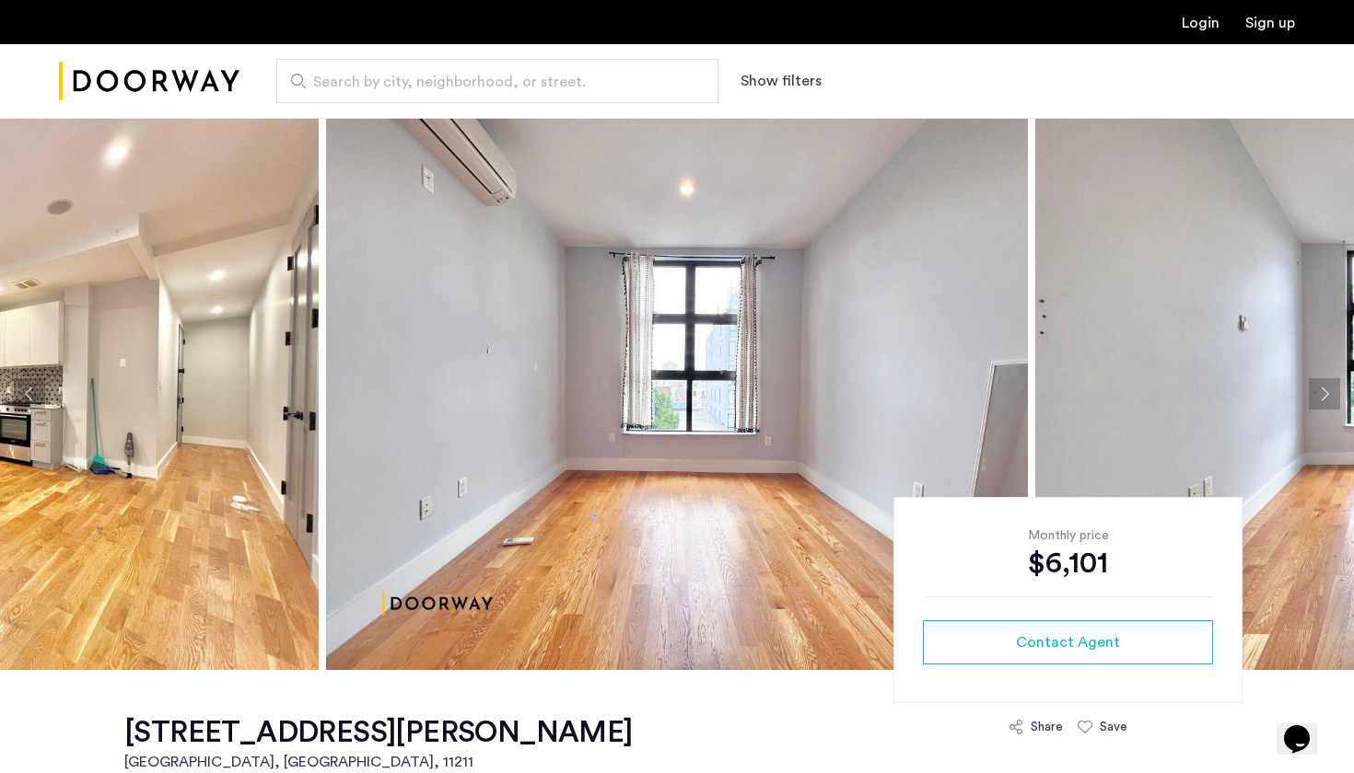
click at [1318, 392] on button "Next apartment" at bounding box center [1323, 393] width 31 height 31
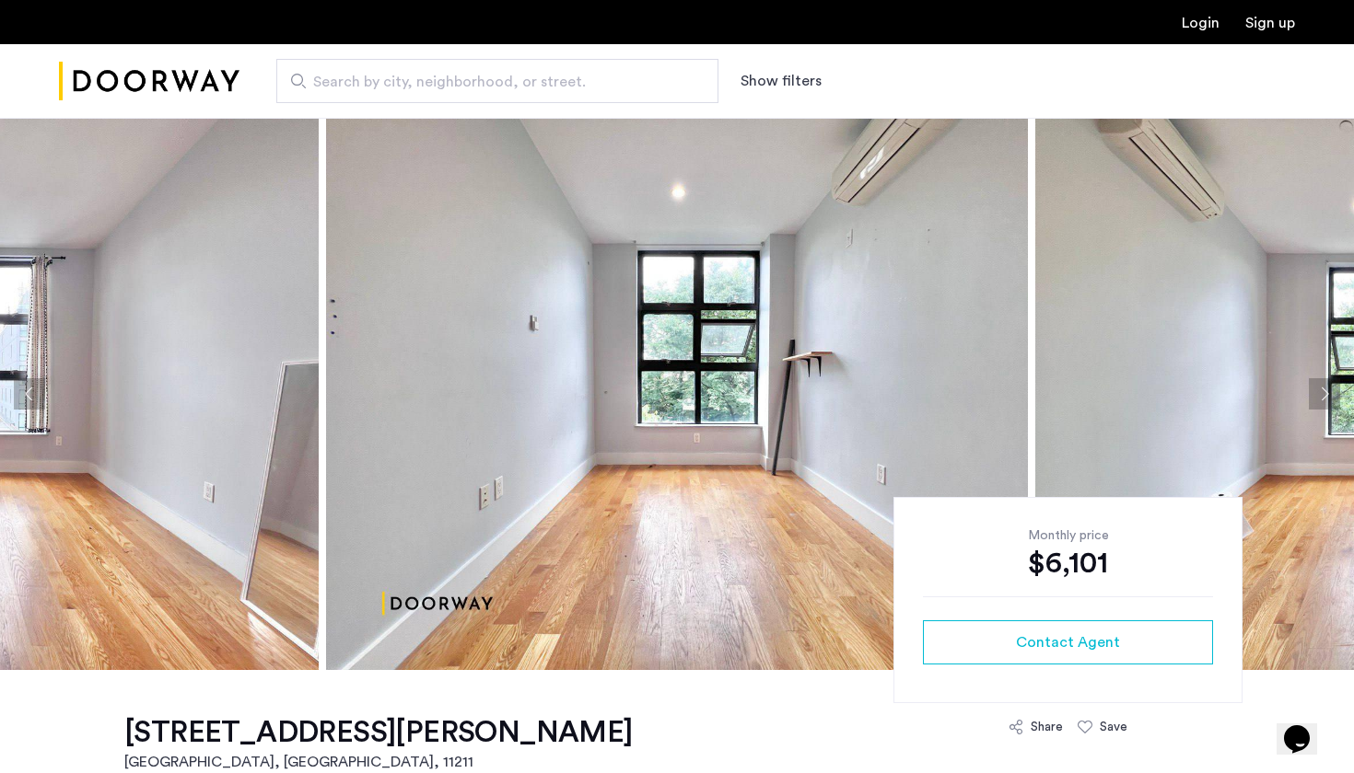
click at [1318, 392] on button "Next apartment" at bounding box center [1323, 393] width 31 height 31
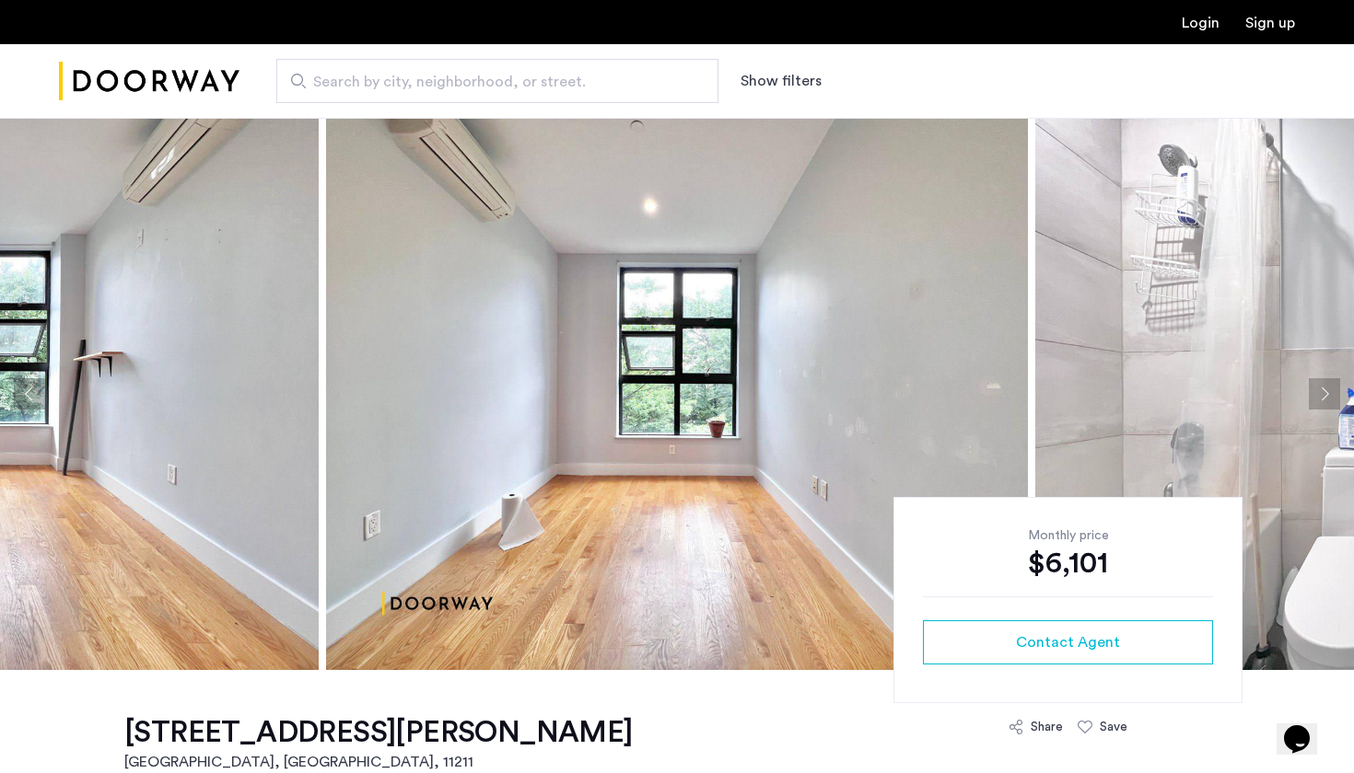
click at [1318, 392] on button "Next apartment" at bounding box center [1323, 393] width 31 height 31
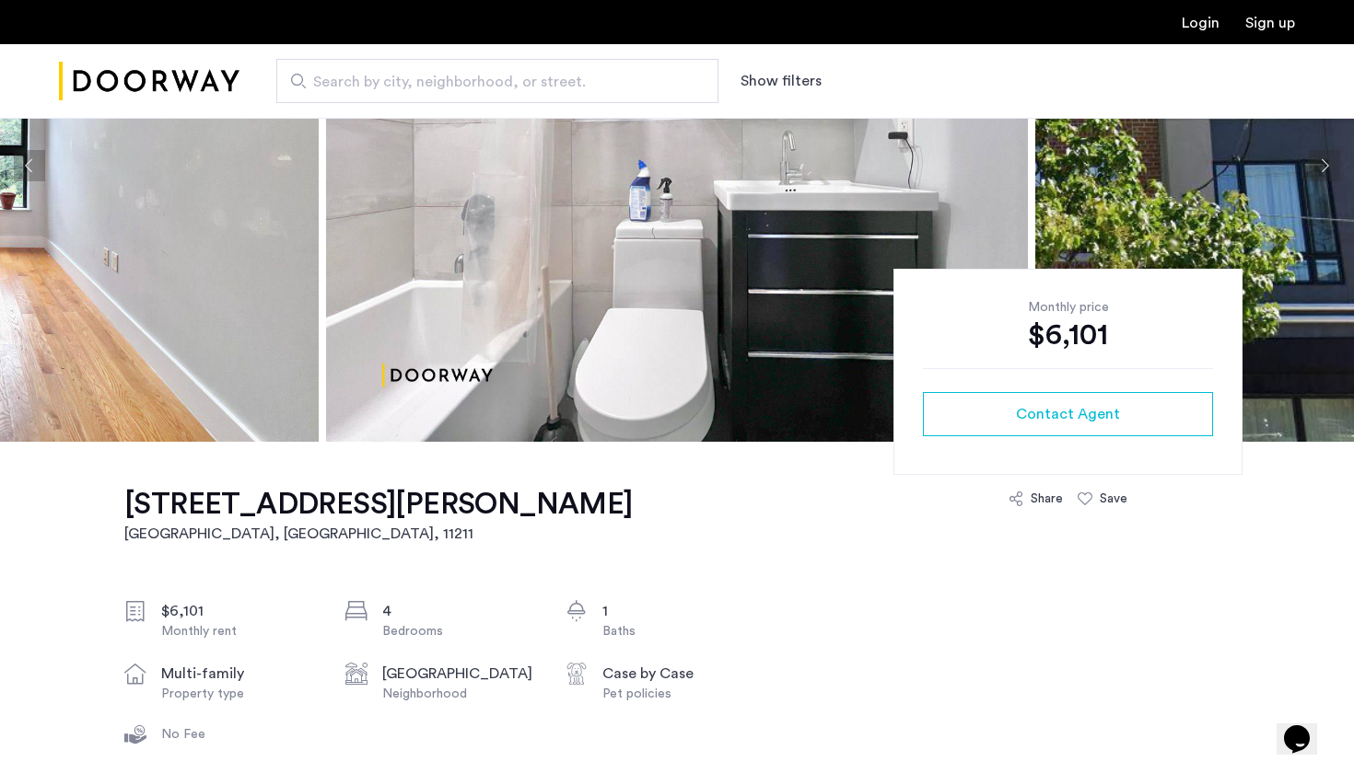
scroll to position [409, 0]
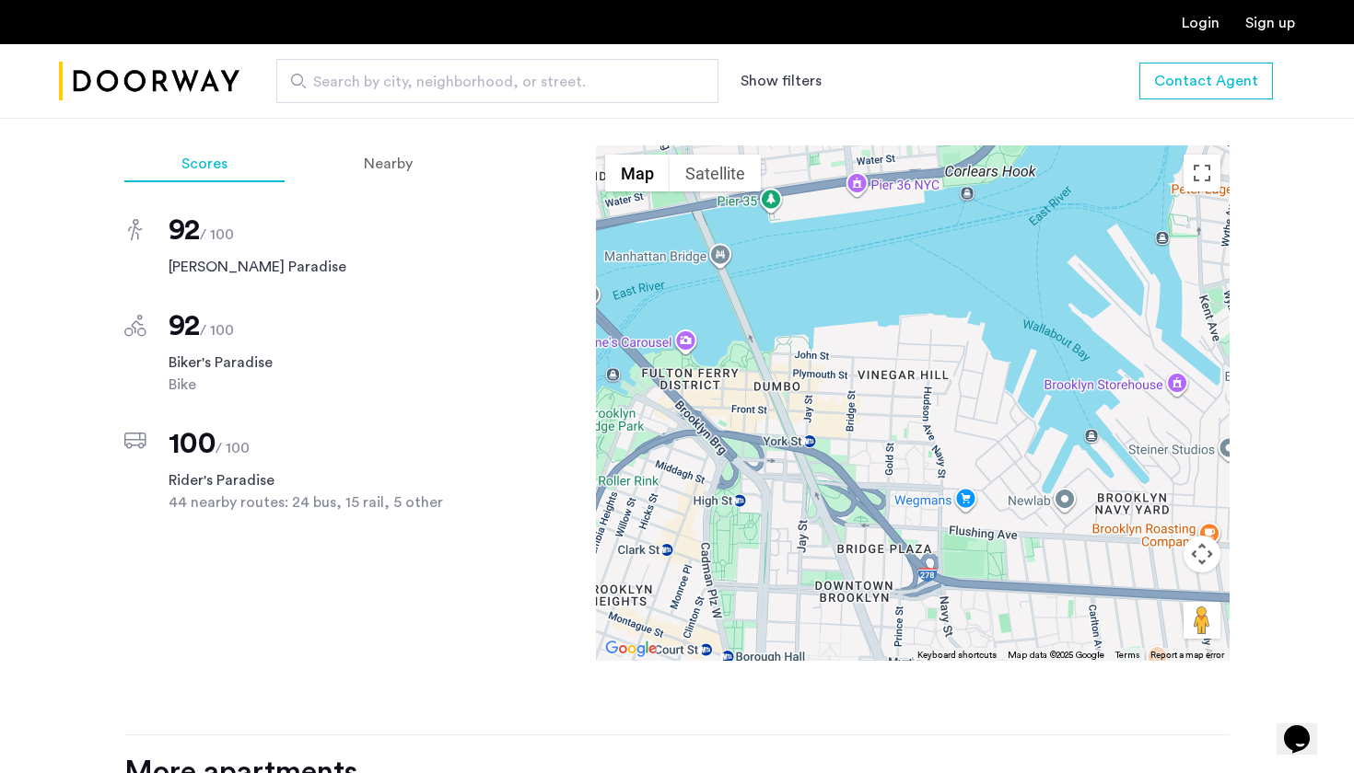
scroll to position [1591, 0]
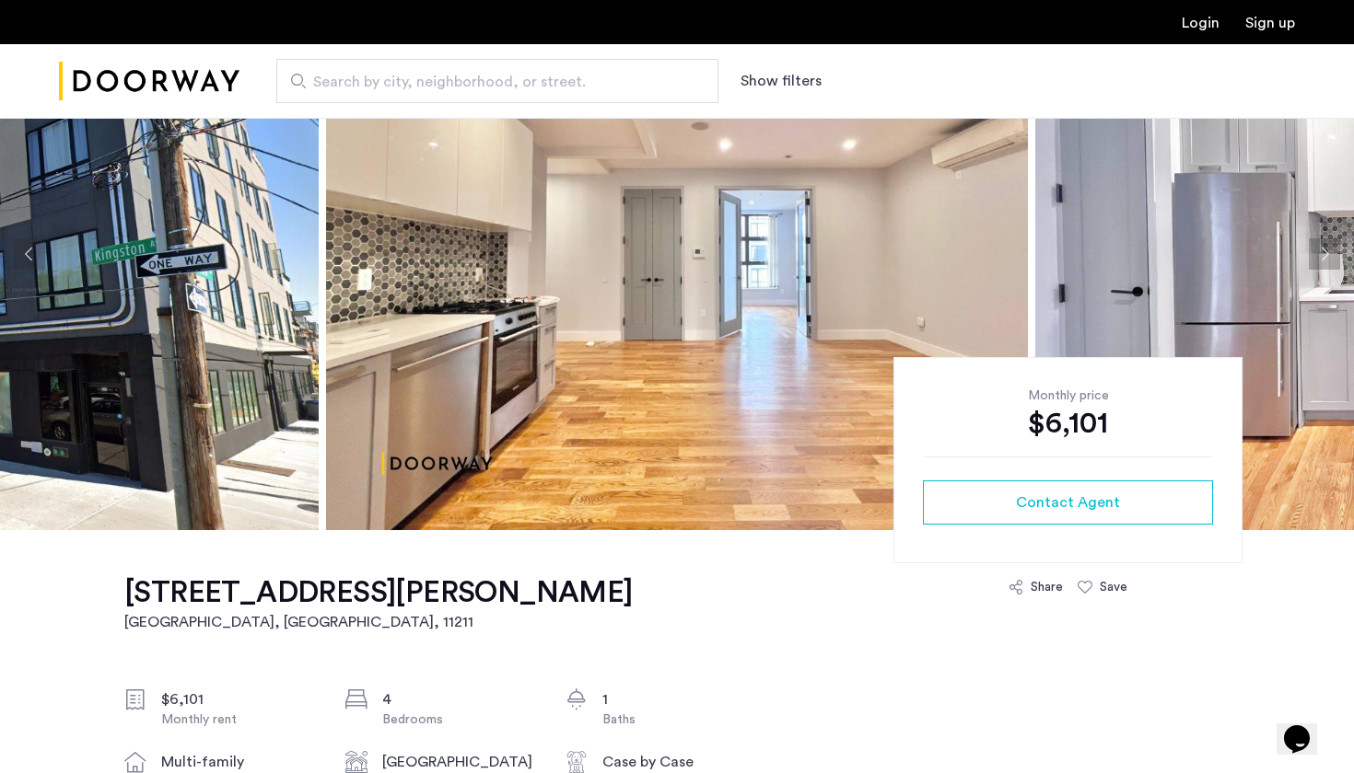
scroll to position [149, 0]
